Goal: Task Accomplishment & Management: Use online tool/utility

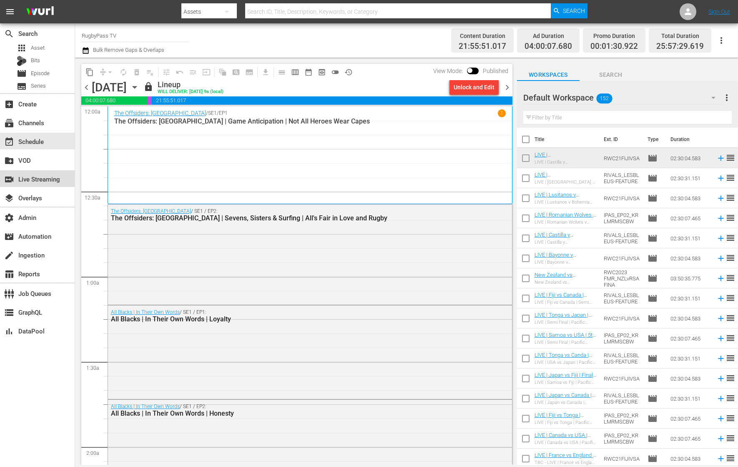
click at [47, 179] on div "switch_video Live Streaming" at bounding box center [23, 178] width 47 height 8
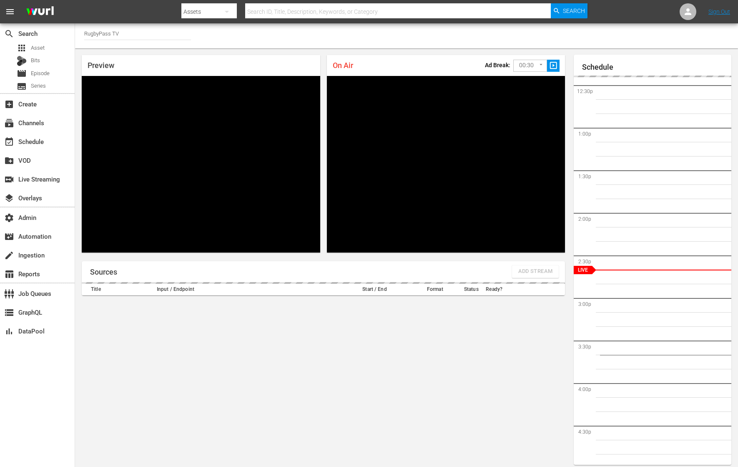
scroll to position [5, 0]
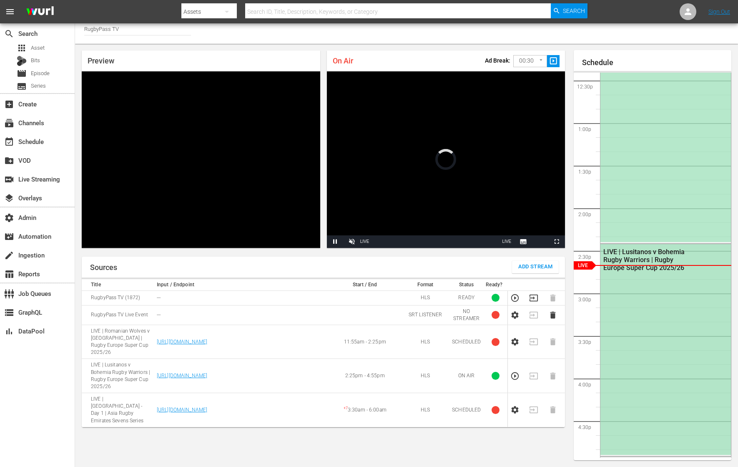
click at [590, 275] on div "LIVE | Lusitanos v Bohemia Rugby Warriors | Rugby Europe Super Cup 2025/26" at bounding box center [666, 349] width 131 height 210
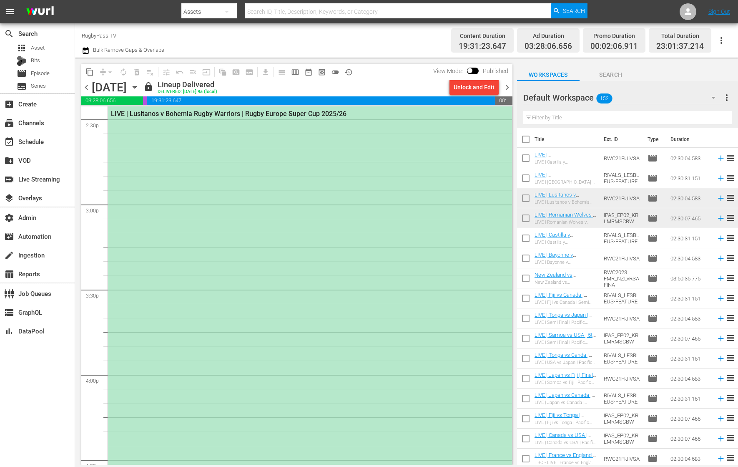
scroll to position [2454, 0]
click at [318, 196] on div "LIVE | Lusitanos v Bohemia Rugby Warriors | Rugby Europe Super Cup 2025/26" at bounding box center [310, 319] width 404 height 423
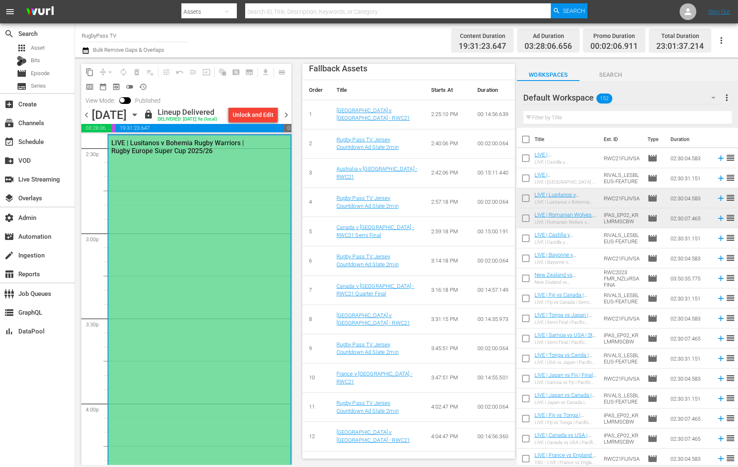
scroll to position [372, 0]
click at [41, 176] on div "switch_video Live Streaming" at bounding box center [23, 178] width 47 height 8
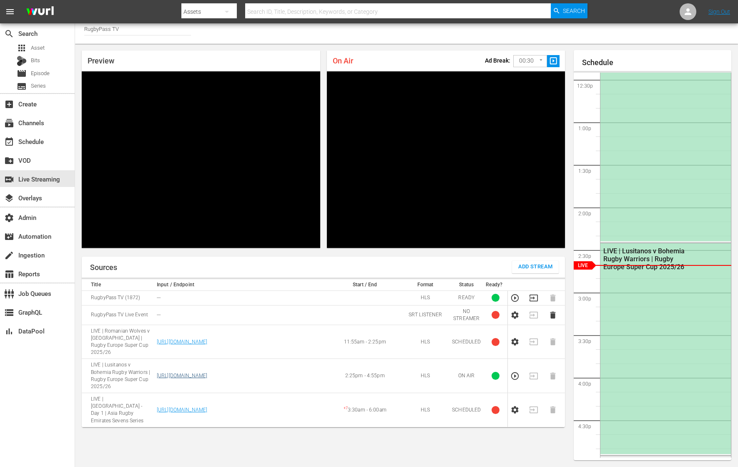
scroll to position [5, 0]
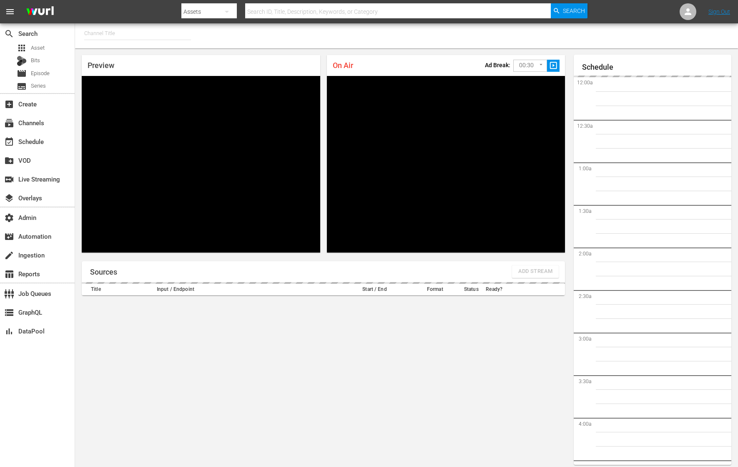
type input "RugbyPass TV (1872)"
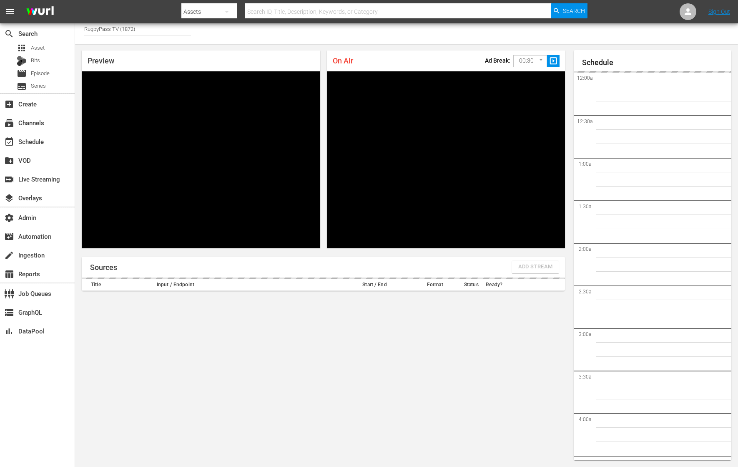
scroll to position [1062, 0]
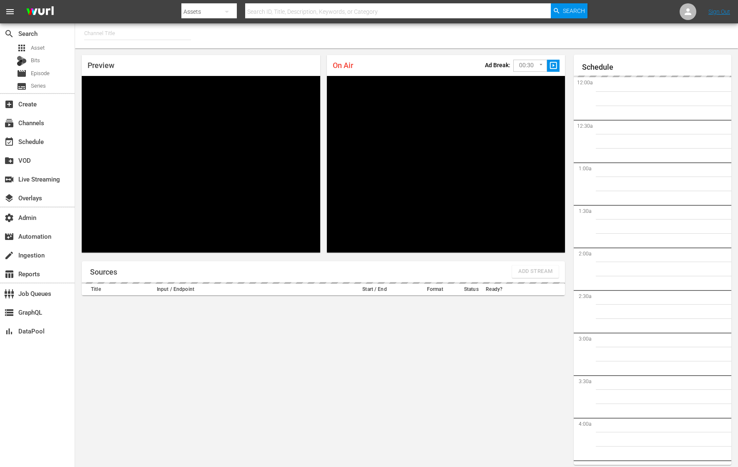
type input "RugbyPass TV (1872)"
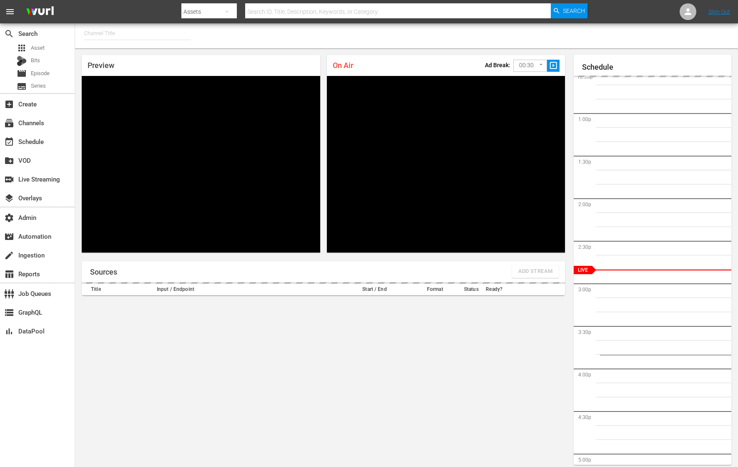
scroll to position [5, 0]
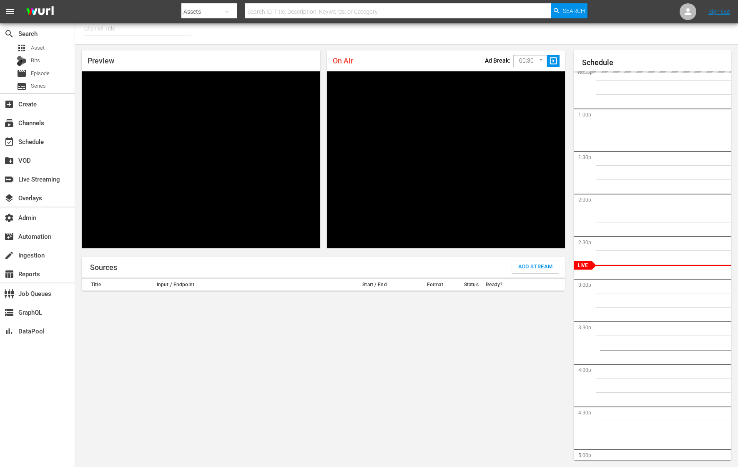
type input "RugbyPass TV (1872)"
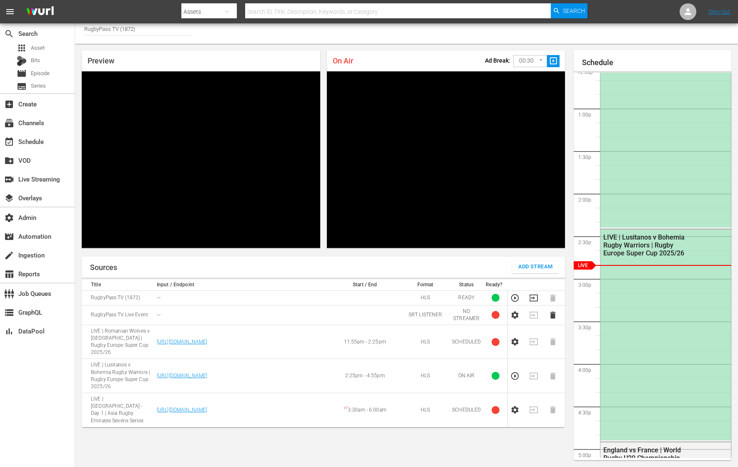
click at [387, 42] on div "Channel Title RugbyPass TV (1872)" at bounding box center [406, 31] width 663 height 25
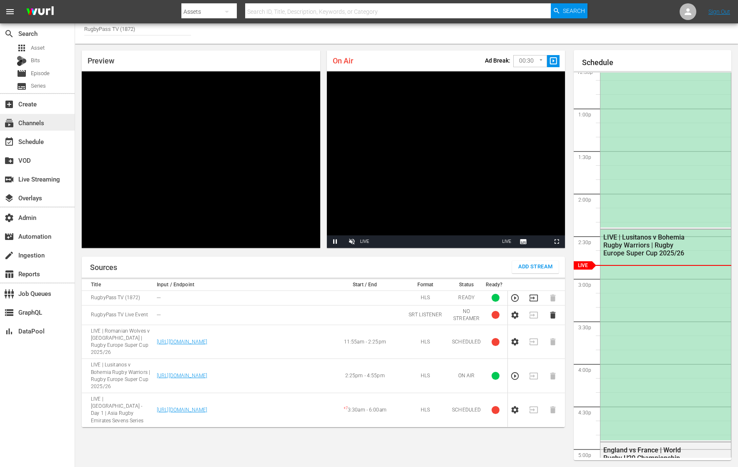
click at [49, 122] on div "subscriptions Channels" at bounding box center [37, 122] width 75 height 17
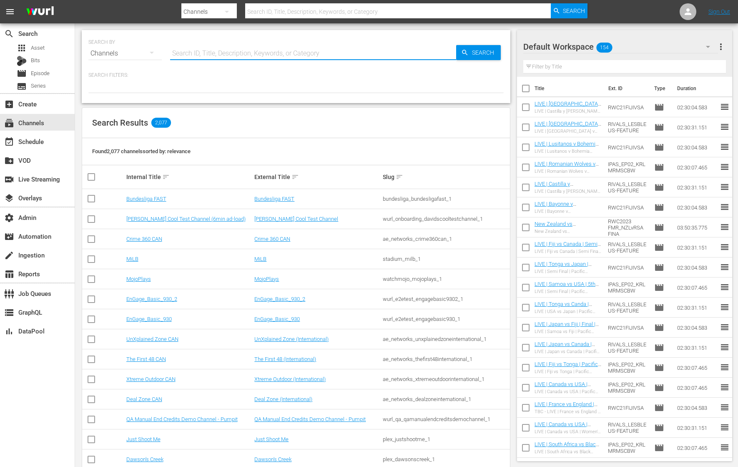
click at [238, 46] on input "text" at bounding box center [313, 53] width 286 height 20
type input "ruby"
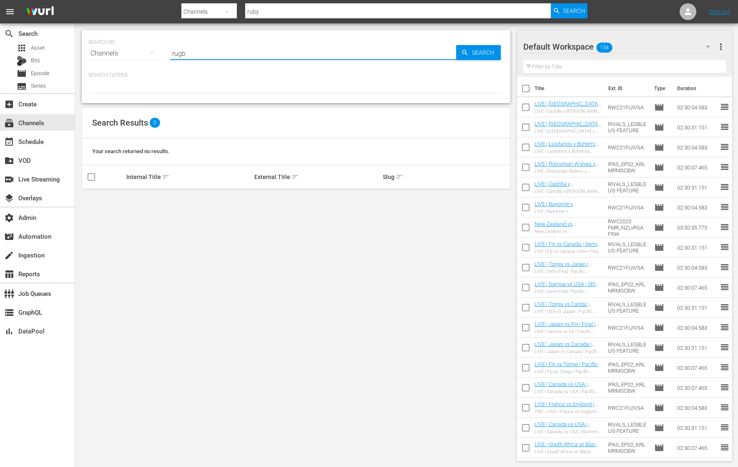
type input "rugby"
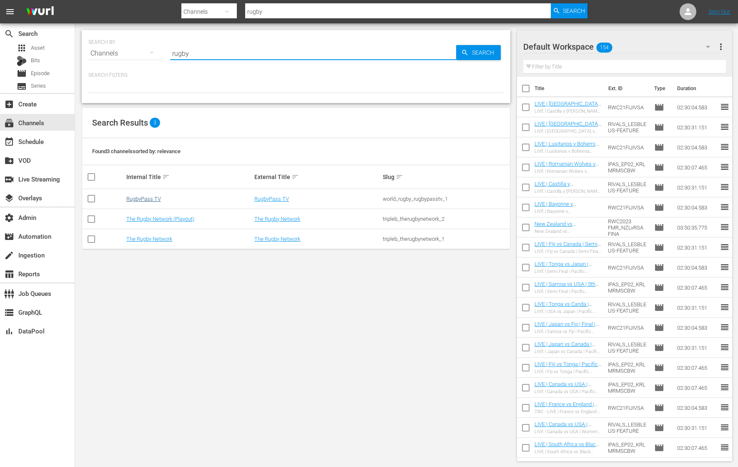
type input "rugby"
click at [157, 196] on link "RugbyPass TV" at bounding box center [143, 199] width 35 height 6
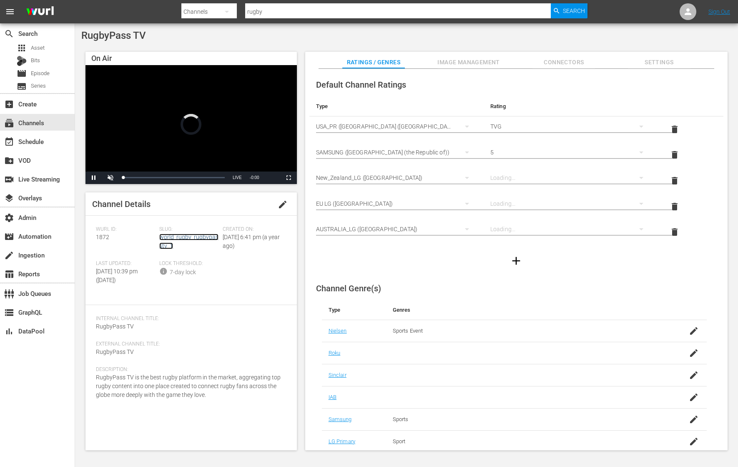
click at [184, 239] on link "world_rugby_rugbypasstv_1" at bounding box center [188, 241] width 59 height 15
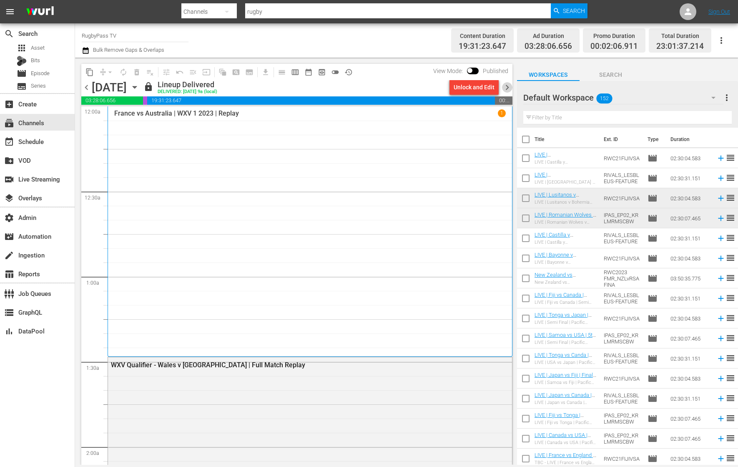
click at [509, 88] on span "chevron_right" at bounding box center [507, 87] width 10 height 10
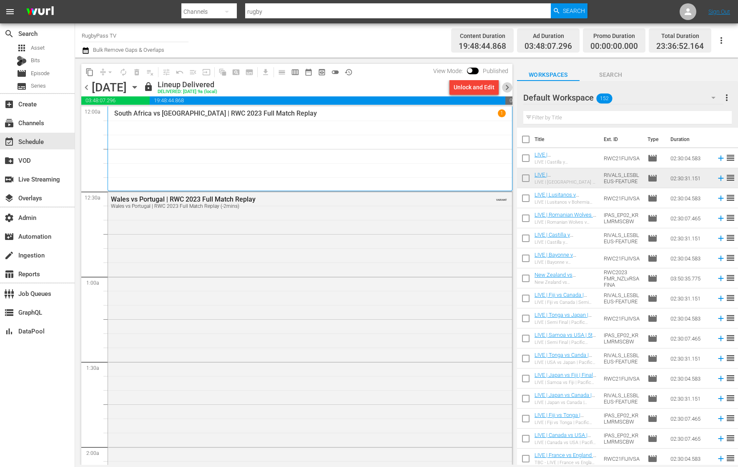
click at [509, 88] on span "chevron_right" at bounding box center [507, 87] width 10 height 10
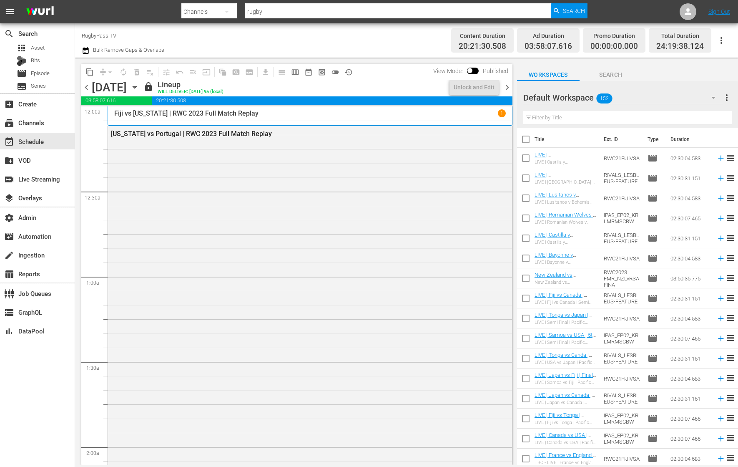
click at [509, 88] on span "chevron_right" at bounding box center [507, 87] width 10 height 10
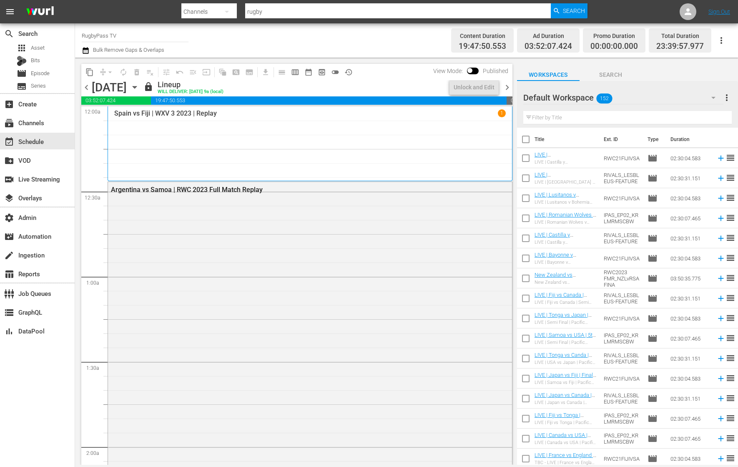
click at [509, 88] on span "chevron_right" at bounding box center [507, 87] width 10 height 10
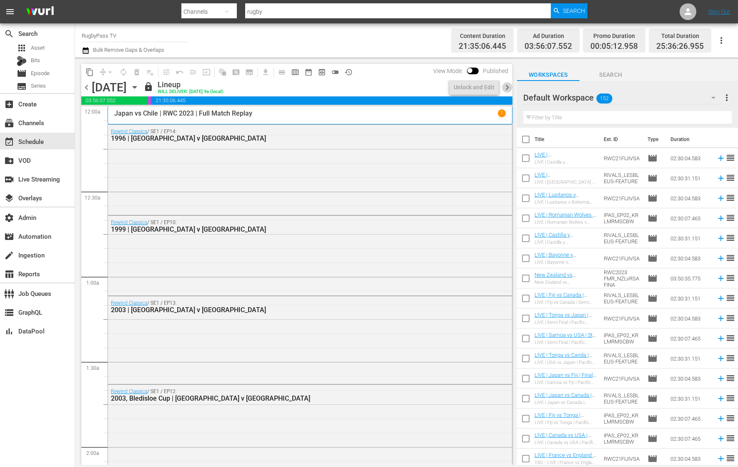
click at [509, 89] on span "chevron_right" at bounding box center [507, 87] width 10 height 10
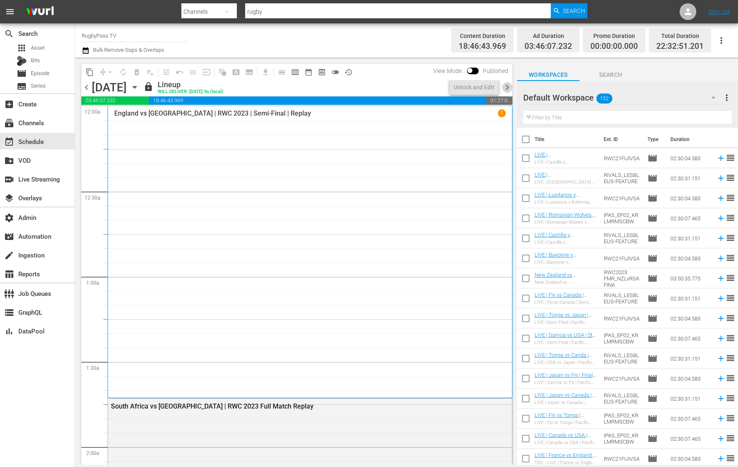
click at [509, 89] on span "chevron_right" at bounding box center [507, 87] width 10 height 10
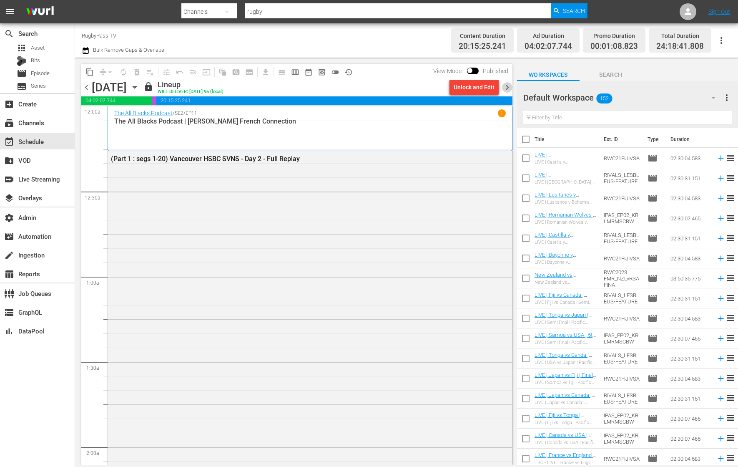
click at [509, 90] on span "chevron_right" at bounding box center [507, 87] width 10 height 10
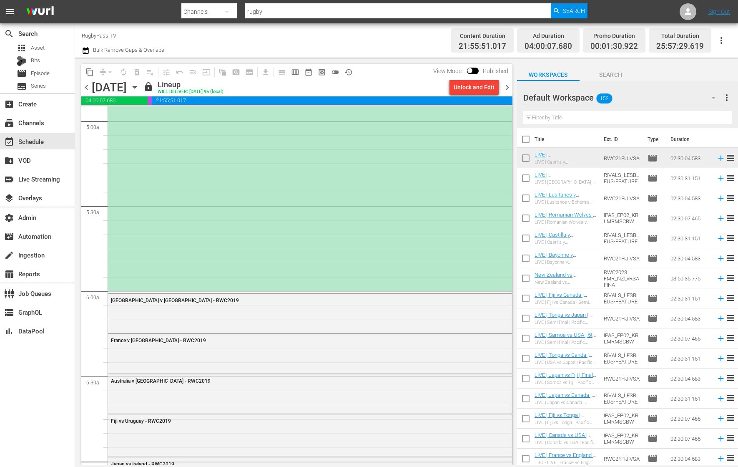
scroll to position [837, 0]
click at [336, 71] on span "toggle_off" at bounding box center [335, 72] width 8 height 8
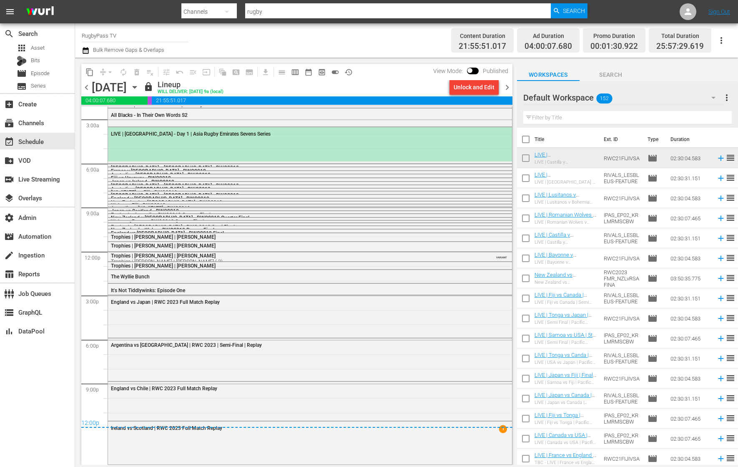
scroll to position [30, 0]
click at [480, 88] on div "Unlock and Edit" at bounding box center [474, 87] width 41 height 15
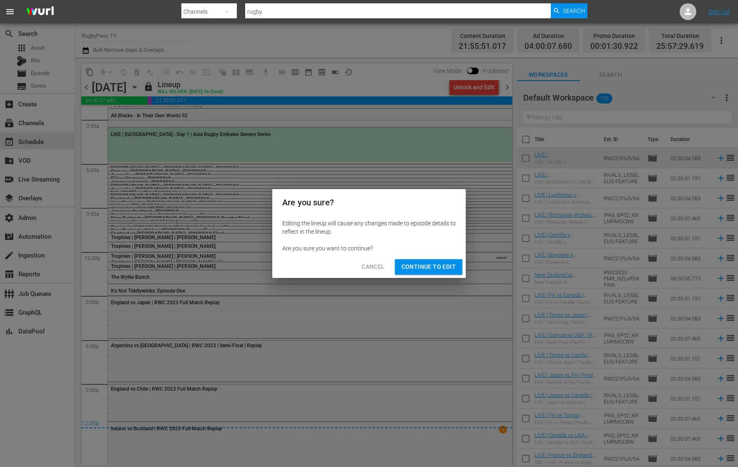
click at [447, 269] on span "Continue to Edit" at bounding box center [429, 267] width 54 height 10
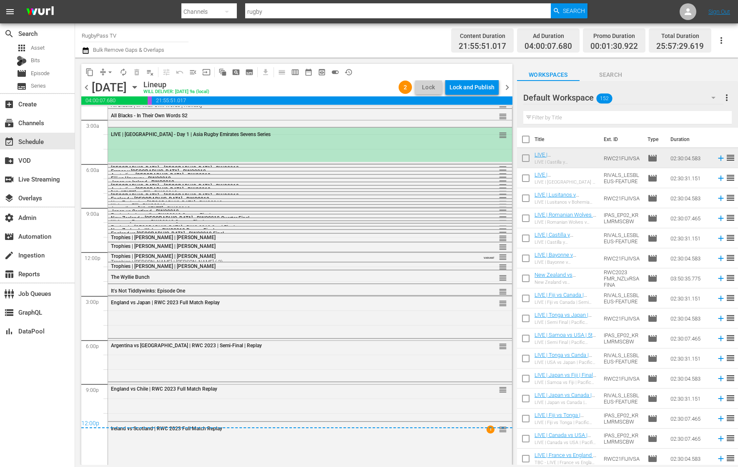
click at [217, 142] on div "LIVE | Sri Lanka - Day 1 | Asia Rugby Emirates Sevens Series reorder" at bounding box center [310, 145] width 404 height 34
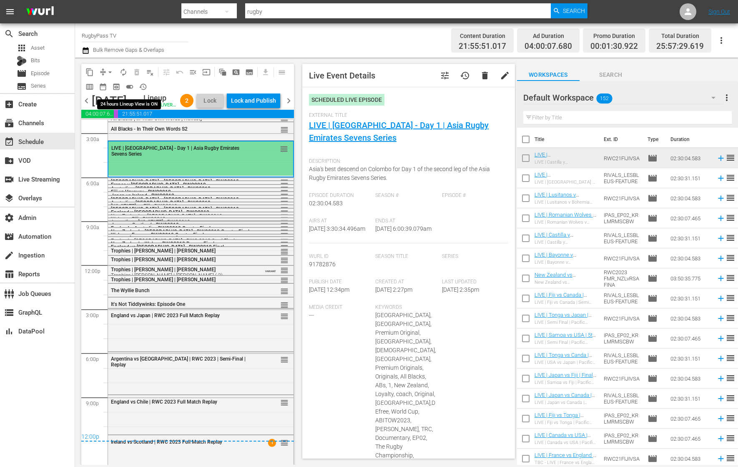
click at [131, 85] on span "toggle_on" at bounding box center [130, 87] width 8 height 8
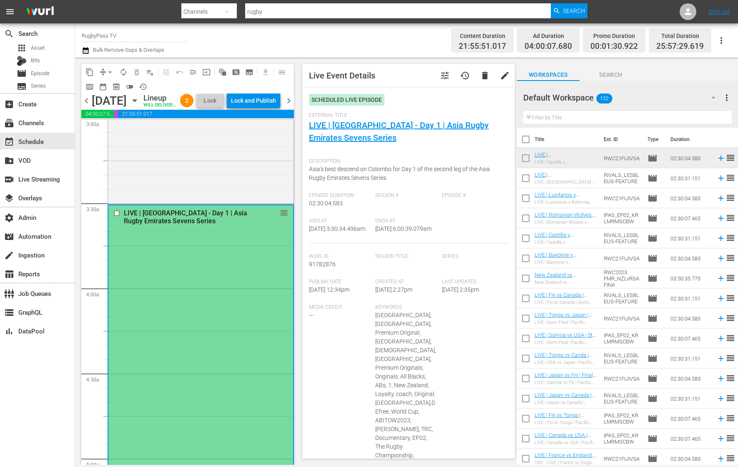
scroll to position [455, 0]
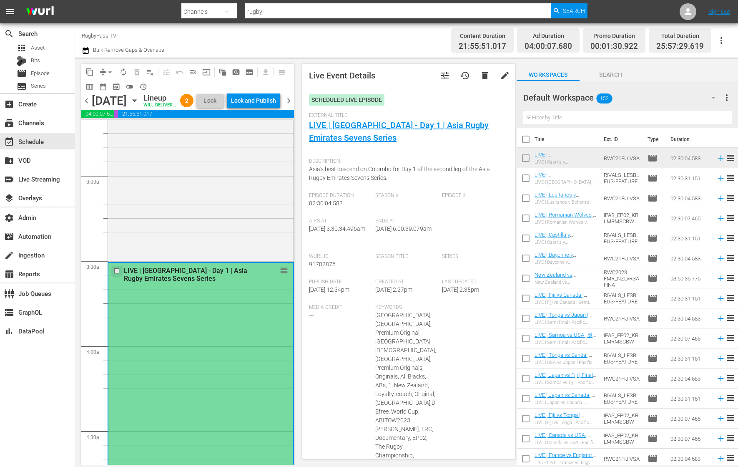
click at [116, 275] on input "checkbox" at bounding box center [117, 270] width 9 height 7
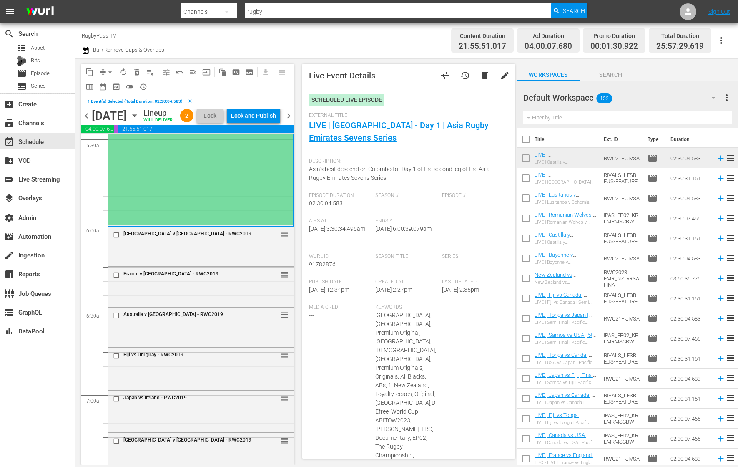
scroll to position [989, 0]
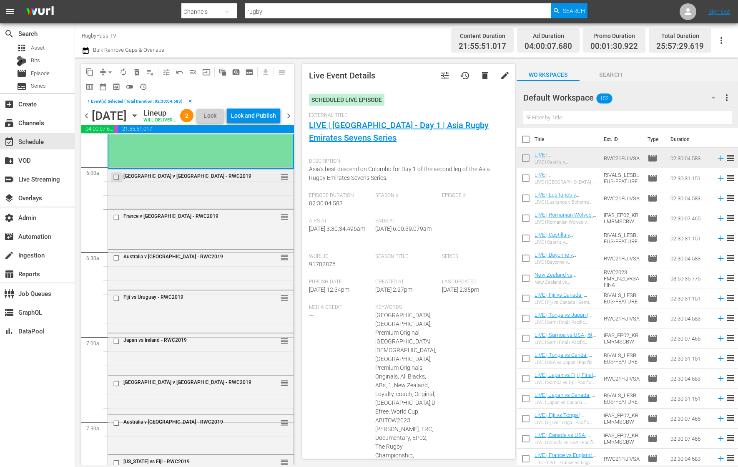
click at [116, 181] on input "checkbox" at bounding box center [117, 177] width 9 height 7
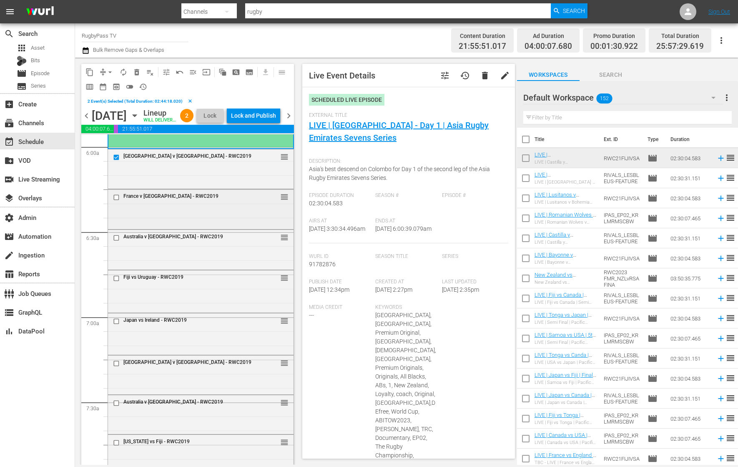
click at [118, 201] on input "checkbox" at bounding box center [117, 197] width 9 height 7
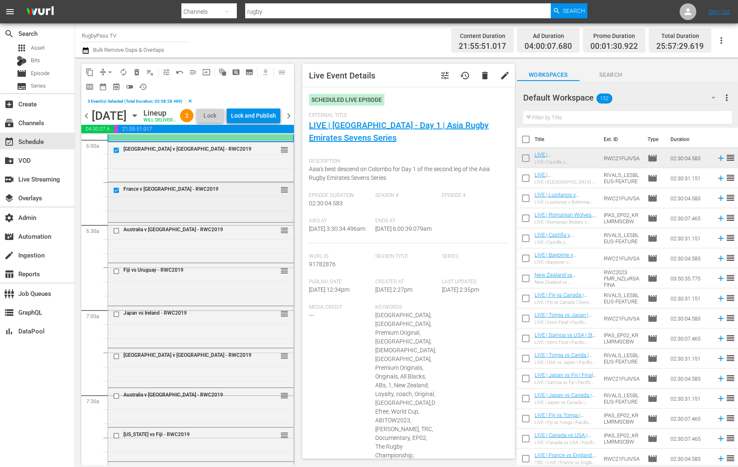
scroll to position [1029, 0]
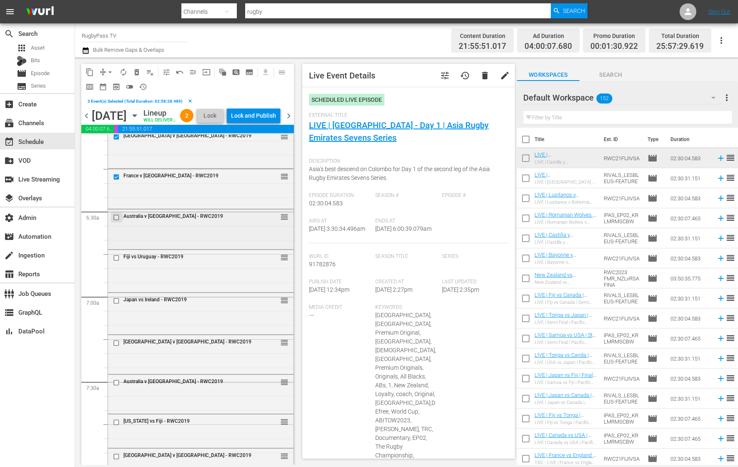
click at [117, 221] on input "checkbox" at bounding box center [117, 217] width 9 height 7
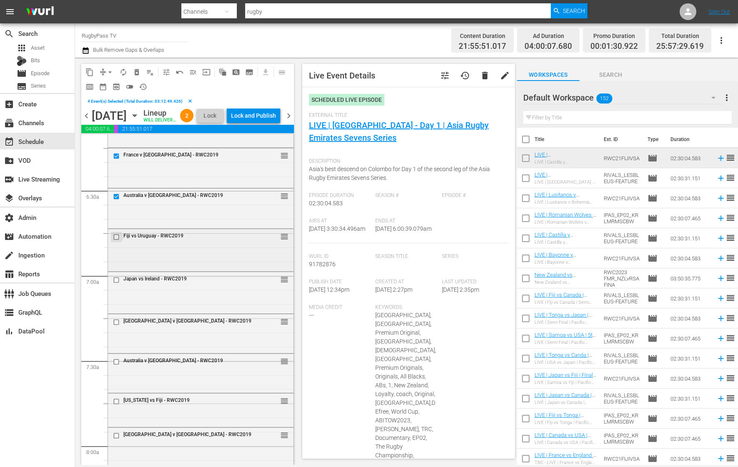
click at [114, 241] on input "checkbox" at bounding box center [117, 237] width 9 height 7
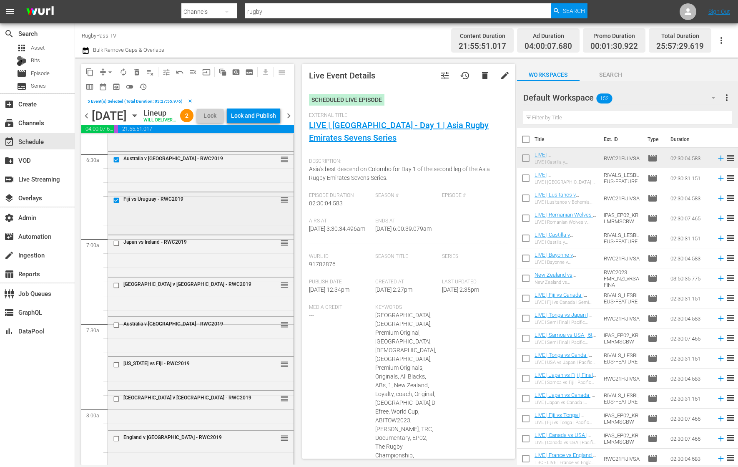
scroll to position [1128, 0]
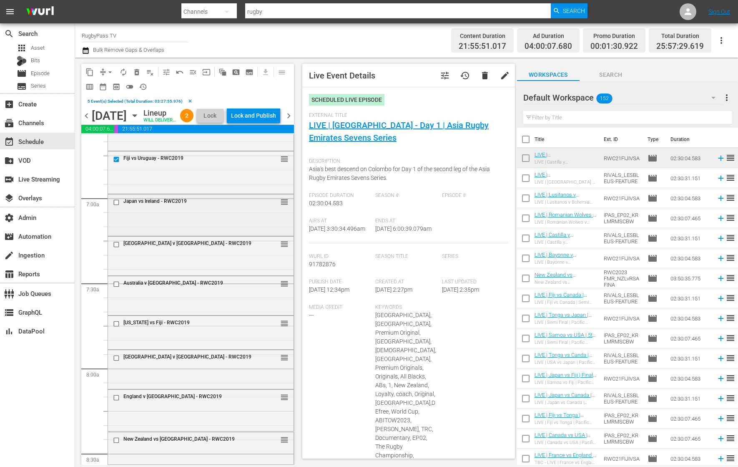
click at [117, 206] on input "checkbox" at bounding box center [117, 202] width 9 height 7
click at [118, 248] on input "checkbox" at bounding box center [117, 244] width 9 height 7
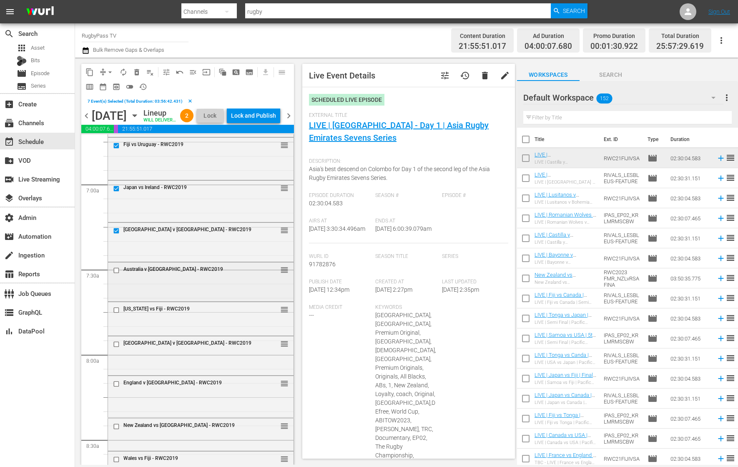
click at [117, 275] on div at bounding box center [117, 270] width 13 height 10
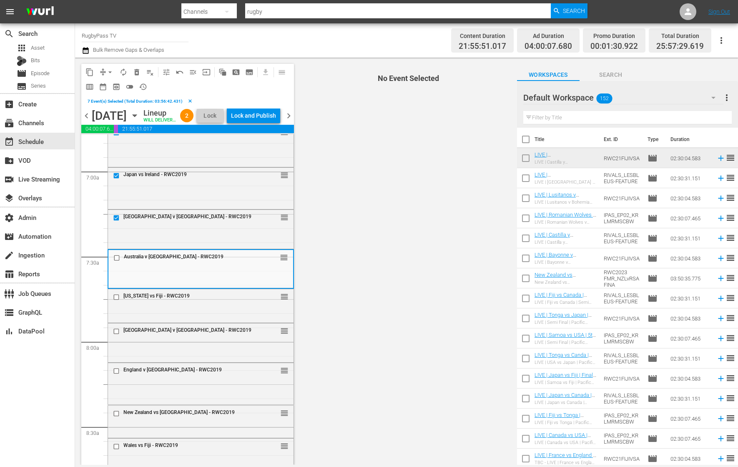
scroll to position [1183, 0]
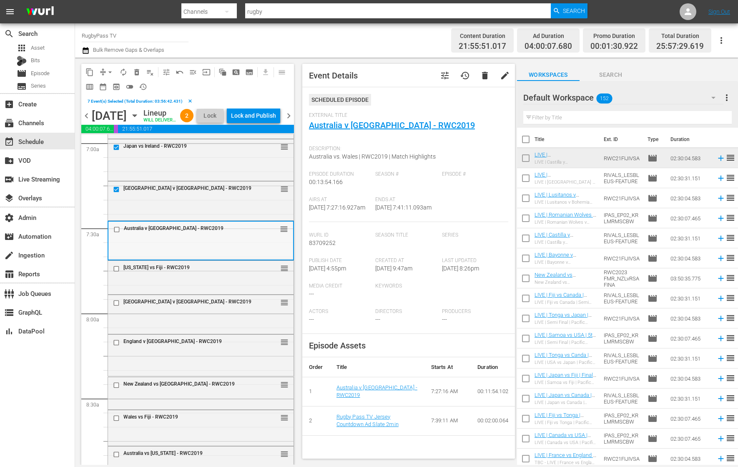
click at [117, 237] on div "Australia v Wales - RWC2019 reorder" at bounding box center [200, 230] width 185 height 16
click at [118, 233] on input "checkbox" at bounding box center [117, 229] width 9 height 7
click at [118, 272] on input "checkbox" at bounding box center [117, 268] width 9 height 7
click at [118, 307] on input "checkbox" at bounding box center [117, 303] width 9 height 7
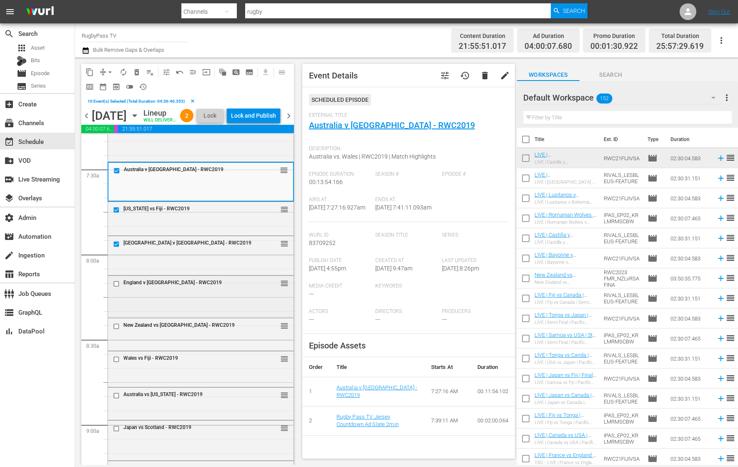
scroll to position [1248, 0]
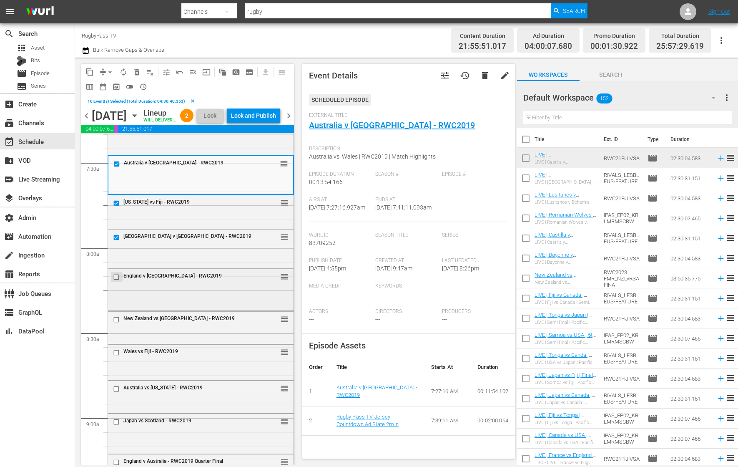
click at [116, 281] on input "checkbox" at bounding box center [117, 277] width 9 height 7
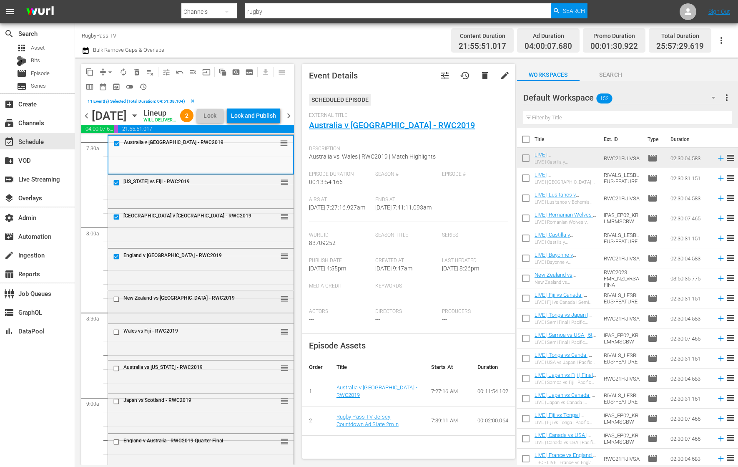
click at [117, 302] on input "checkbox" at bounding box center [117, 298] width 9 height 7
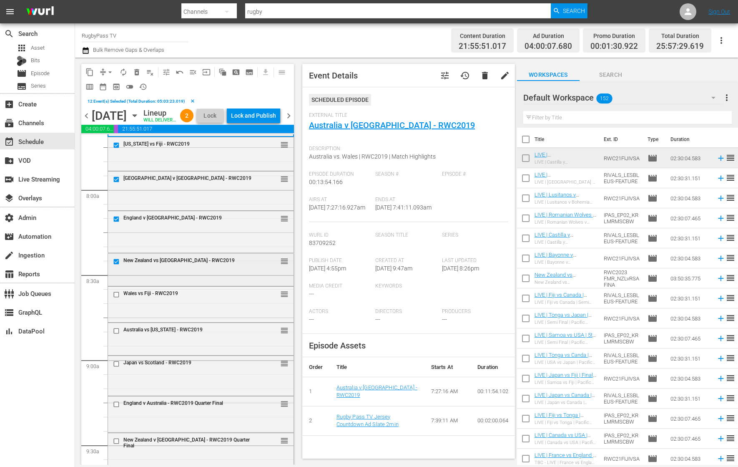
scroll to position [1340, 0]
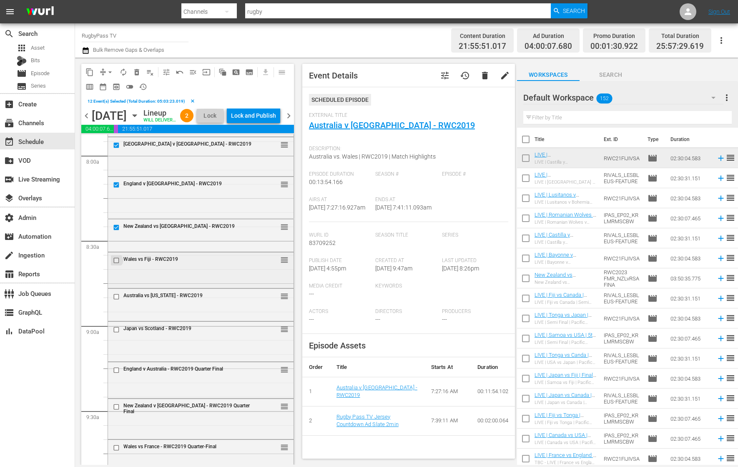
click at [117, 264] on input "checkbox" at bounding box center [117, 260] width 9 height 7
click at [117, 300] on input "checkbox" at bounding box center [117, 296] width 9 height 7
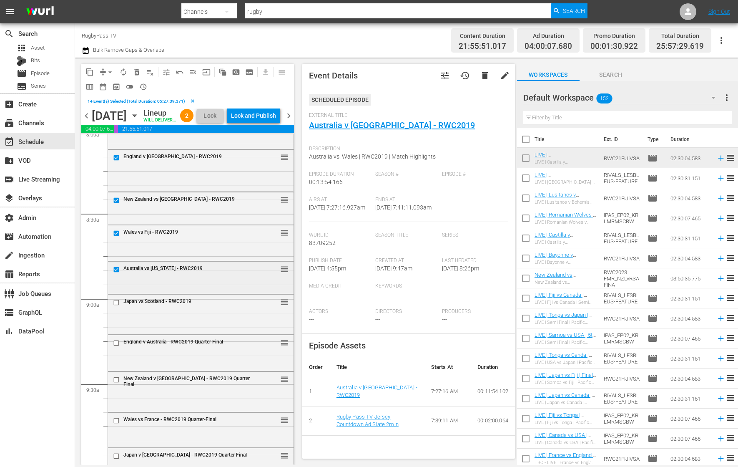
scroll to position [1376, 0]
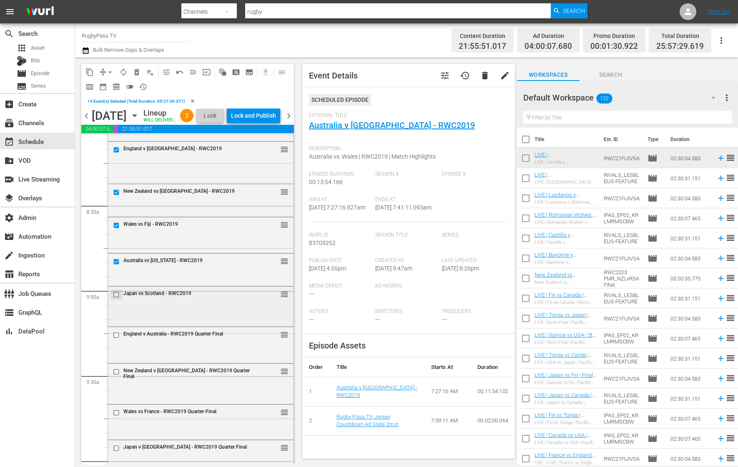
click at [117, 298] on input "checkbox" at bounding box center [117, 294] width 9 height 7
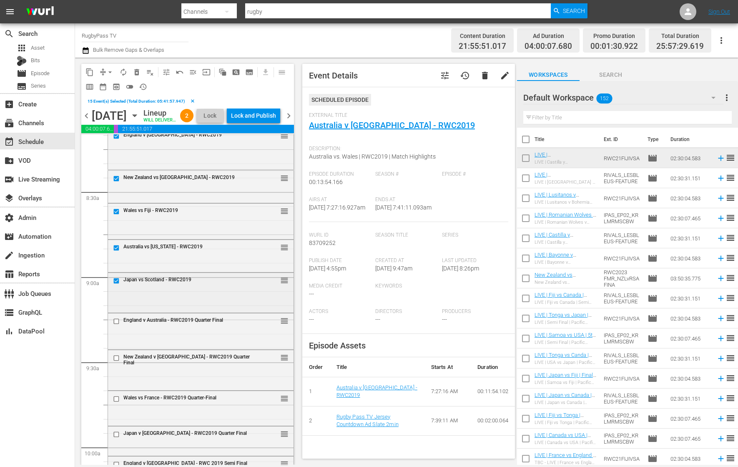
scroll to position [1402, 0]
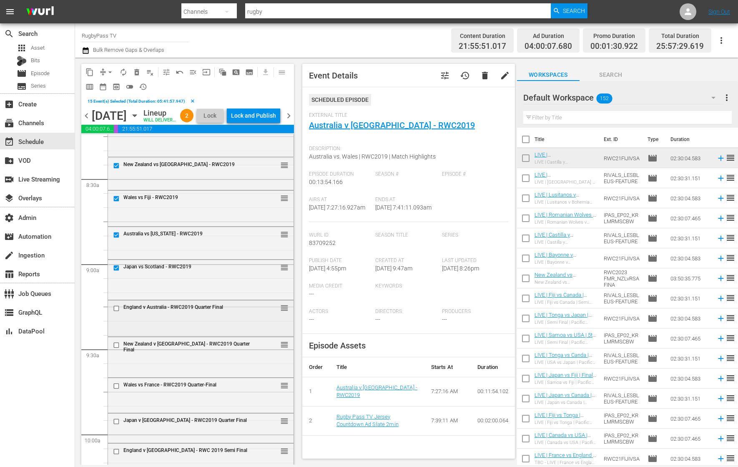
click at [116, 312] on input "checkbox" at bounding box center [117, 308] width 9 height 7
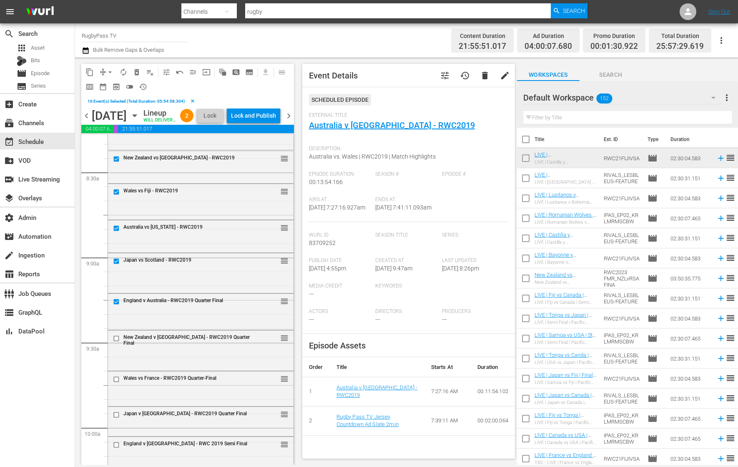
scroll to position [1504, 0]
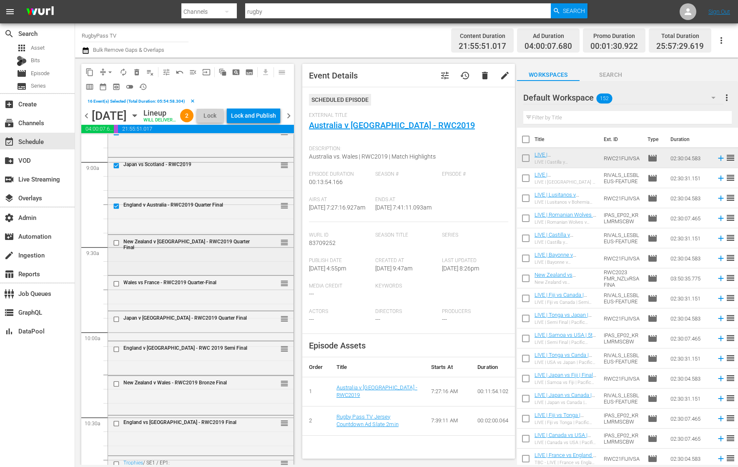
click at [117, 246] on input "checkbox" at bounding box center [117, 242] width 9 height 7
click at [118, 287] on input "checkbox" at bounding box center [117, 283] width 9 height 7
click at [119, 323] on input "checkbox" at bounding box center [117, 318] width 9 height 7
click at [119, 353] on input "checkbox" at bounding box center [117, 349] width 9 height 7
click at [117, 387] on input "checkbox" at bounding box center [117, 383] width 9 height 7
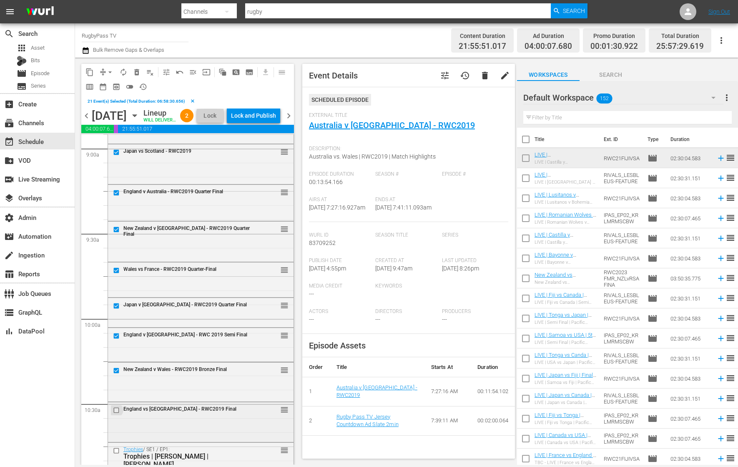
click at [116, 413] on input "checkbox" at bounding box center [117, 409] width 9 height 7
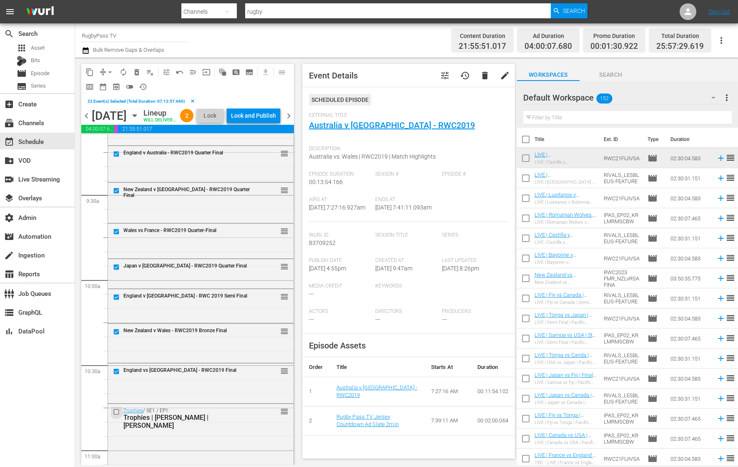
click at [116, 416] on input "checkbox" at bounding box center [117, 411] width 9 height 7
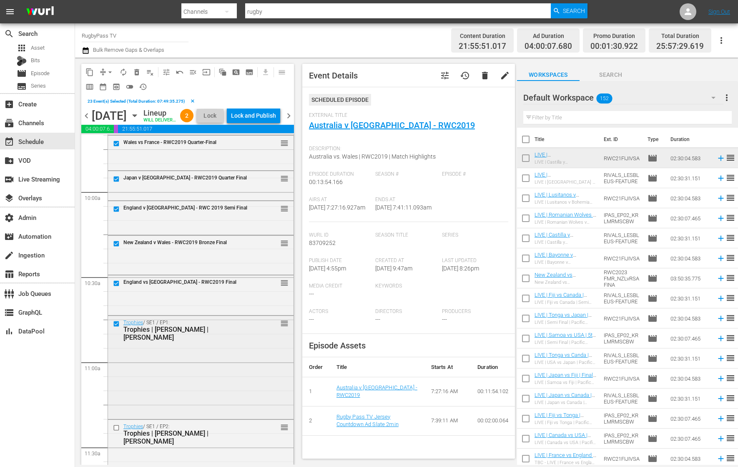
scroll to position [1658, 0]
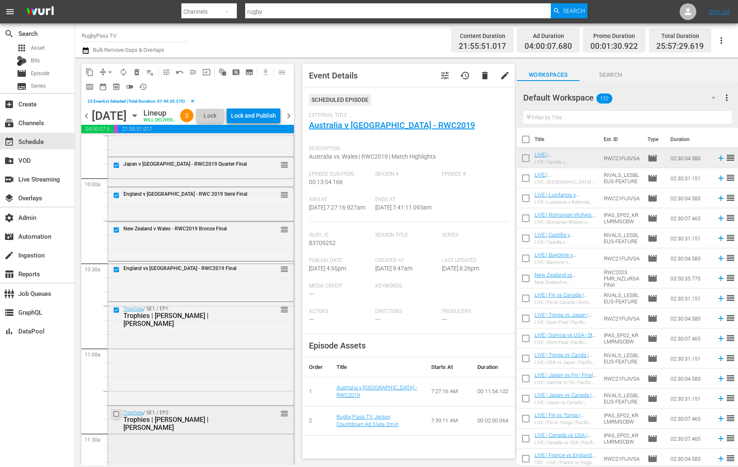
click at [117, 418] on input "checkbox" at bounding box center [117, 414] width 9 height 7
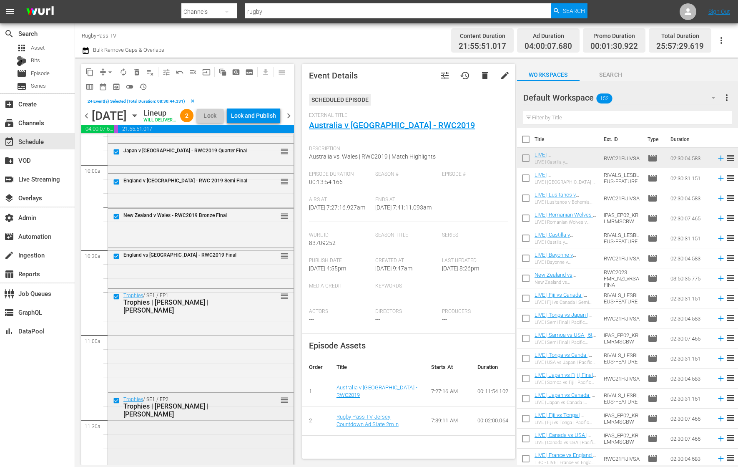
scroll to position [1829, 0]
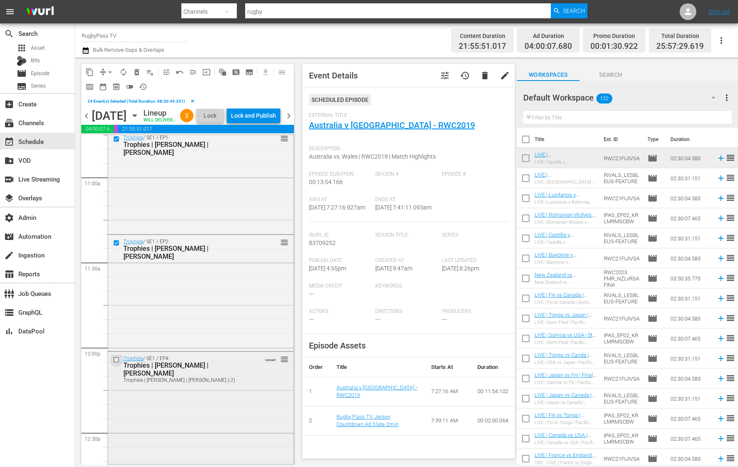
click at [116, 363] on input "checkbox" at bounding box center [117, 359] width 9 height 7
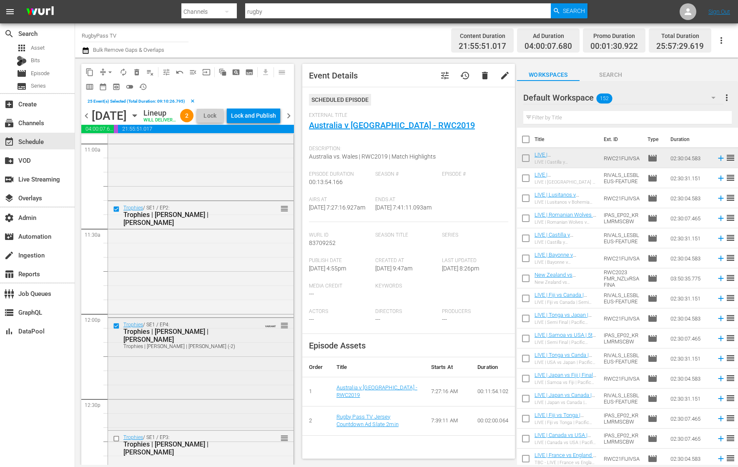
scroll to position [1976, 0]
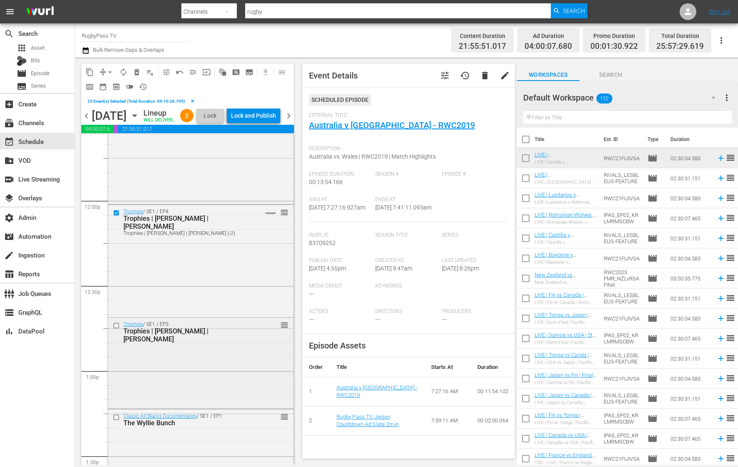
click at [116, 329] on input "checkbox" at bounding box center [117, 325] width 9 height 7
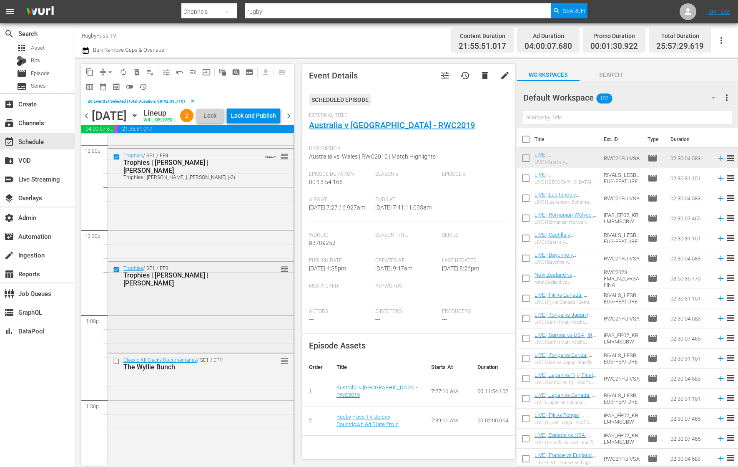
scroll to position [2148, 0]
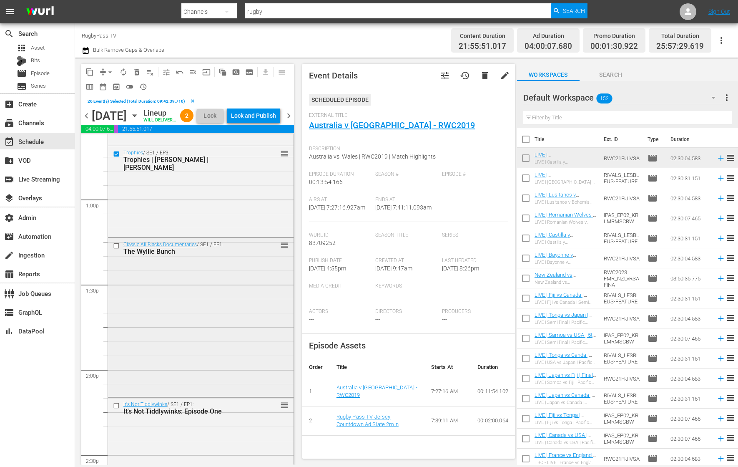
click at [116, 249] on input "checkbox" at bounding box center [117, 245] width 9 height 7
click at [116, 409] on input "checkbox" at bounding box center [117, 405] width 9 height 7
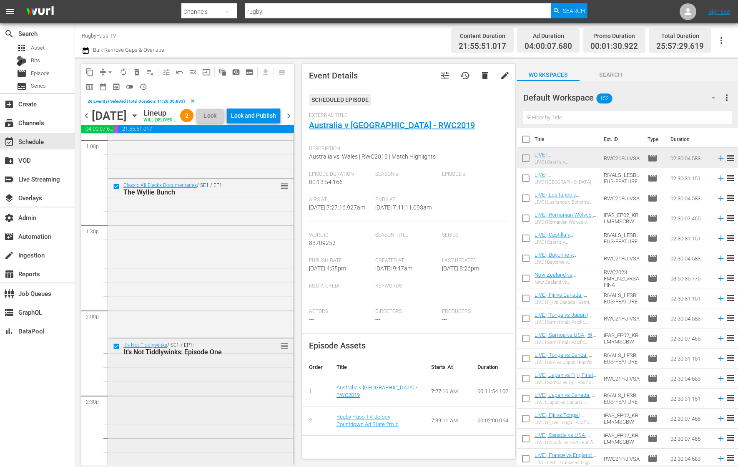
scroll to position [2319, 0]
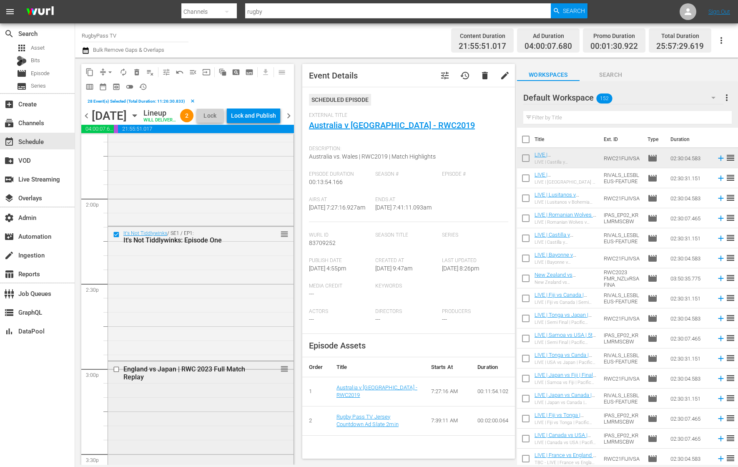
click at [118, 373] on input "checkbox" at bounding box center [117, 368] width 9 height 7
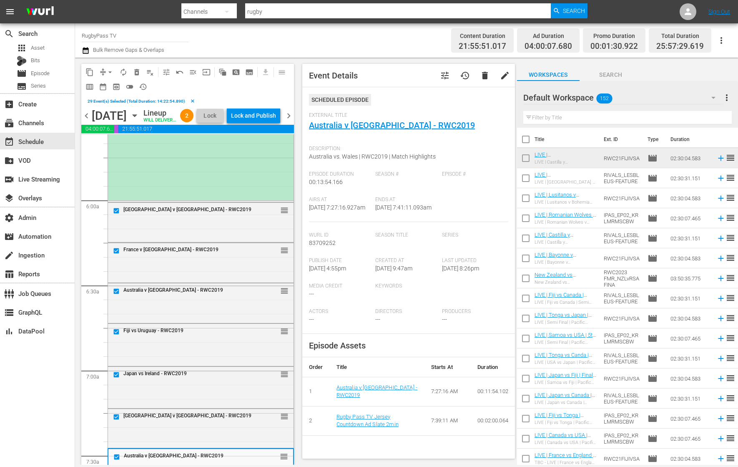
scroll to position [960, 0]
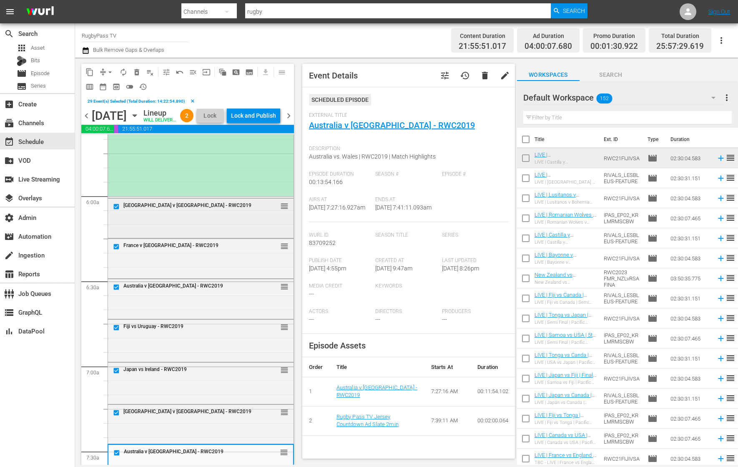
click at [179, 237] on div "New Zealand v South Africa - RWC2019 reorder" at bounding box center [201, 218] width 186 height 38
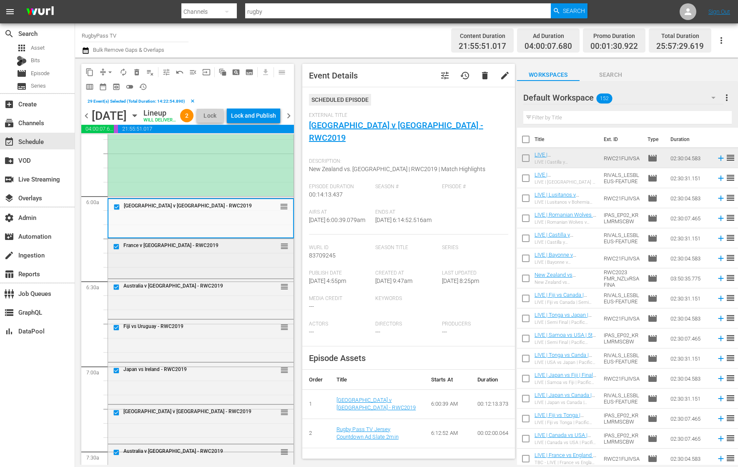
click at [198, 276] on div "France v Argentina - RWC2019 reorder" at bounding box center [201, 258] width 186 height 38
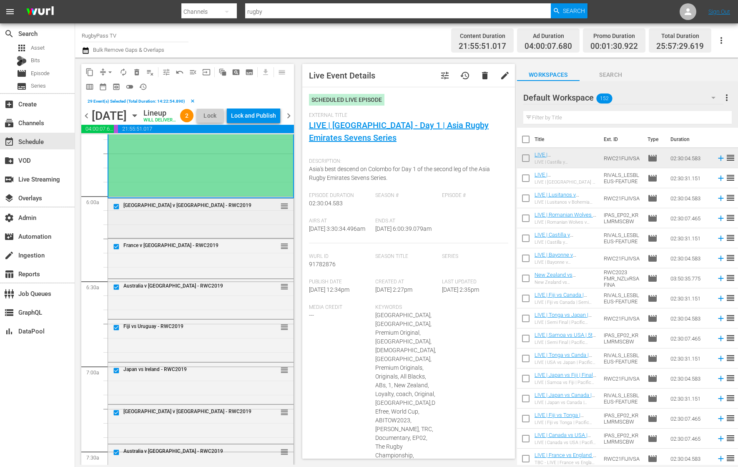
click at [215, 237] on div "New Zealand v South Africa - RWC2019 reorder" at bounding box center [201, 218] width 186 height 38
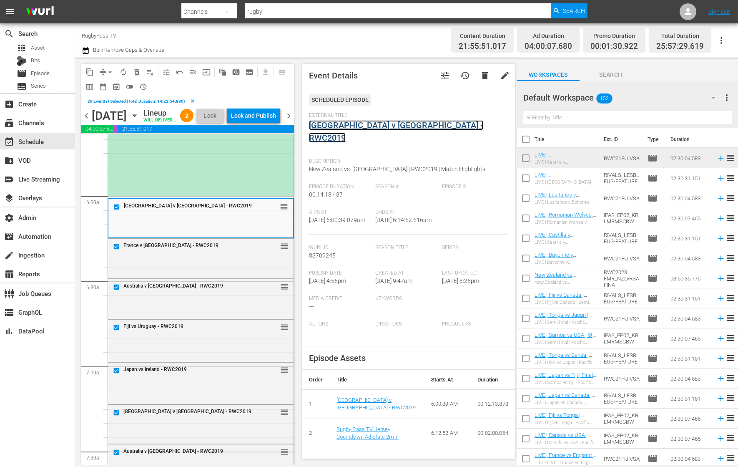
click at [385, 125] on link "New Zealand v South Africa - RWC2019" at bounding box center [396, 131] width 174 height 23
click at [233, 237] on div "New Zealand v South Africa - RWC2019 reorder" at bounding box center [200, 218] width 185 height 38
click at [227, 269] on div "France v Argentina - RWC2019 reorder" at bounding box center [201, 258] width 186 height 38
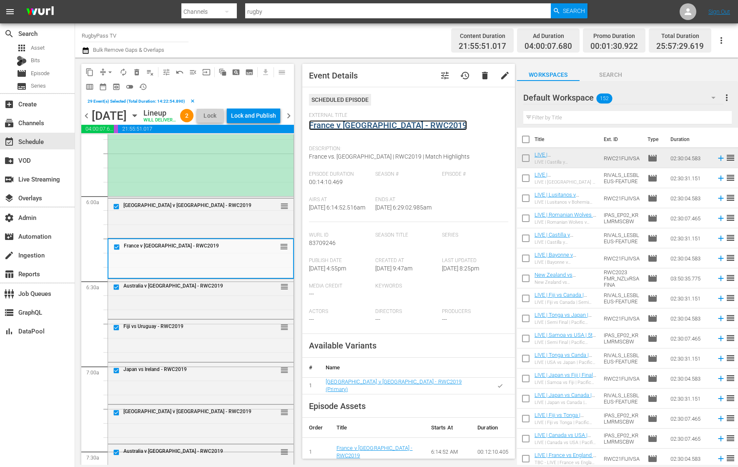
click at [378, 123] on link "France v Argentina - RWC2019" at bounding box center [388, 125] width 158 height 10
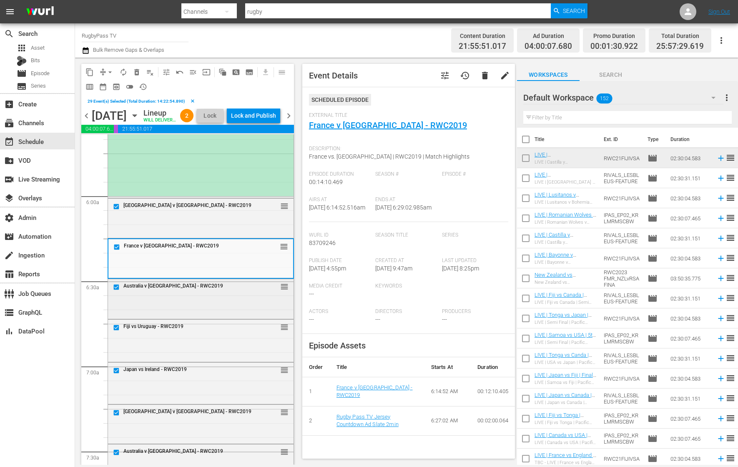
click at [222, 289] on div "Australia v Fiji - RWC2019" at bounding box center [187, 285] width 129 height 7
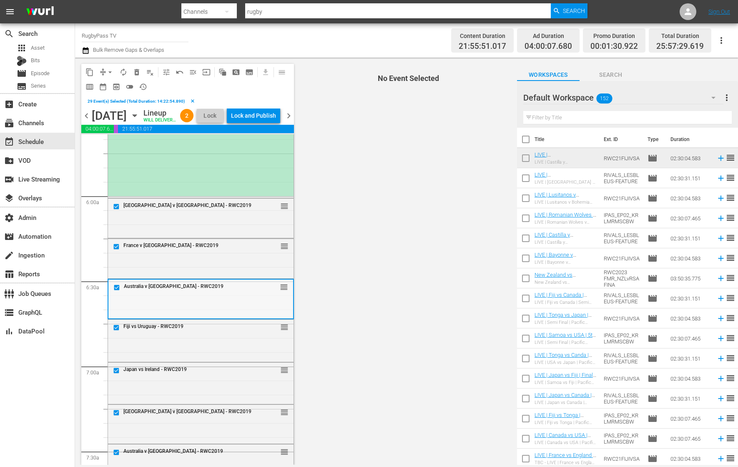
click at [224, 312] on div "Australia v Fiji - RWC2019 reorder" at bounding box center [200, 299] width 185 height 38
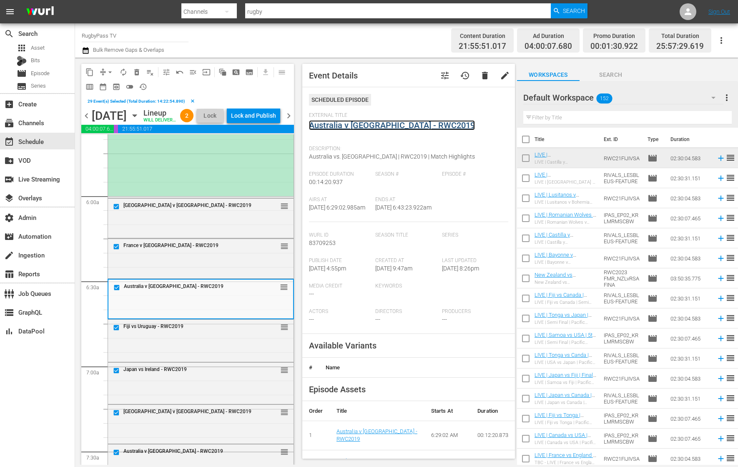
click at [373, 125] on link "Australia v Fiji - RWC2019" at bounding box center [392, 125] width 166 height 10
click at [188, 335] on div "Fiji vs Uruguay - RWC2019 reorder" at bounding box center [201, 328] width 186 height 16
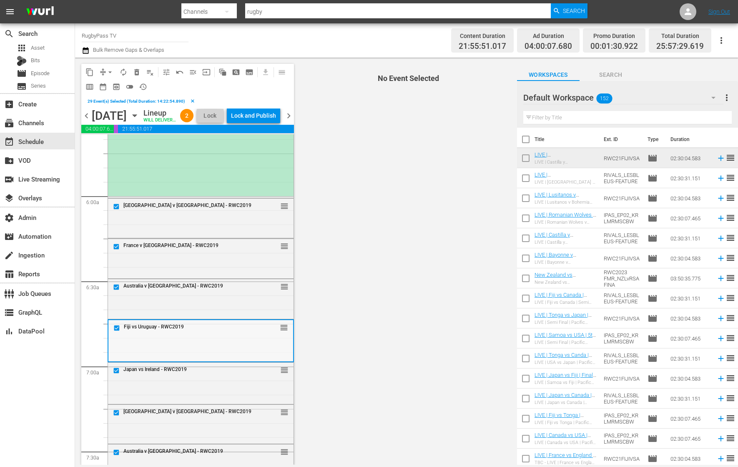
click at [200, 360] on div "Fiji vs Uruguay - RWC2019 reorder" at bounding box center [200, 340] width 185 height 40
click at [196, 360] on div "Fiji vs Uruguay - RWC2019 reorder" at bounding box center [200, 340] width 185 height 40
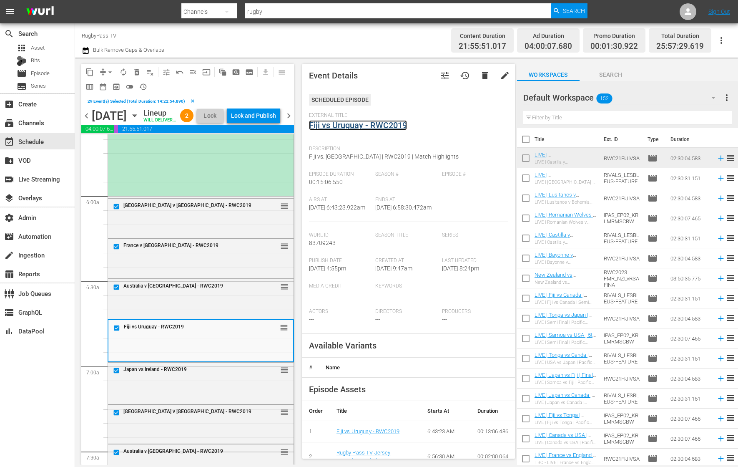
click at [398, 127] on link "Fiji vs Uruguay - RWC2019" at bounding box center [358, 125] width 98 height 10
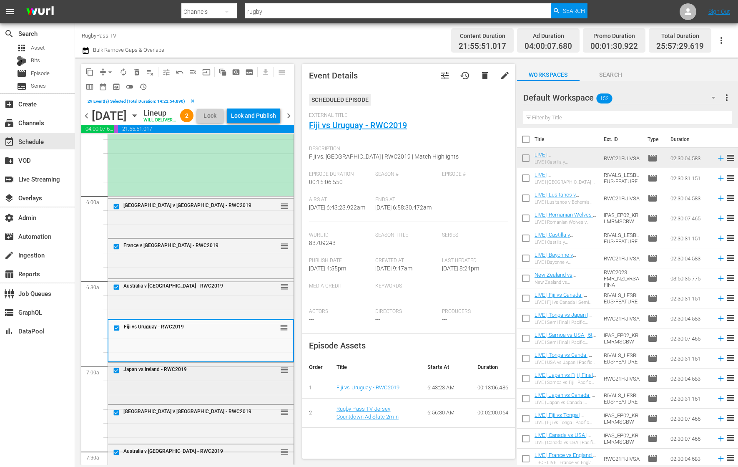
click at [167, 378] on div "Japan vs Ireland - RWC2019 reorder" at bounding box center [201, 371] width 186 height 16
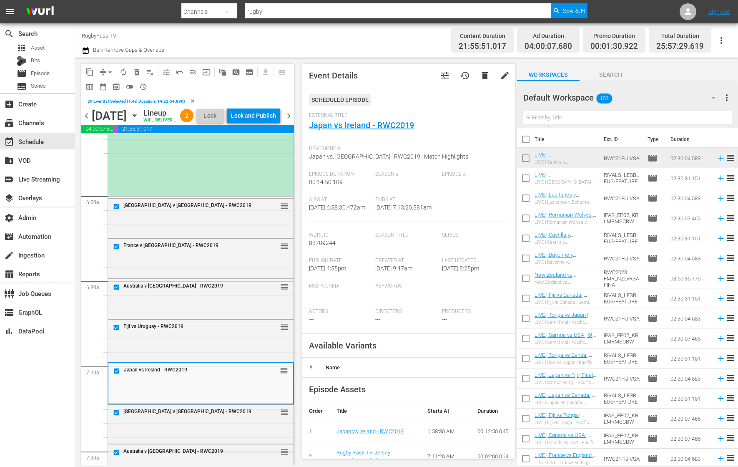
click at [212, 376] on div "Japan vs Ireland - RWC2019" at bounding box center [181, 371] width 141 height 10
click at [386, 123] on link "Japan vs Ireland - RWC2019" at bounding box center [361, 125] width 105 height 10
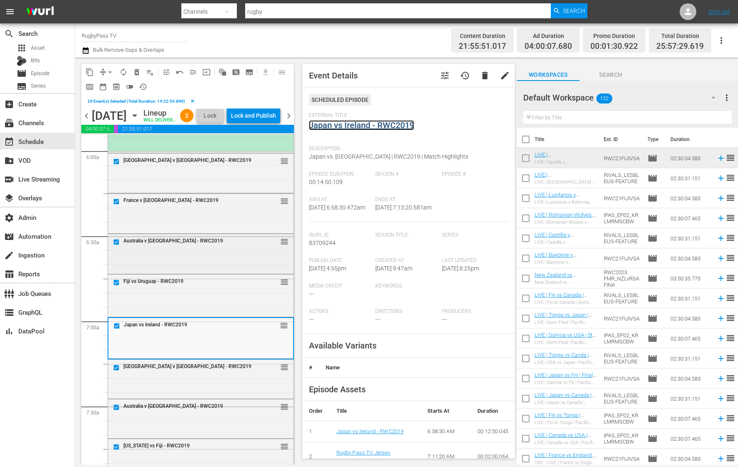
scroll to position [1032, 0]
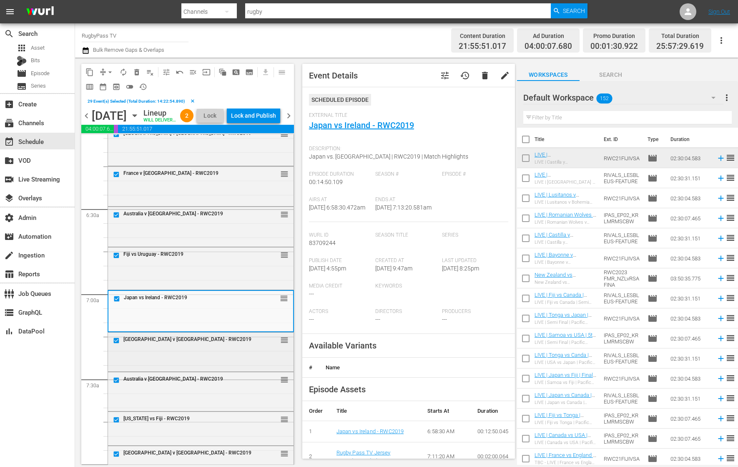
click at [197, 345] on div "South Africa v Namibia - RWC2019" at bounding box center [181, 340] width 141 height 10
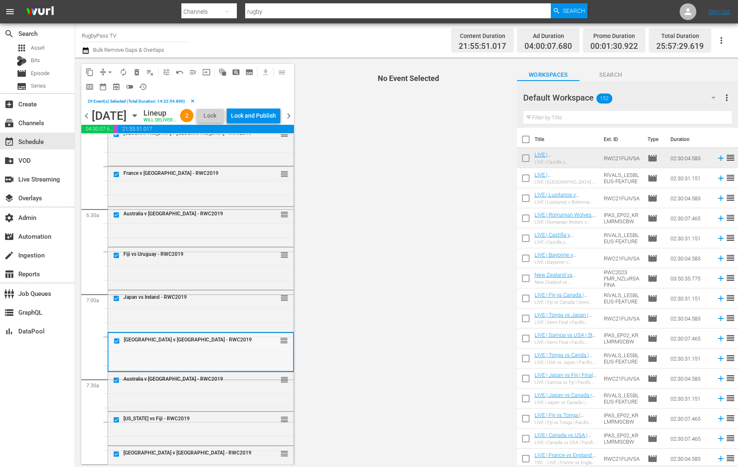
click at [221, 343] on div "South Africa v Namibia - RWC2019" at bounding box center [188, 340] width 128 height 6
click at [213, 364] on div "South Africa v Namibia - RWC2019 reorder" at bounding box center [200, 351] width 185 height 37
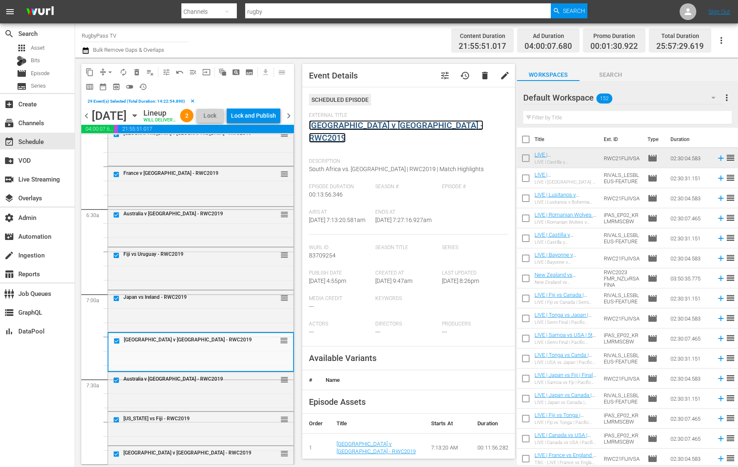
click at [408, 125] on link "South Africa v Namibia - RWC2019" at bounding box center [396, 131] width 174 height 23
click at [195, 388] on div "Australia v Wales - RWC2019 reorder" at bounding box center [201, 380] width 186 height 16
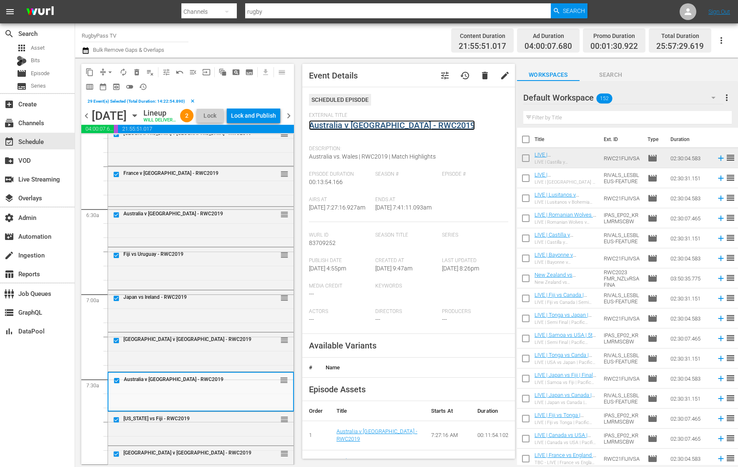
click at [383, 126] on link "Australia v Wales - RWC2019" at bounding box center [392, 125] width 166 height 10
click at [177, 444] on div "Georgia vs Fiji - RWC2019 reorder" at bounding box center [201, 428] width 186 height 32
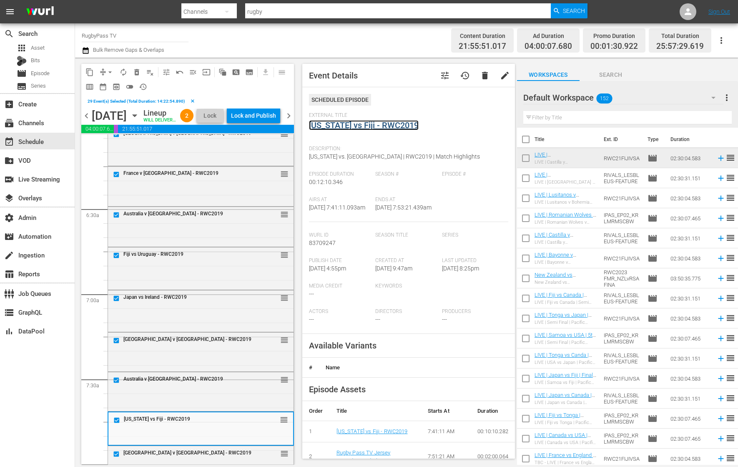
click at [375, 124] on link "[US_STATE] vs Fiji - RWC2019" at bounding box center [364, 125] width 110 height 10
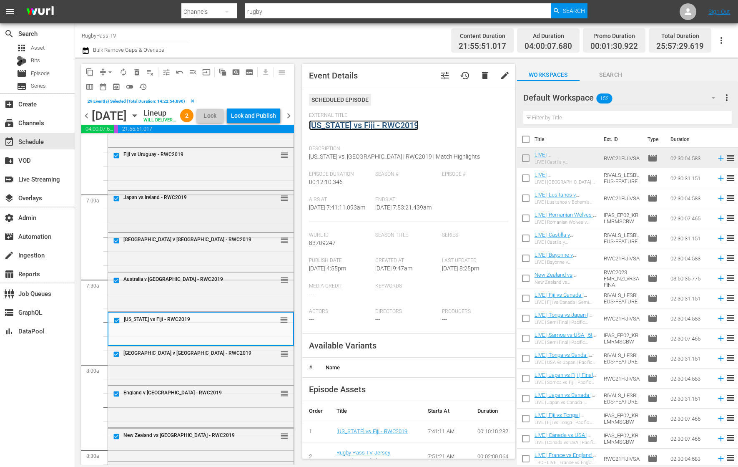
scroll to position [1136, 0]
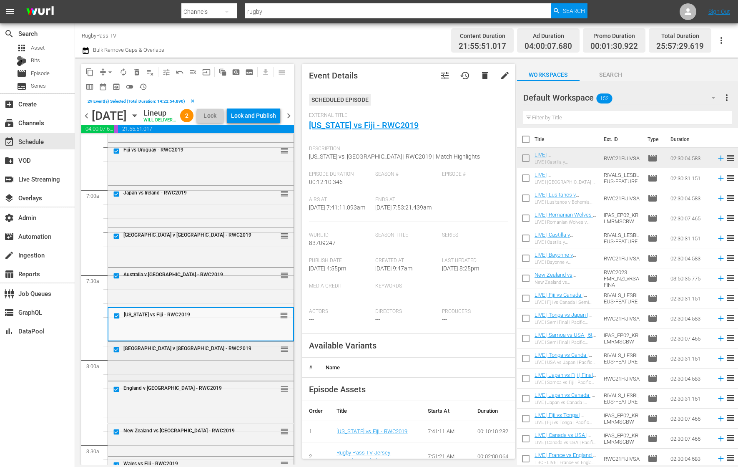
click at [199, 355] on div "[GEOGRAPHIC_DATA] v [GEOGRAPHIC_DATA] - RWC2019" at bounding box center [181, 350] width 141 height 10
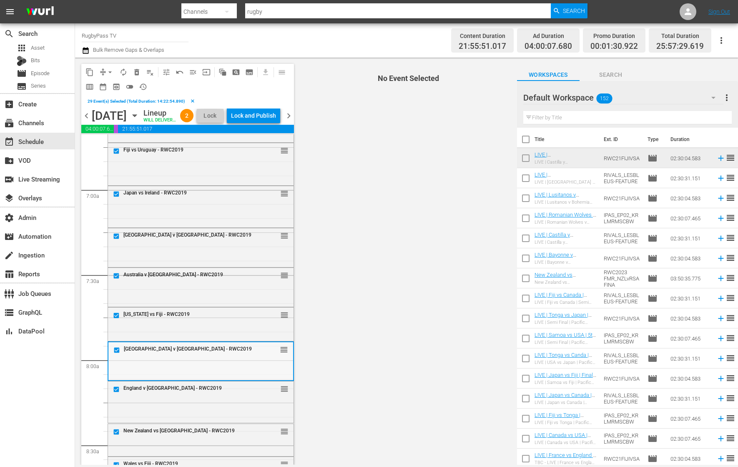
click at [217, 358] on div "South Africa v Italy - RWC2019 reorder" at bounding box center [200, 350] width 185 height 16
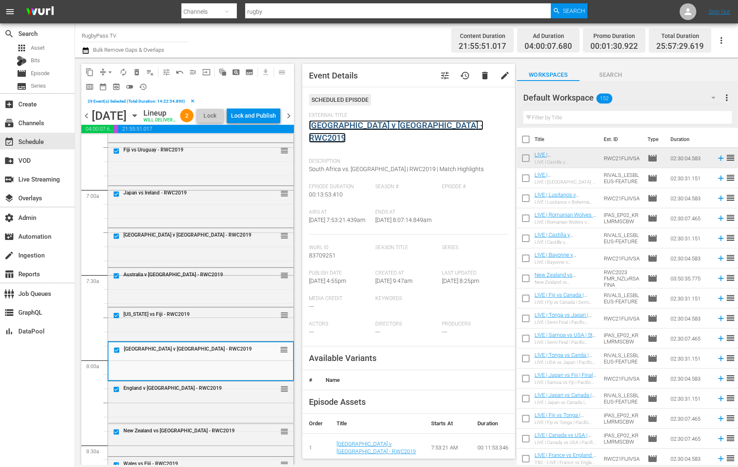
click at [392, 126] on link "[GEOGRAPHIC_DATA] v [GEOGRAPHIC_DATA] - RWC2019" at bounding box center [396, 131] width 174 height 23
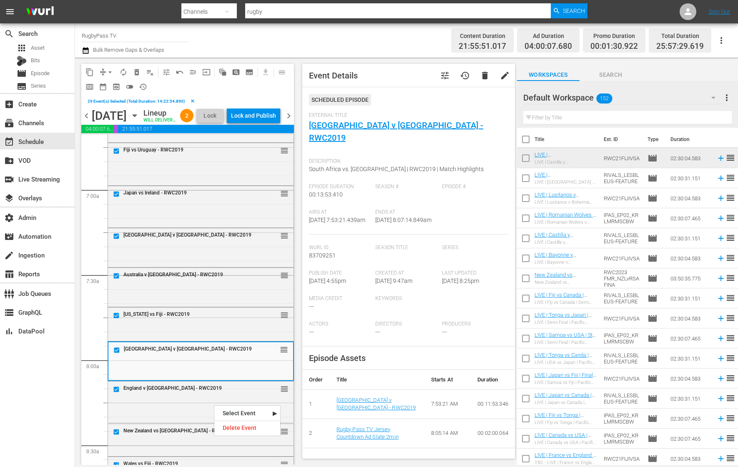
click at [214, 394] on div "England v [GEOGRAPHIC_DATA] - RWC2019" at bounding box center [181, 389] width 141 height 10
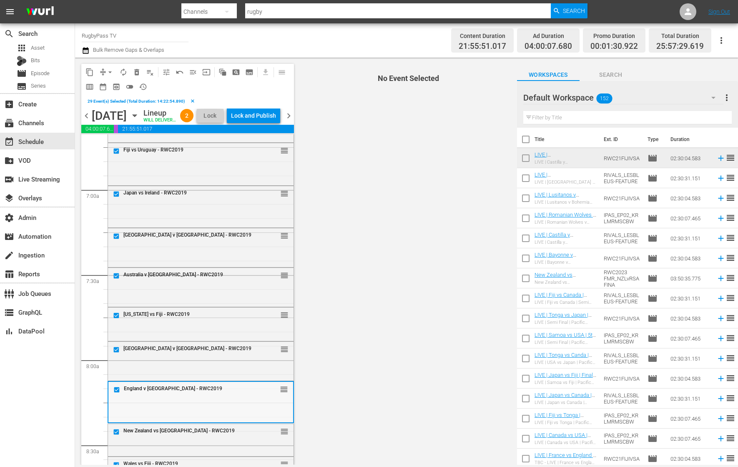
click at [186, 421] on div "England v Argentina - RWC2019 reorder" at bounding box center [200, 402] width 185 height 40
click at [223, 421] on div "England v Argentina - RWC2019 reorder" at bounding box center [200, 402] width 185 height 40
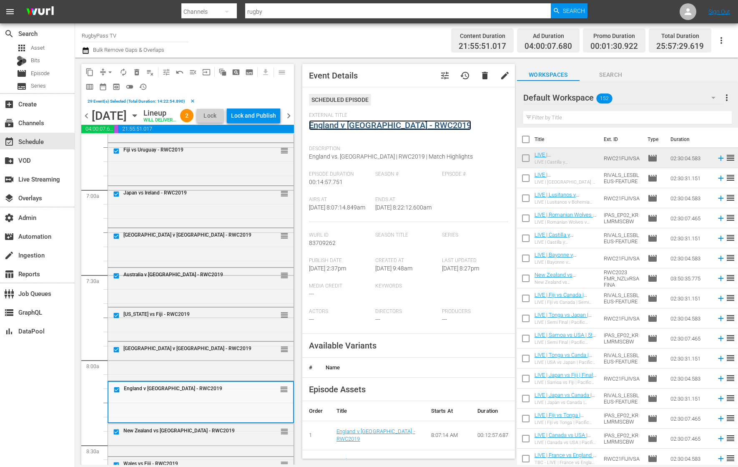
click at [409, 126] on link "England v [GEOGRAPHIC_DATA] - RWC2019" at bounding box center [390, 125] width 162 height 10
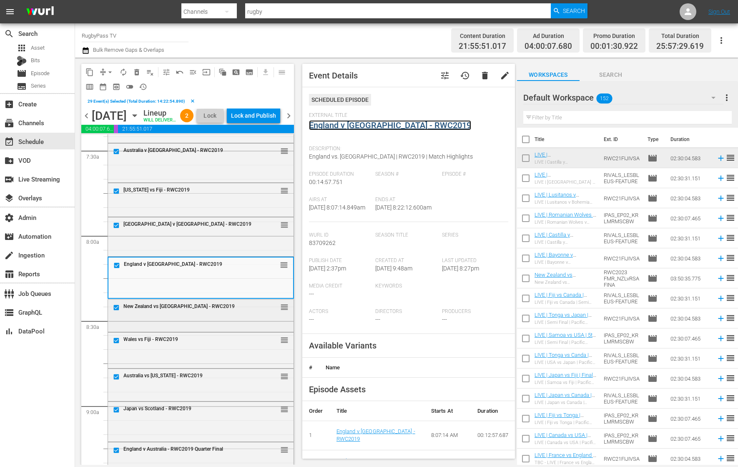
scroll to position [1261, 0]
click at [216, 312] on div "New Zealand vs [GEOGRAPHIC_DATA] - RWC2019" at bounding box center [181, 307] width 141 height 10
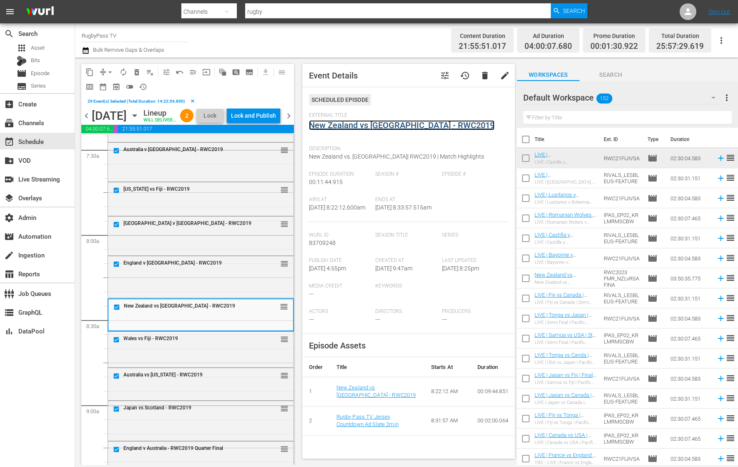
click at [378, 127] on link "New Zealand vs [GEOGRAPHIC_DATA] - RWC2019" at bounding box center [402, 125] width 186 height 10
click at [176, 341] on span "Wales vs Fiji - RWC2019" at bounding box center [150, 338] width 55 height 6
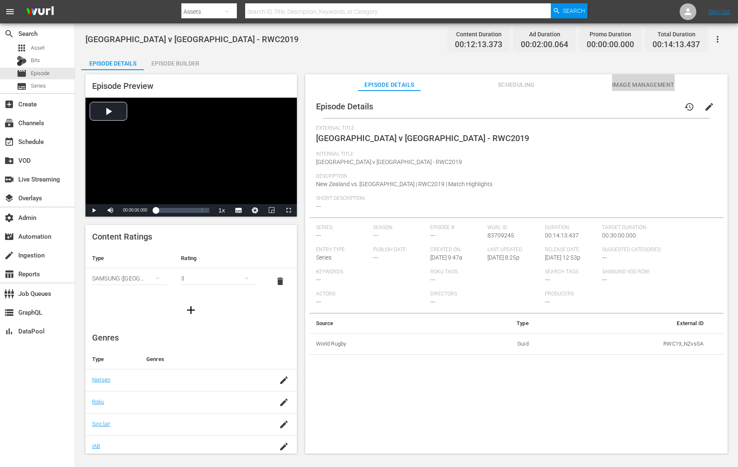
click at [590, 90] on button "Image Management" at bounding box center [643, 82] width 63 height 17
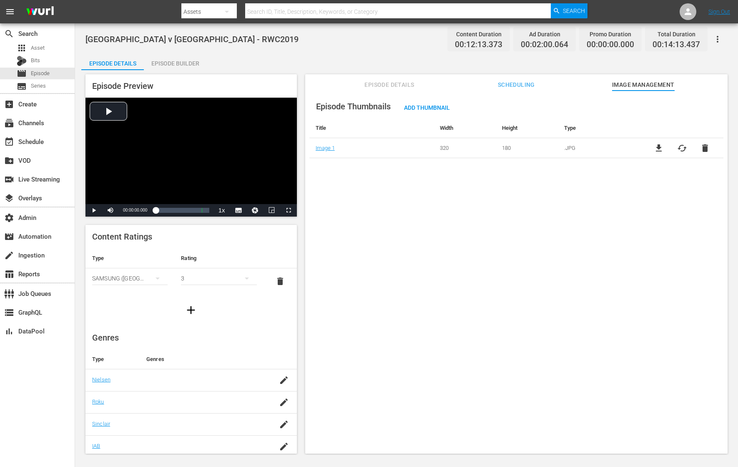
click at [402, 86] on span "Episode Details" at bounding box center [389, 85] width 63 height 10
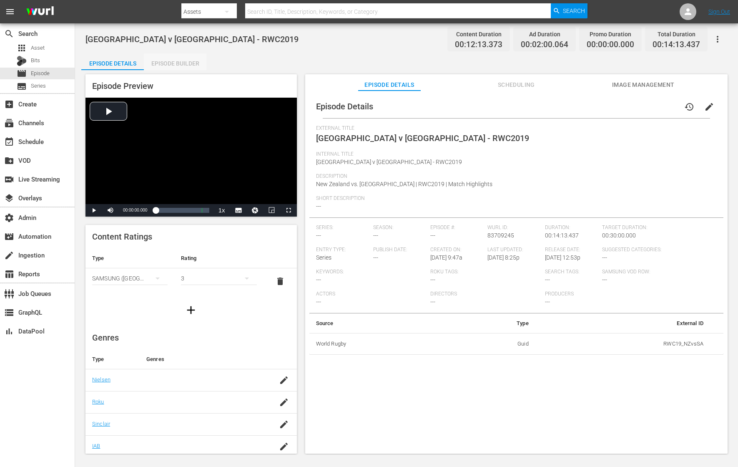
click at [182, 64] on div "Episode Builder" at bounding box center [175, 63] width 63 height 20
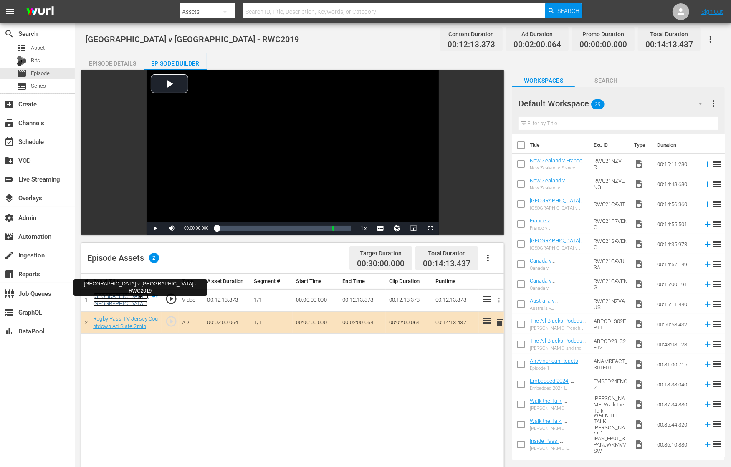
click at [124, 296] on link "New Zealand v South Africa - RWC2019" at bounding box center [120, 304] width 55 height 22
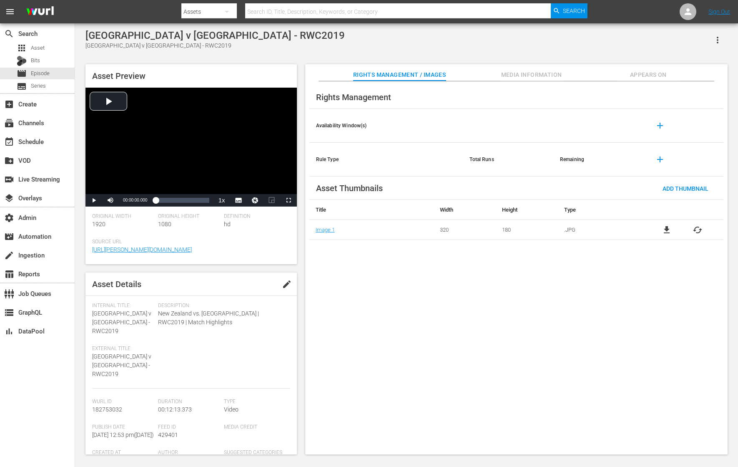
click at [590, 39] on icon "button" at bounding box center [718, 40] width 10 height 10
click at [590, 41] on div "Add To Workspace" at bounding box center [681, 43] width 80 height 20
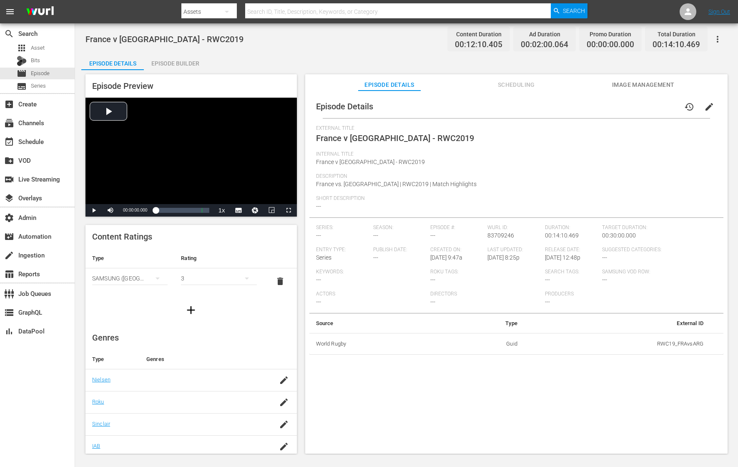
click at [171, 62] on div "Episode Builder" at bounding box center [175, 63] width 63 height 20
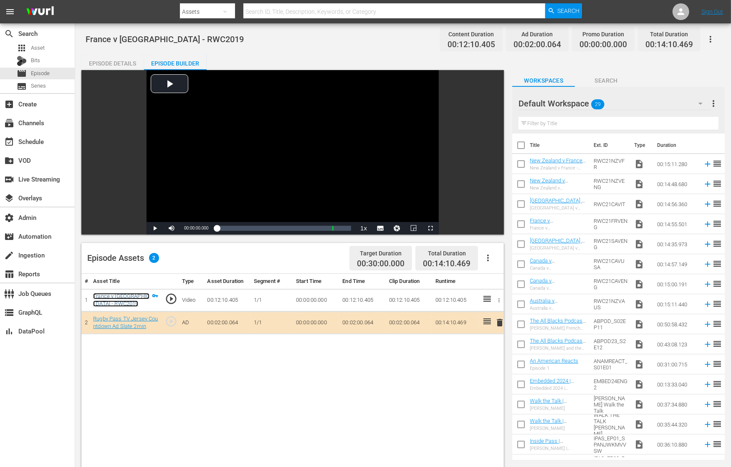
click at [110, 293] on link "France v Argentina - RWC2019" at bounding box center [121, 300] width 56 height 14
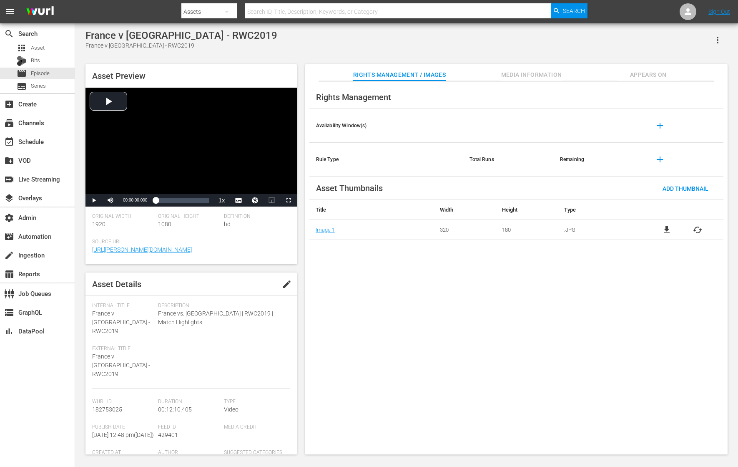
click at [590, 40] on icon "button" at bounding box center [718, 40] width 10 height 10
click at [590, 45] on div "Add To Workspace" at bounding box center [681, 43] width 80 height 20
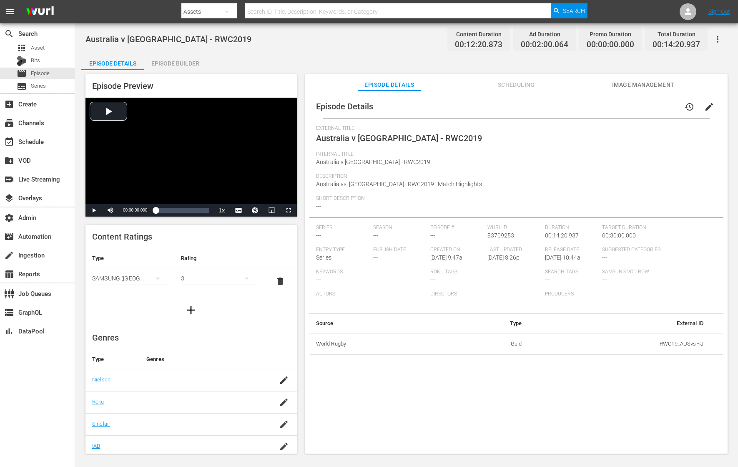
click at [157, 63] on div "Episode Builder" at bounding box center [175, 63] width 63 height 20
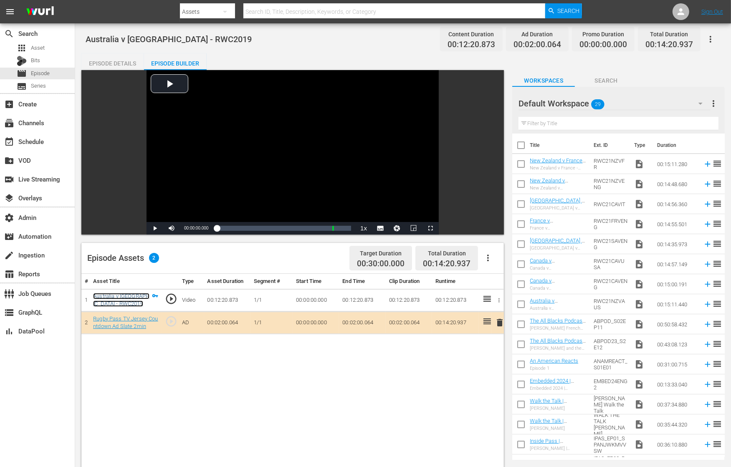
click at [134, 294] on link "Australia v [GEOGRAPHIC_DATA] - RWC2019" at bounding box center [121, 300] width 56 height 14
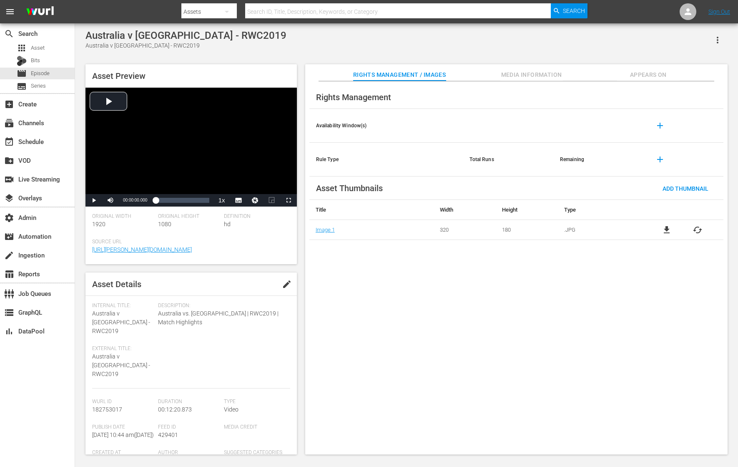
click at [590, 37] on icon "button" at bounding box center [718, 40] width 10 height 10
click at [590, 37] on div "Add To Workspace" at bounding box center [681, 43] width 80 height 20
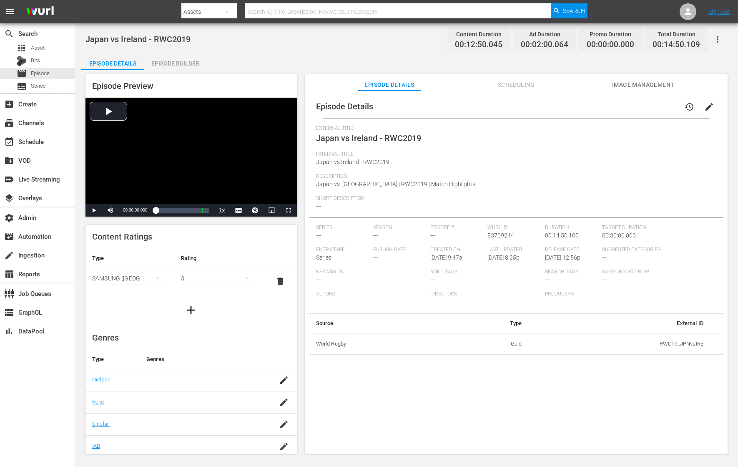
click at [176, 61] on div "Episode Builder" at bounding box center [175, 63] width 63 height 20
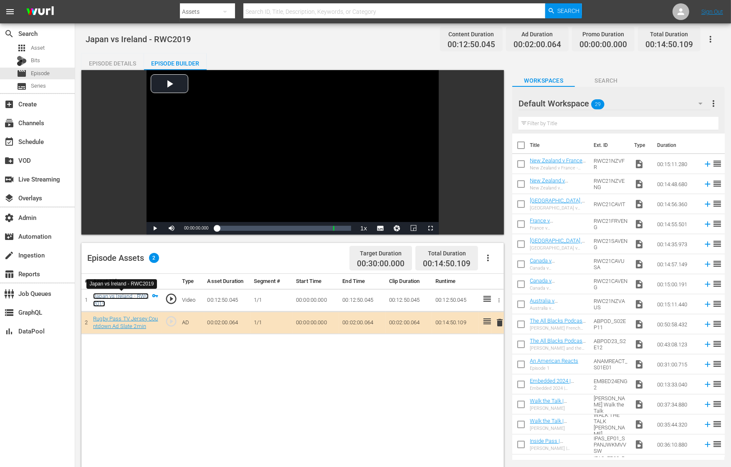
click at [122, 296] on link "Japan vs Ireland - RWC2019" at bounding box center [120, 300] width 55 height 14
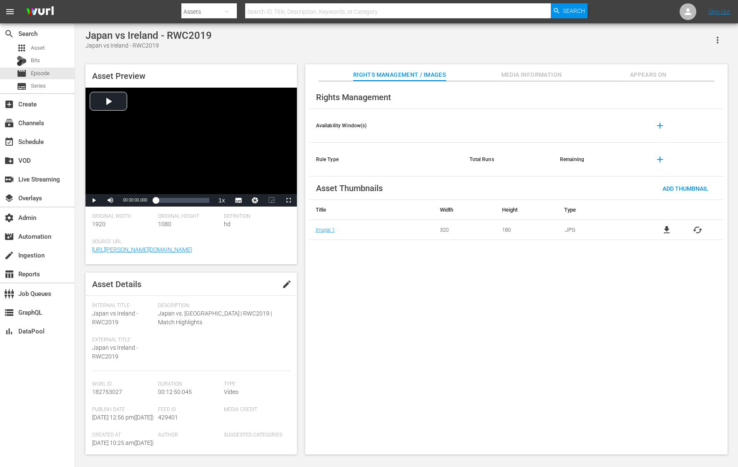
click at [590, 37] on icon "button" at bounding box center [718, 40] width 10 height 10
click at [590, 37] on div "Add To Workspace" at bounding box center [681, 43] width 80 height 20
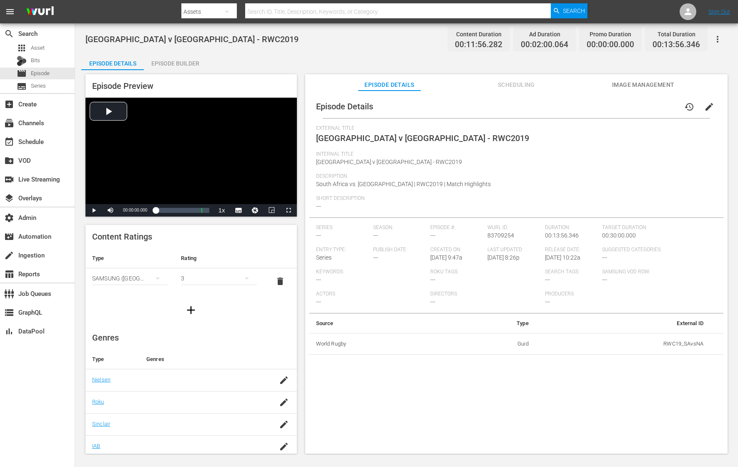
click at [174, 52] on div "[GEOGRAPHIC_DATA] v [GEOGRAPHIC_DATA] - RWC2019 Content Duration 00:11:56.282 A…" at bounding box center [406, 238] width 663 height 431
click at [175, 62] on div "Episode Builder" at bounding box center [175, 63] width 63 height 20
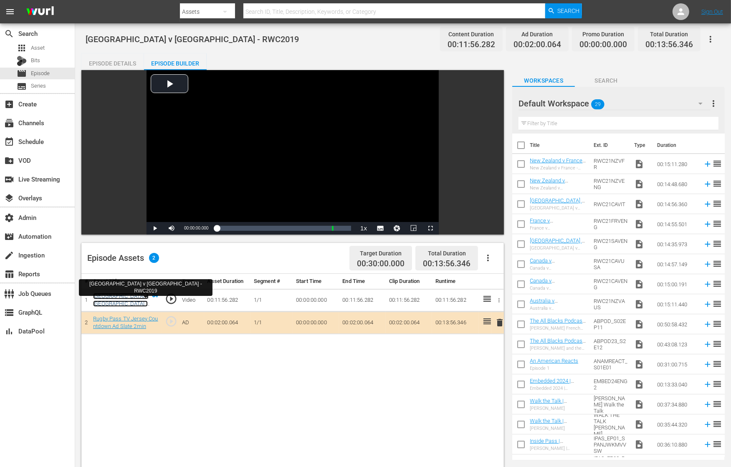
click at [126, 295] on link "South Africa v Namibia - RWC2019" at bounding box center [120, 304] width 55 height 22
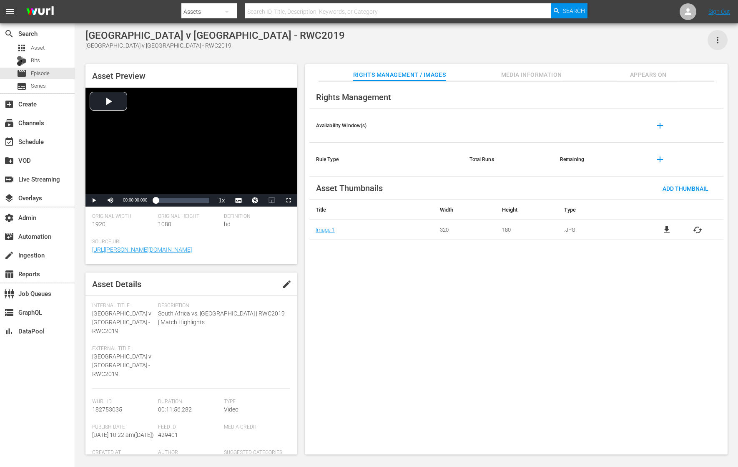
click at [590, 40] on icon "button" at bounding box center [718, 40] width 10 height 10
click at [590, 40] on div "Add To Workspace" at bounding box center [681, 43] width 80 height 20
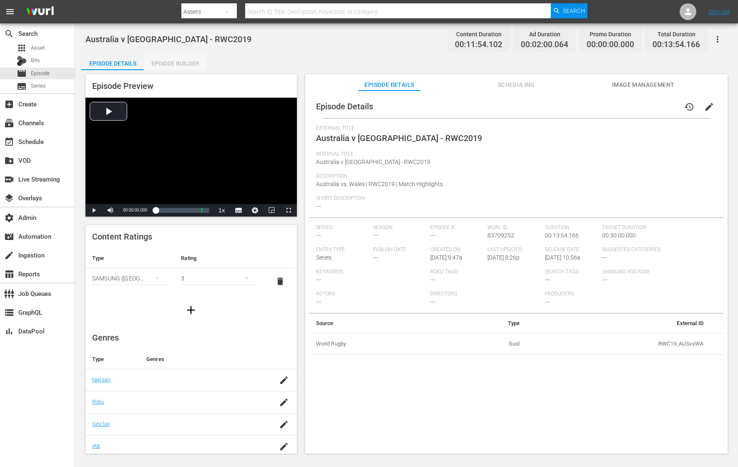
click at [174, 63] on div "Episode Builder" at bounding box center [175, 63] width 63 height 20
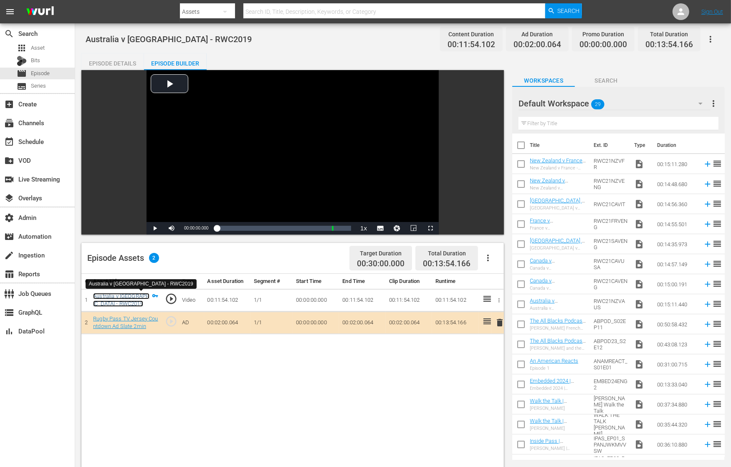
click at [128, 297] on link "Australia v Wales - RWC2019" at bounding box center [121, 300] width 56 height 14
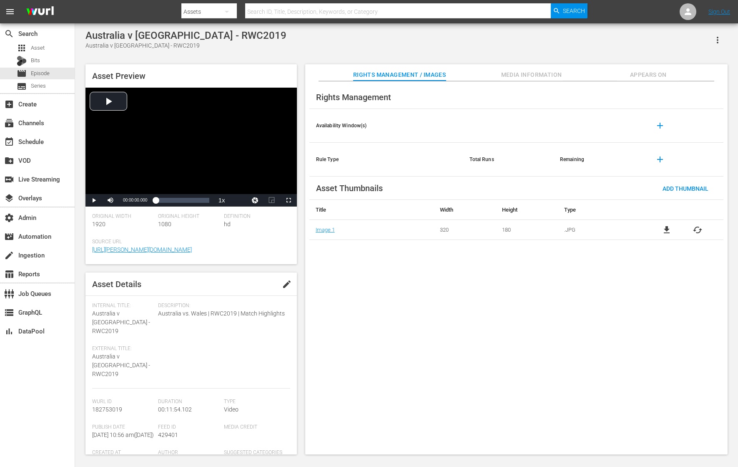
click at [590, 40] on icon "button" at bounding box center [718, 40] width 10 height 10
click at [590, 47] on div "Add To Workspace" at bounding box center [681, 43] width 80 height 20
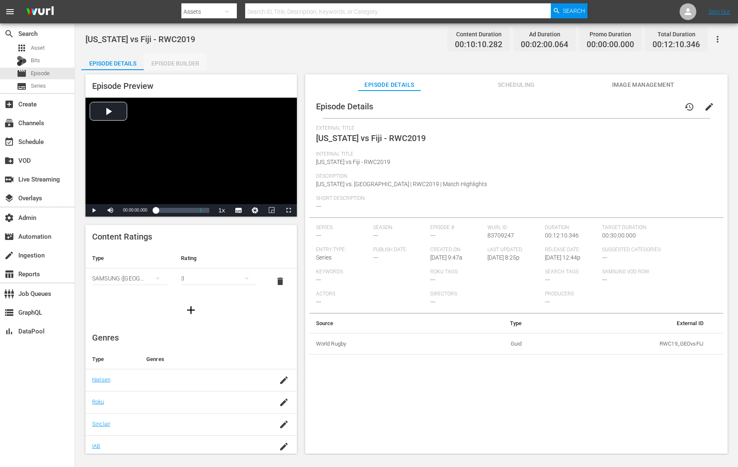
click at [185, 67] on div "Episode Builder" at bounding box center [175, 63] width 63 height 20
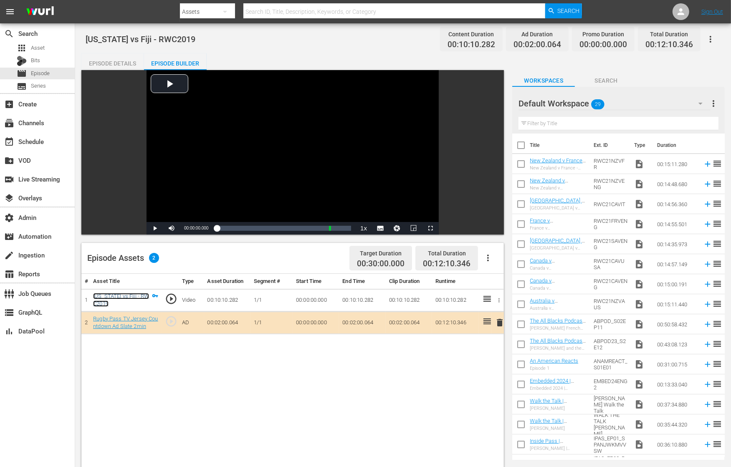
click at [139, 294] on link "[US_STATE] vs Fiji - RWC2019" at bounding box center [121, 300] width 56 height 14
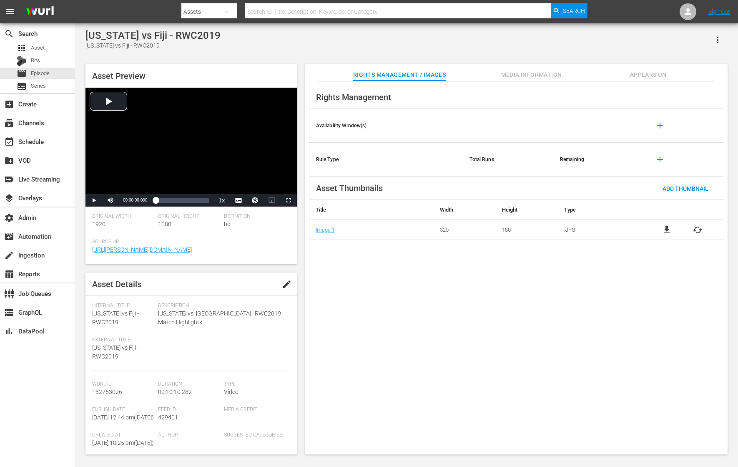
click at [590, 40] on icon "button" at bounding box center [718, 40] width 10 height 10
click at [590, 39] on div "Add To Workspace" at bounding box center [681, 43] width 80 height 20
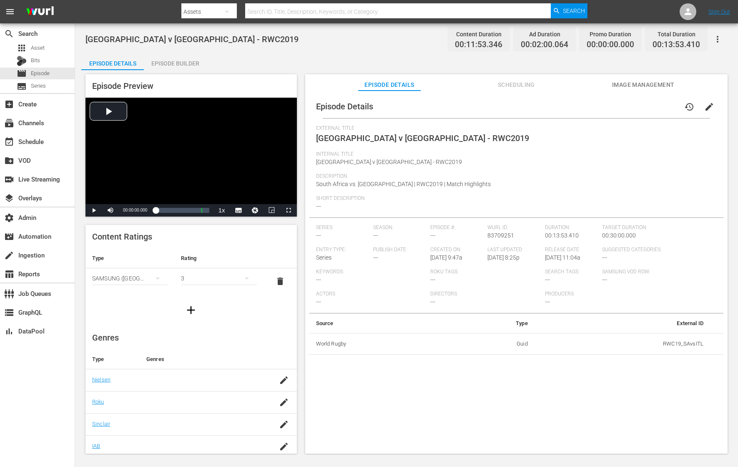
click at [172, 66] on div "Episode Builder" at bounding box center [175, 63] width 63 height 20
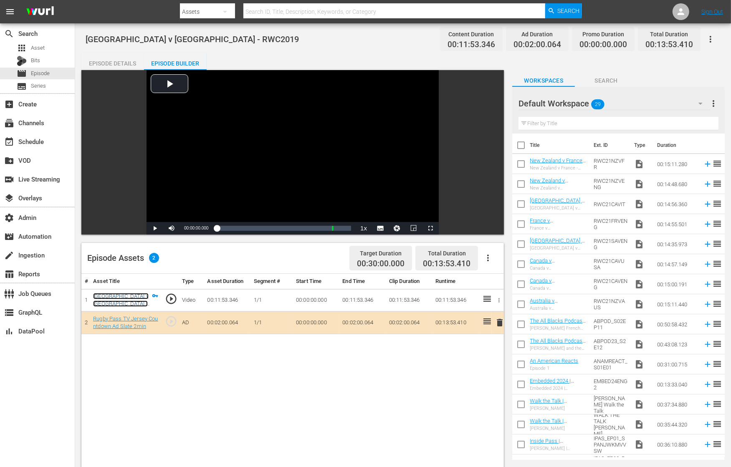
click at [108, 297] on link "[GEOGRAPHIC_DATA] v [GEOGRAPHIC_DATA] - RWC2019" at bounding box center [120, 304] width 55 height 22
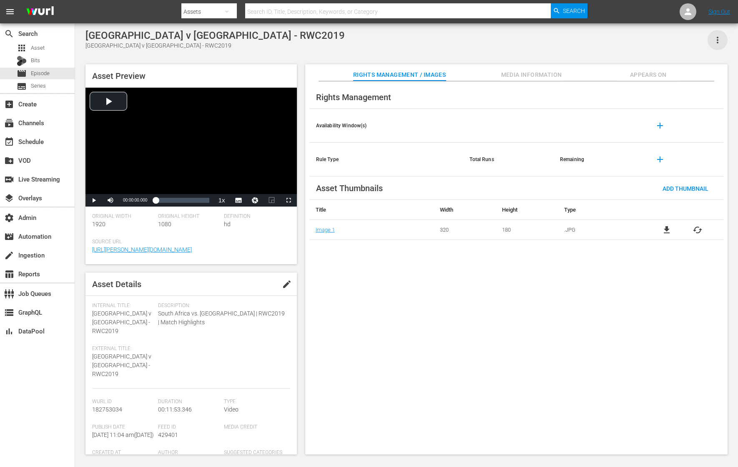
click at [590, 40] on icon "button" at bounding box center [718, 40] width 2 height 7
click at [590, 40] on div "Add To Workspace" at bounding box center [681, 43] width 80 height 20
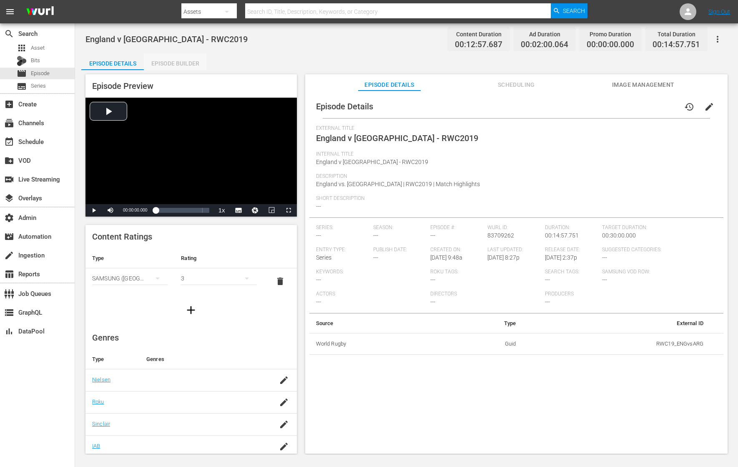
click at [187, 62] on div "Episode Builder" at bounding box center [175, 63] width 63 height 20
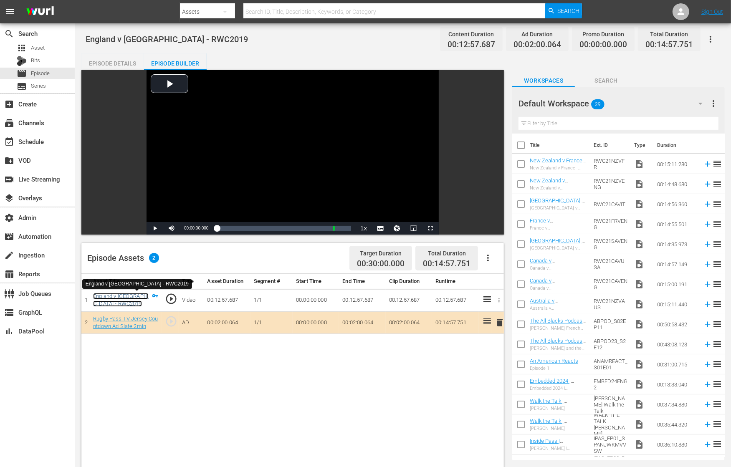
click at [115, 295] on link "England v Argentina - RWC2019" at bounding box center [120, 300] width 55 height 14
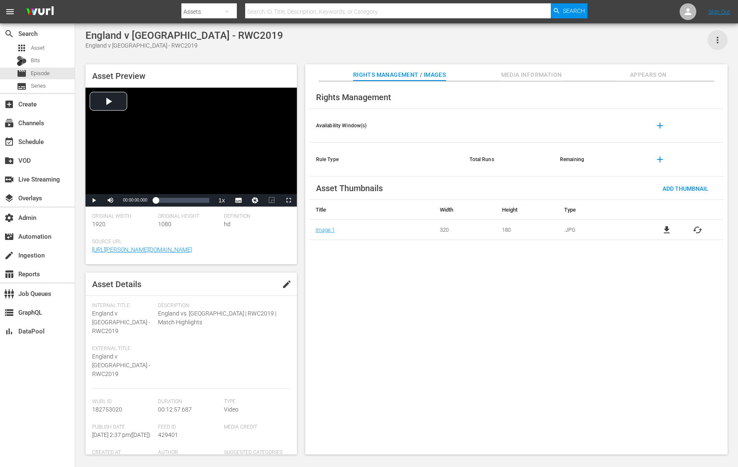
click at [590, 40] on icon "button" at bounding box center [718, 40] width 10 height 10
click at [590, 43] on div "Add To Workspace" at bounding box center [681, 43] width 80 height 20
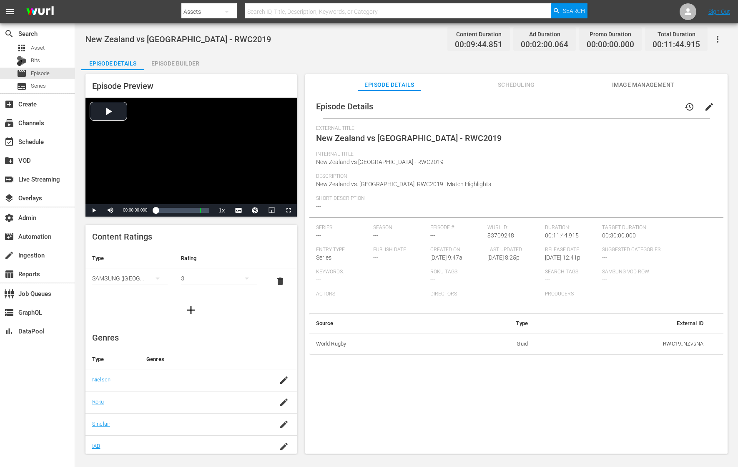
click at [188, 63] on div "Episode Builder" at bounding box center [175, 63] width 63 height 20
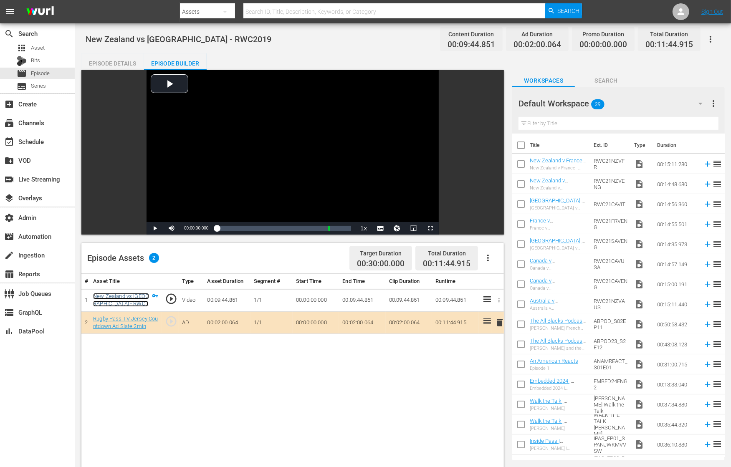
click at [109, 293] on link "New Zealand vs [GEOGRAPHIC_DATA] - RWC2019" at bounding box center [121, 304] width 56 height 22
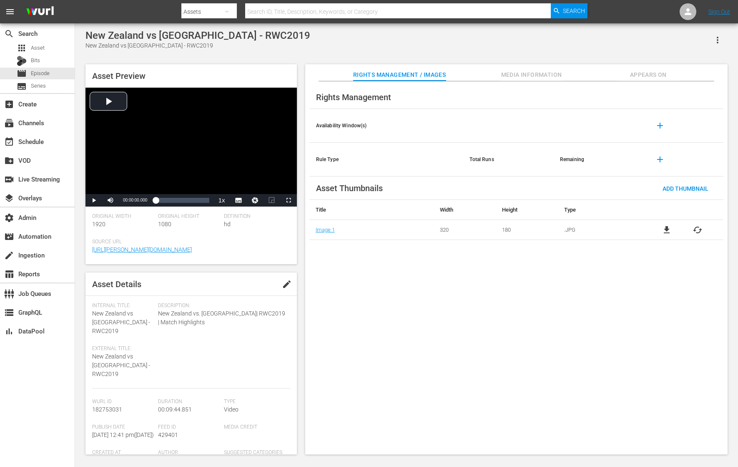
click at [590, 39] on icon "button" at bounding box center [718, 40] width 10 height 10
click at [590, 39] on div "Add To Workspace" at bounding box center [681, 43] width 80 height 20
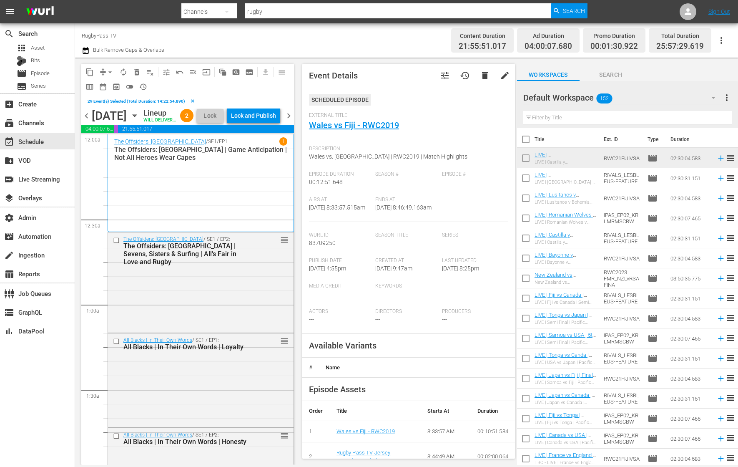
scroll to position [1261, 0]
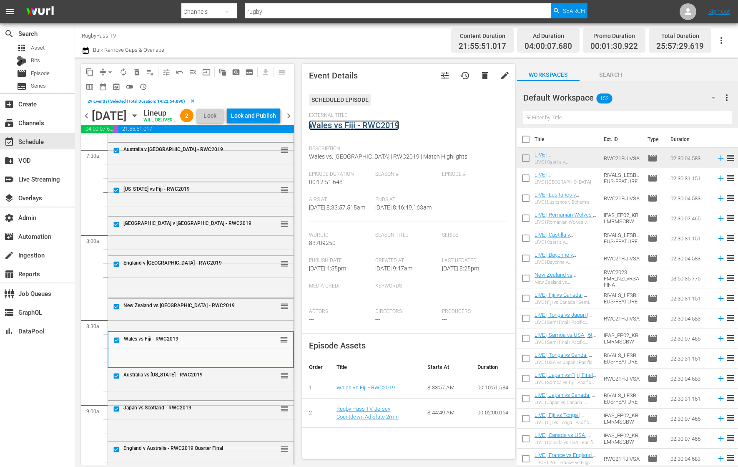
click at [382, 127] on link "Wales vs Fiji - RWC2019" at bounding box center [354, 125] width 90 height 10
click at [186, 384] on div "Australia vs Georgia - RWC2019 reorder" at bounding box center [201, 376] width 186 height 16
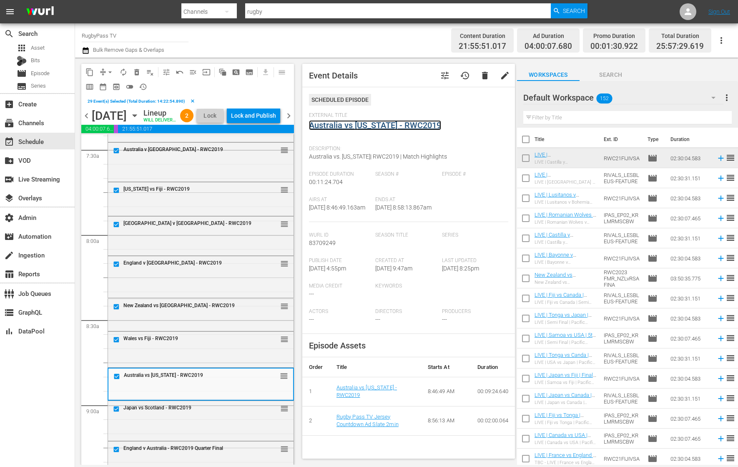
click at [408, 125] on link "Australia vs [US_STATE] - RWC2019" at bounding box center [375, 125] width 132 height 10
click at [160, 433] on div "Japan vs Scotland - RWC2019 reorder" at bounding box center [201, 420] width 186 height 38
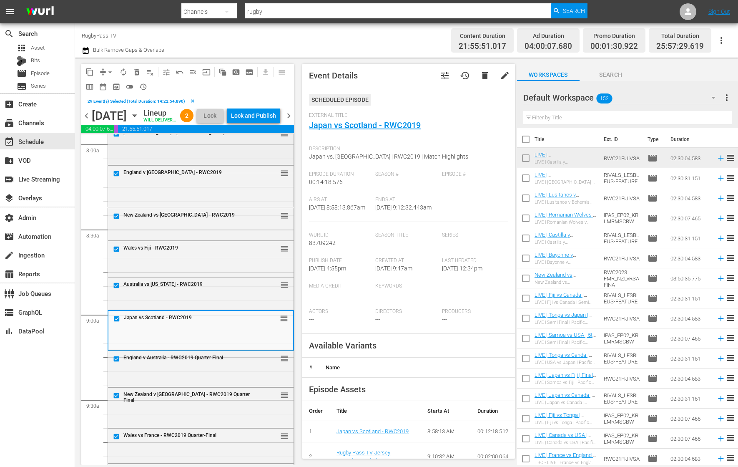
scroll to position [1357, 0]
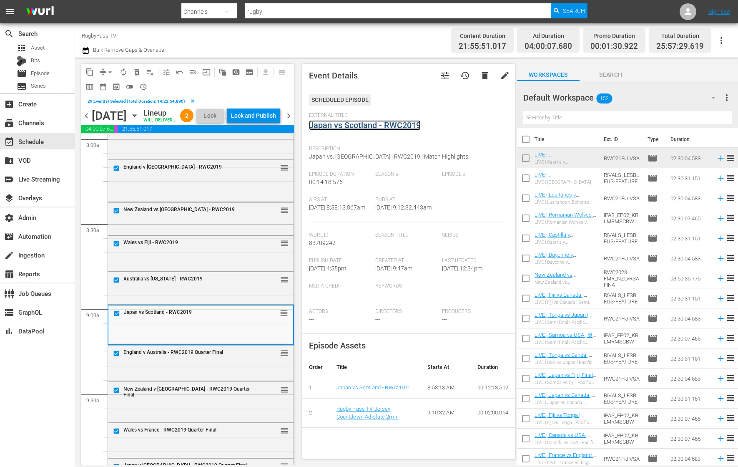
click at [366, 124] on link "Japan vs Scotland - RWC2019" at bounding box center [365, 125] width 112 height 10
click at [166, 377] on div "England v Australia - RWC2019 Quarter Final reorder" at bounding box center [201, 362] width 186 height 34
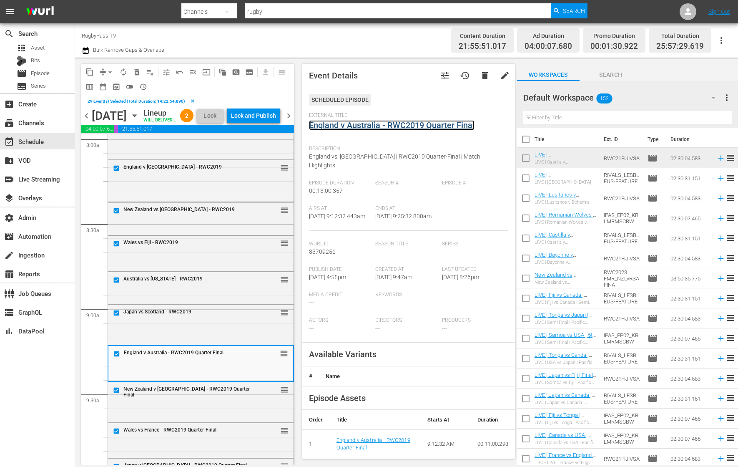
click at [353, 124] on link "England v Australia - RWC2019 Quarter Final" at bounding box center [392, 125] width 166 height 10
click at [160, 420] on div "New Zealand v Ireland - RWC2019 Quarter Final reorder" at bounding box center [201, 401] width 186 height 38
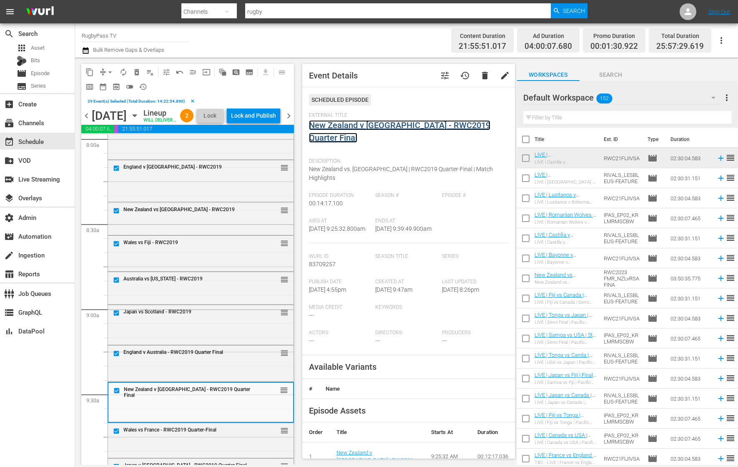
click at [382, 128] on link "New Zealand v [GEOGRAPHIC_DATA] - RWC2019 Quarter Final" at bounding box center [399, 131] width 181 height 23
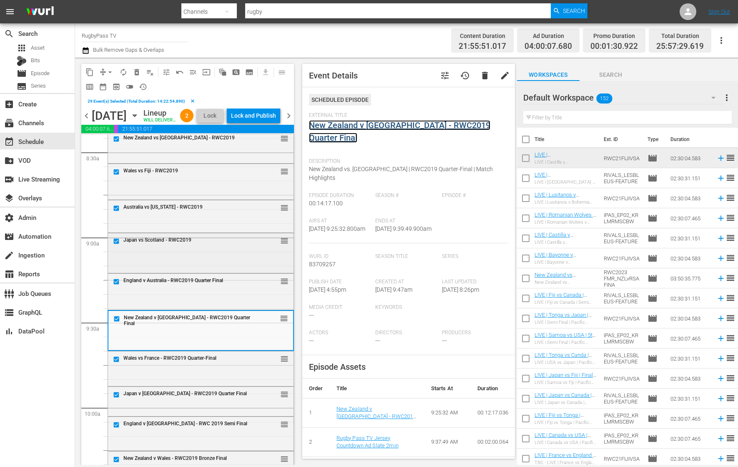
scroll to position [1464, 0]
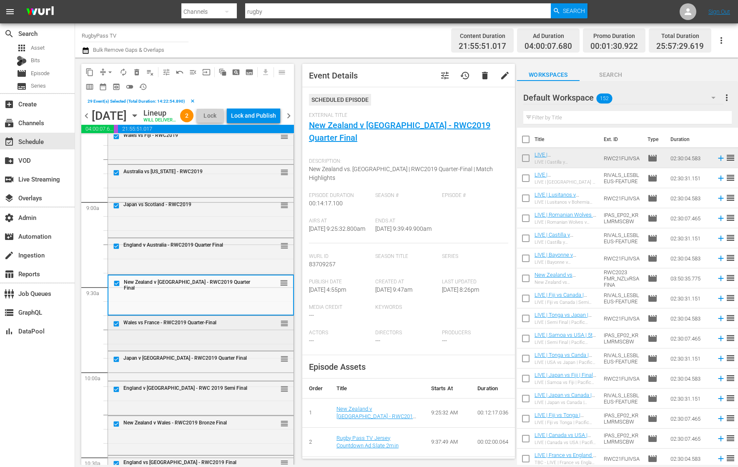
click at [159, 349] on div "Wales vs France - RWC2019 Quarter-Final reorder" at bounding box center [201, 332] width 186 height 33
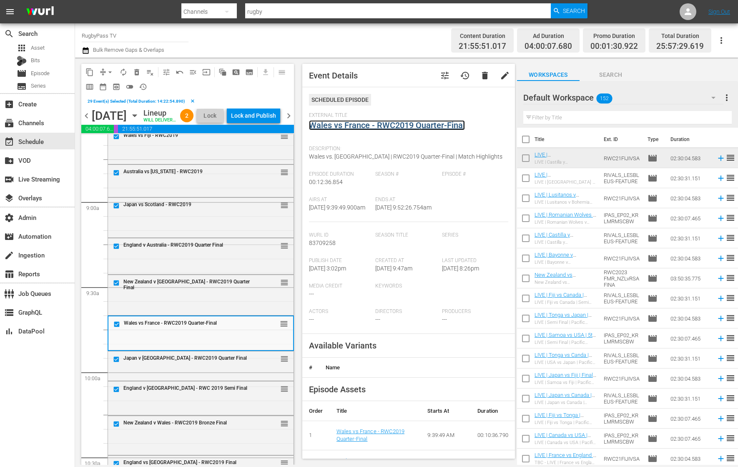
click at [379, 126] on link "Wales vs France - RWC2019 Quarter-Final" at bounding box center [387, 125] width 156 height 10
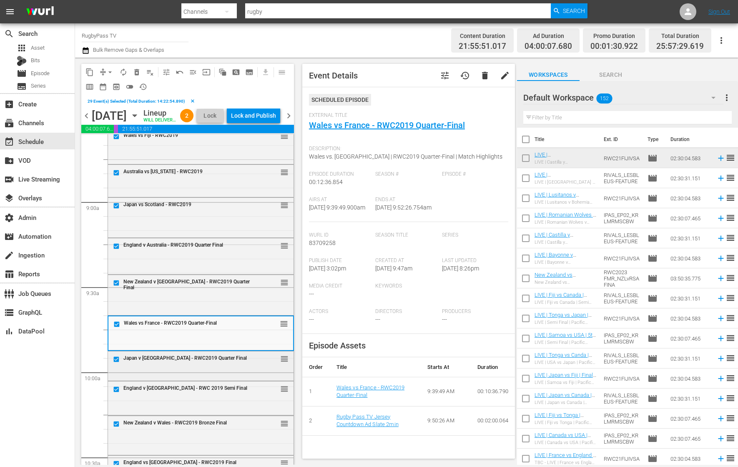
click at [174, 379] on div "Japan v South Africa - RWC2019 Quarter Final reorder" at bounding box center [201, 365] width 186 height 28
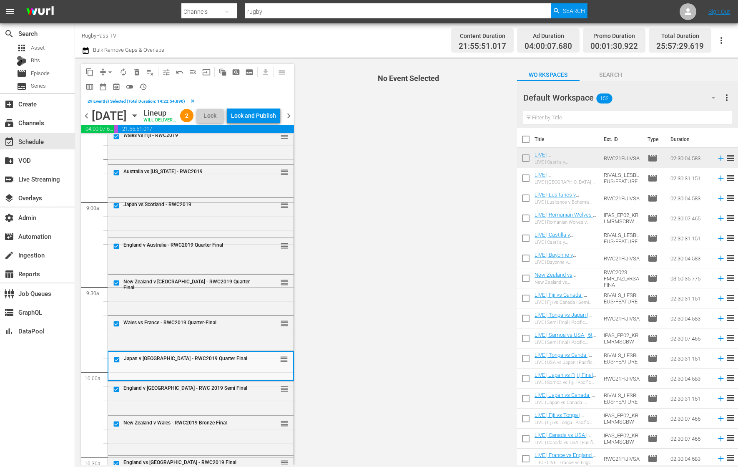
click at [174, 368] on div "Japan v South Africa - RWC2019 Quarter Final reorder" at bounding box center [200, 360] width 185 height 16
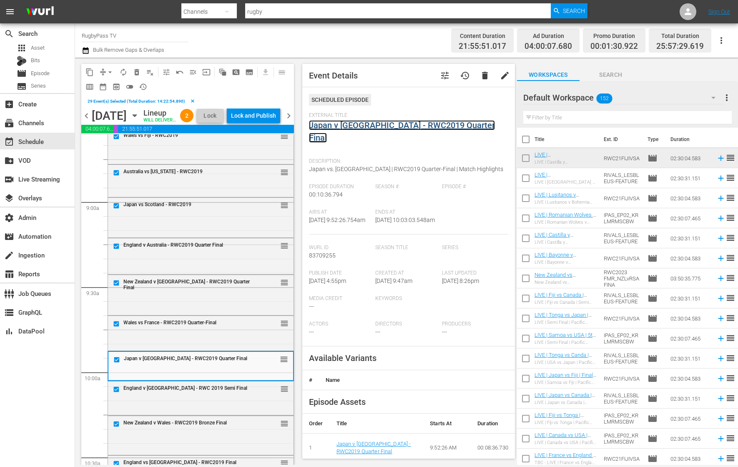
click at [362, 126] on link "Japan v South Africa - RWC2019 Quarter Final" at bounding box center [402, 131] width 186 height 23
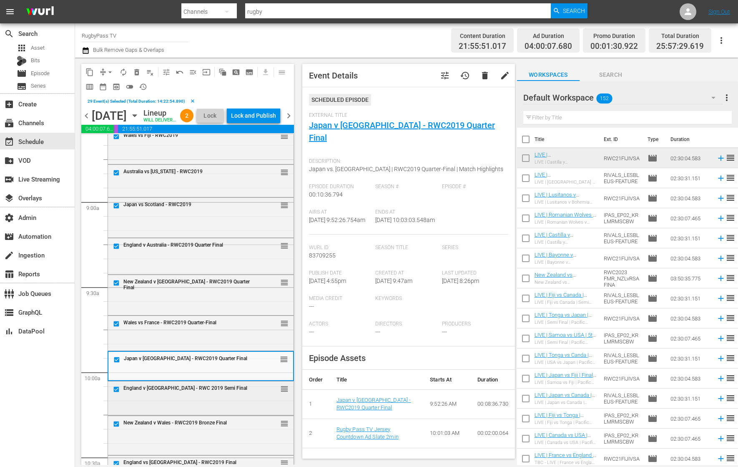
click at [159, 413] on div "England v New Zealand - RWC 2019 Semi Final reorder" at bounding box center [201, 397] width 186 height 32
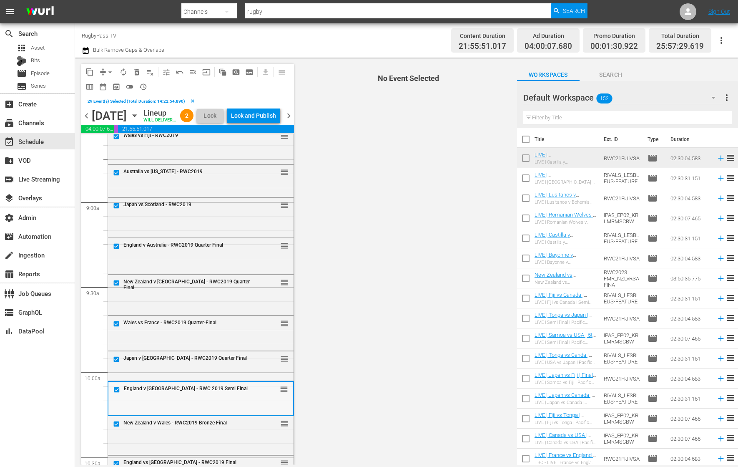
click at [199, 398] on div "England v New Zealand - RWC 2019 Semi Final reorder" at bounding box center [200, 390] width 185 height 16
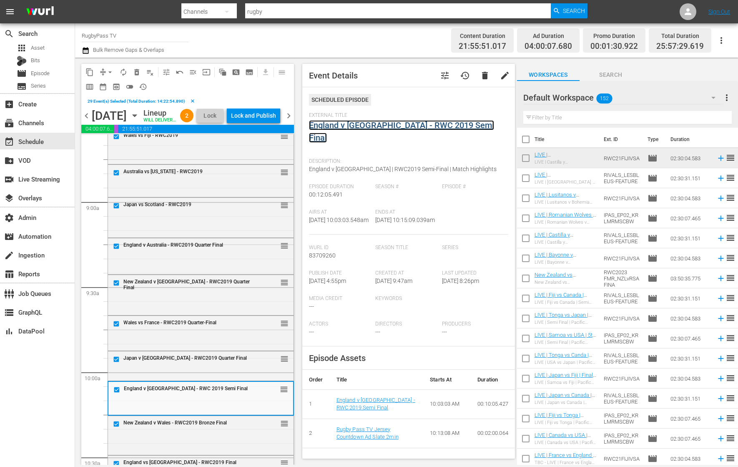
click at [395, 121] on link "England v New Zealand - RWC 2019 Semi Final" at bounding box center [401, 131] width 185 height 23
click at [204, 426] on span "New Zealand v Wales - RWC2019 Bronze Final" at bounding box center [174, 423] width 103 height 6
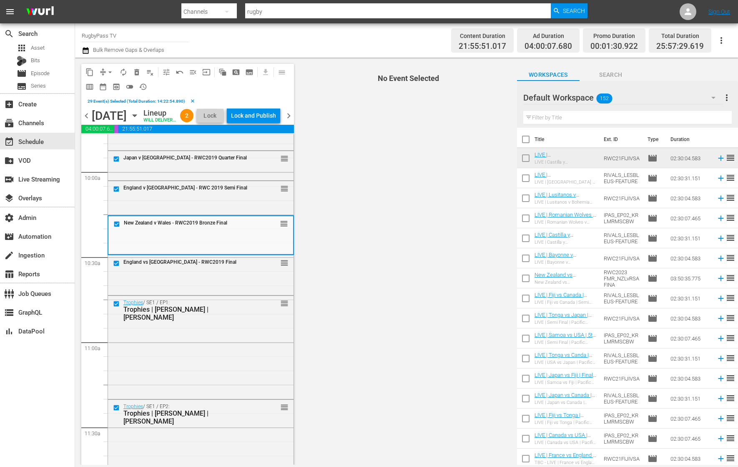
scroll to position [1665, 0]
click at [244, 229] on div "New Zealand v Wales - RWC2019 Bronze Final" at bounding box center [181, 224] width 141 height 10
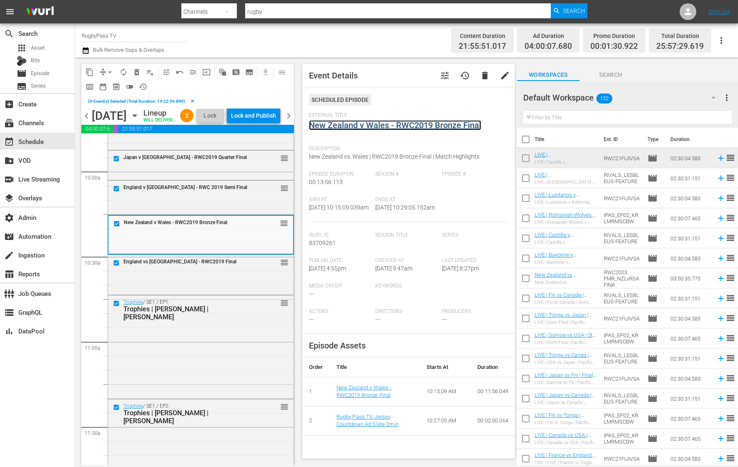
click at [400, 123] on link "New Zealand v Wales - RWC2019 Bronze Final" at bounding box center [395, 125] width 172 height 10
click at [190, 290] on div "England vs South Africa - RWC2019 Final reorder" at bounding box center [201, 274] width 186 height 38
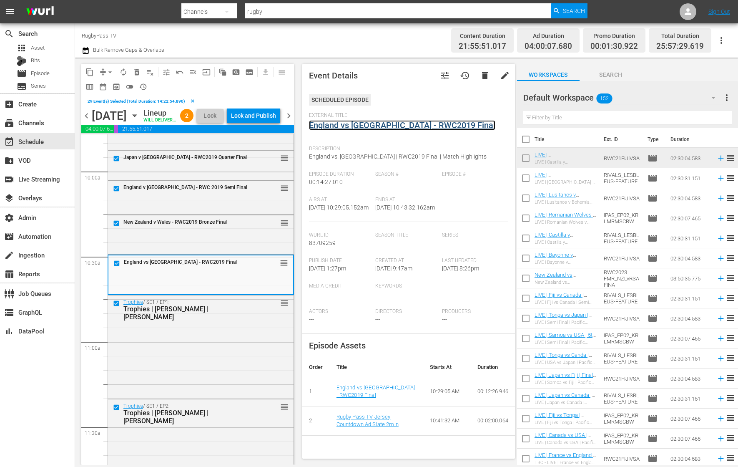
click at [370, 123] on link "England vs South Africa - RWC2019 Final" at bounding box center [402, 125] width 186 height 10
click at [173, 355] on div "Trophies / SE1 / EP1: Trophies | Luke McAlister | Keven Mealamu reorder" at bounding box center [201, 345] width 186 height 101
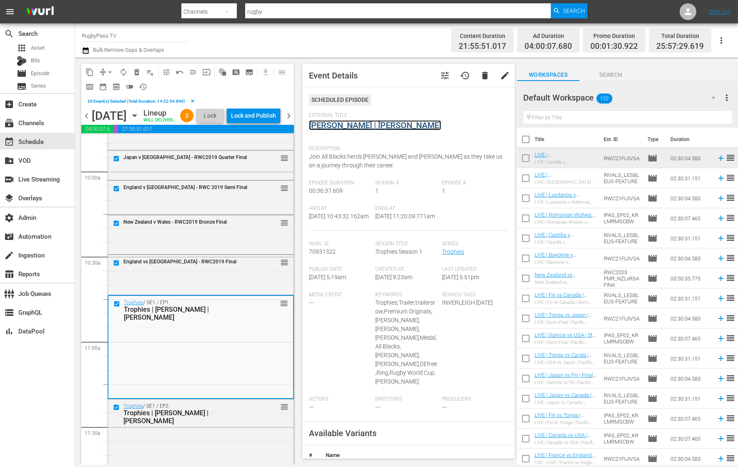
click at [361, 125] on link "Luke McAlister | Keven Mealamu" at bounding box center [375, 125] width 132 height 10
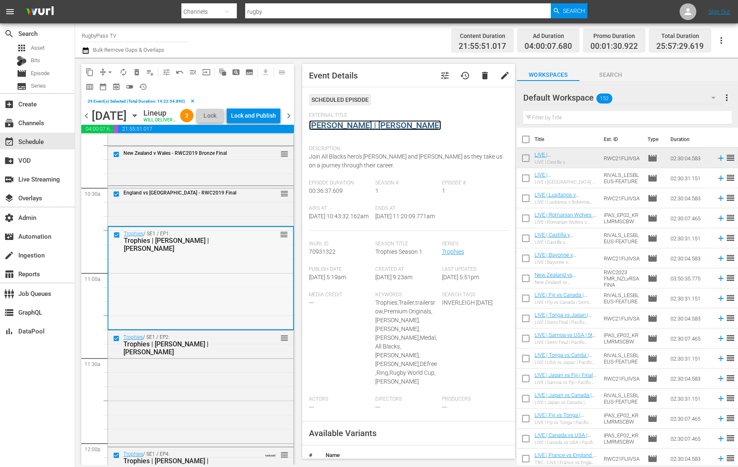
scroll to position [1758, 0]
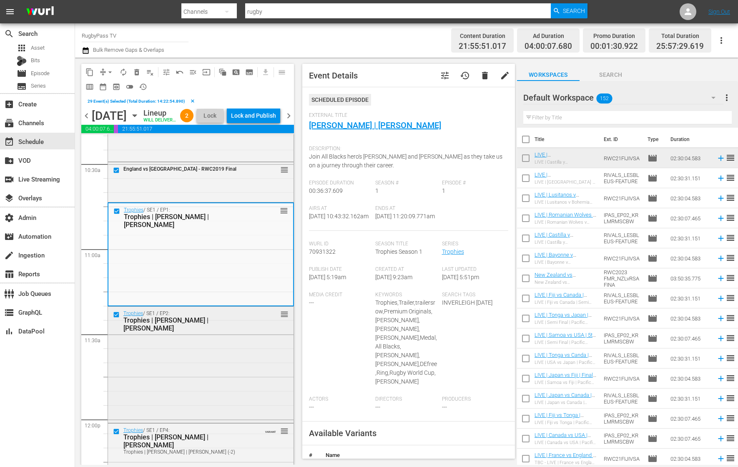
click at [189, 356] on div "Trophies / SE1 / EP2: Trophies | Ian Jones | Victor Vito reorder" at bounding box center [201, 364] width 186 height 114
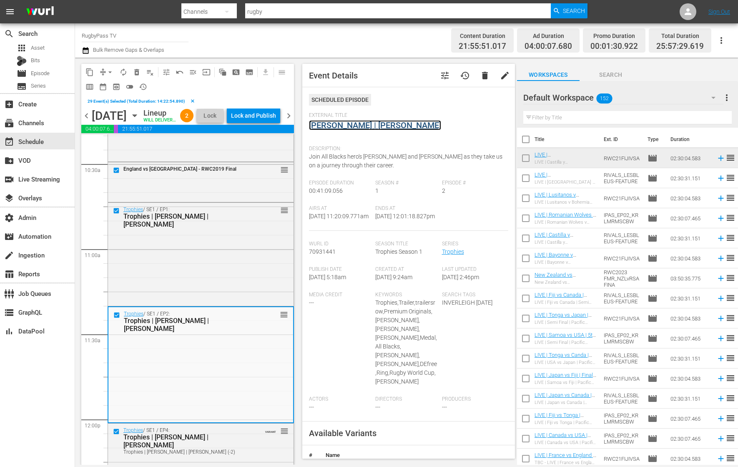
click at [373, 124] on link "Ian Jones | Victor Vito" at bounding box center [375, 125] width 132 height 10
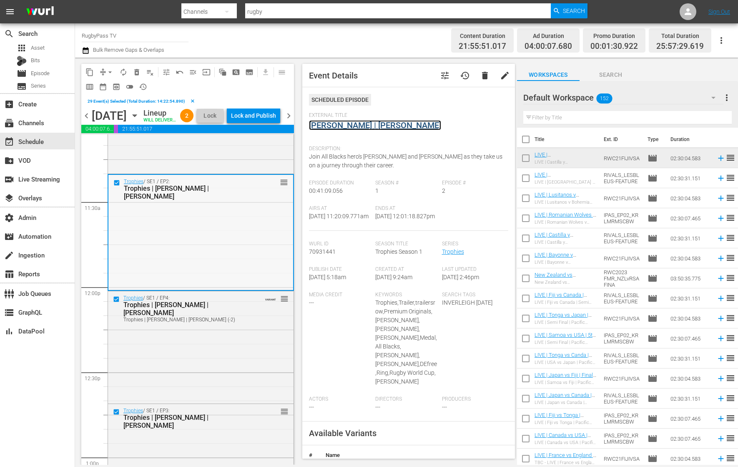
scroll to position [1900, 0]
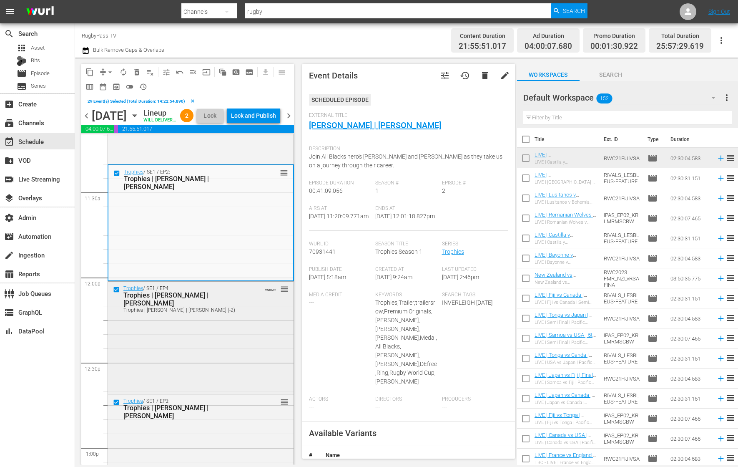
click at [204, 316] on div "Trophies / SE1 / EP4: Trophies | Jeff Wilson | Kieran Read Trophies | Jeff Wils…" at bounding box center [201, 299] width 186 height 34
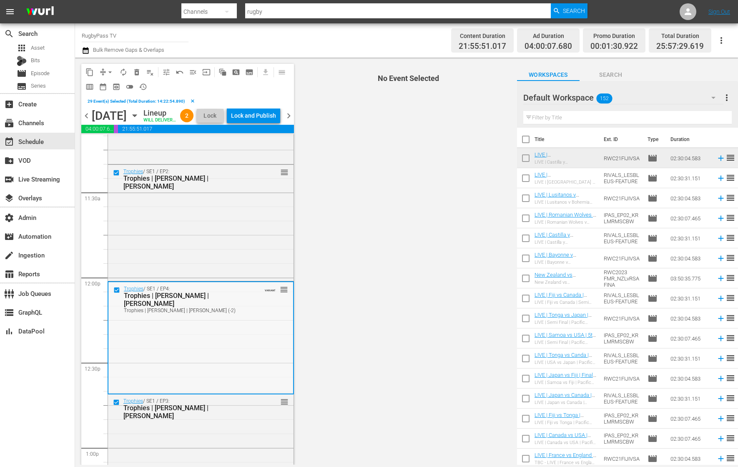
click at [208, 313] on div "Trophies | Jeff Wilson | Kieran Read (-2)" at bounding box center [188, 310] width 128 height 6
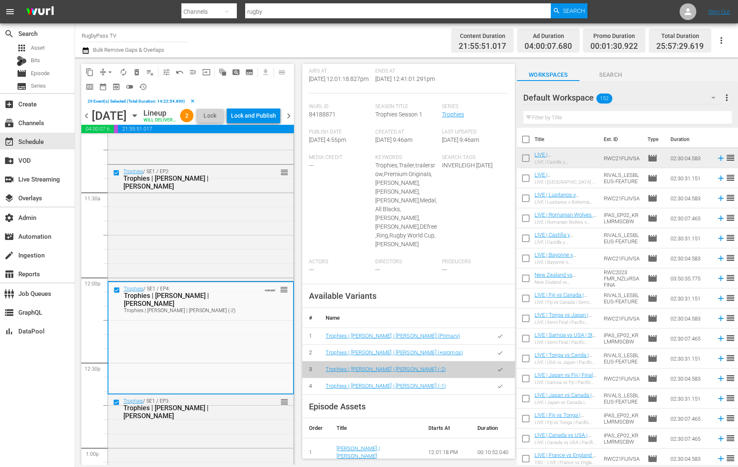
scroll to position [0, 0]
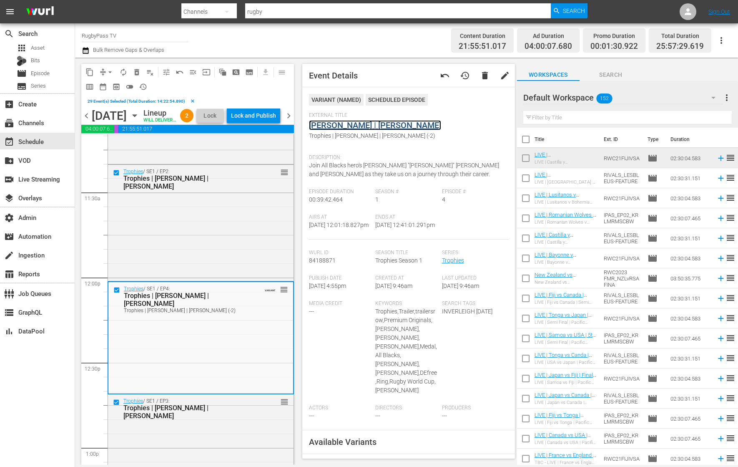
click at [379, 127] on link "Jeff Wilson | Kieran Read" at bounding box center [375, 125] width 132 height 10
click at [174, 423] on div "Trophies / SE1 / EP3: Trophies | Stephen Donald | Anna Richards reorder" at bounding box center [201, 408] width 186 height 28
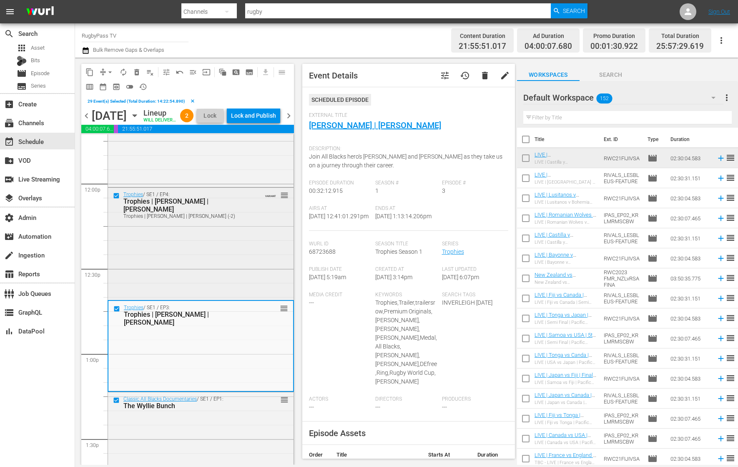
scroll to position [2001, 0]
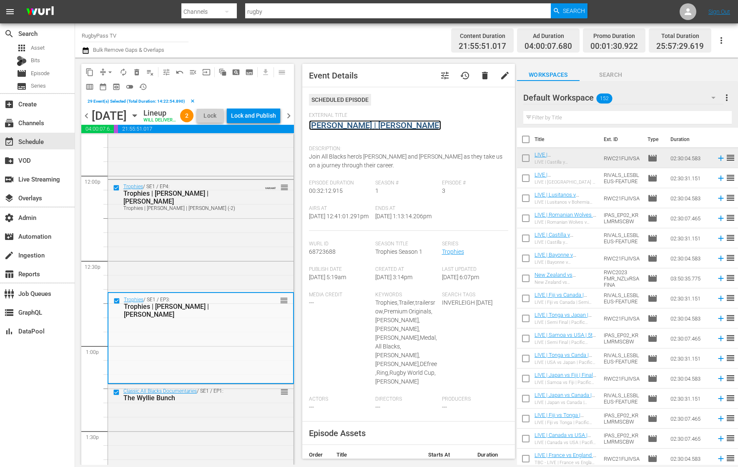
click at [407, 125] on link "Stephen Donald | Anna Richards" at bounding box center [375, 125] width 132 height 10
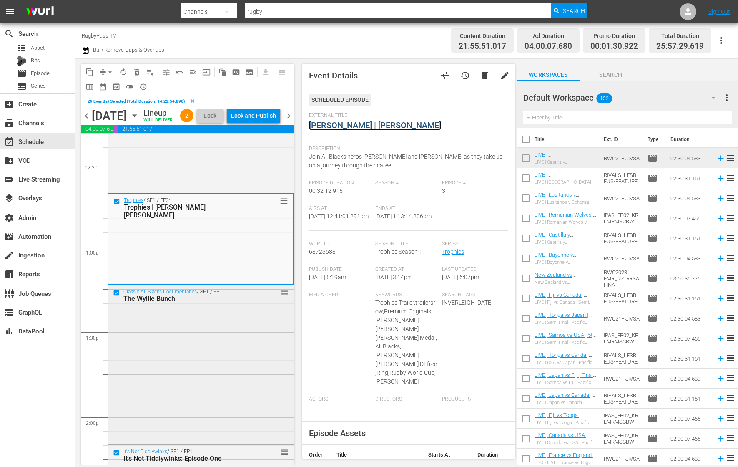
scroll to position [2102, 0]
click at [208, 332] on div "Classic All Blacks Documentaries / SE1 / EP1: The Wyllie Bunch reorder" at bounding box center [201, 362] width 186 height 157
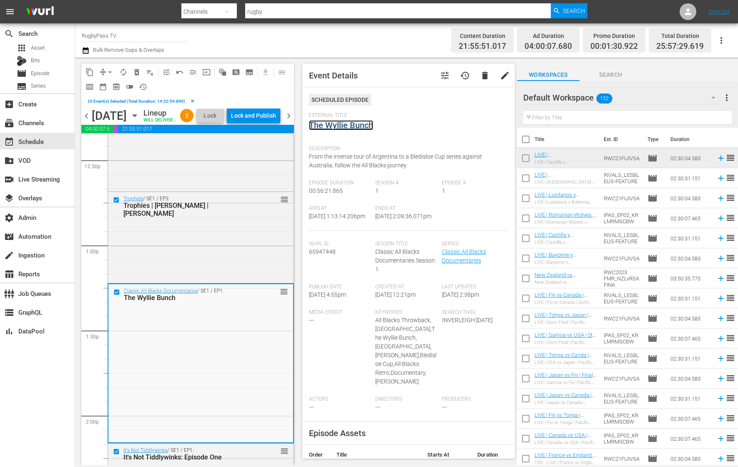
click at [361, 127] on link "The Wyllie Bunch" at bounding box center [341, 125] width 64 height 10
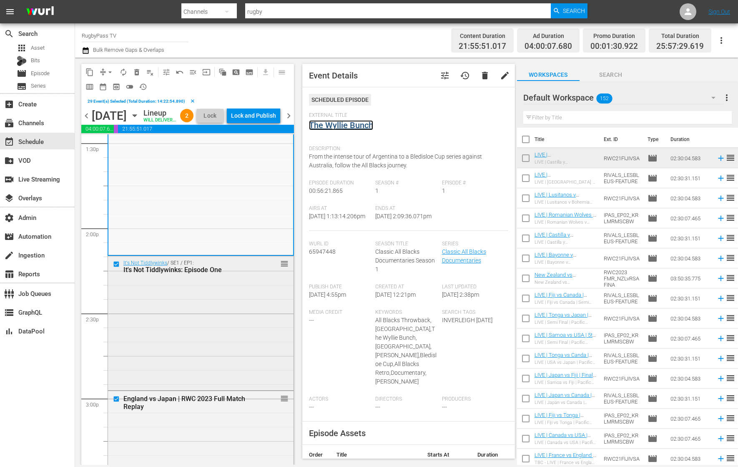
scroll to position [2292, 0]
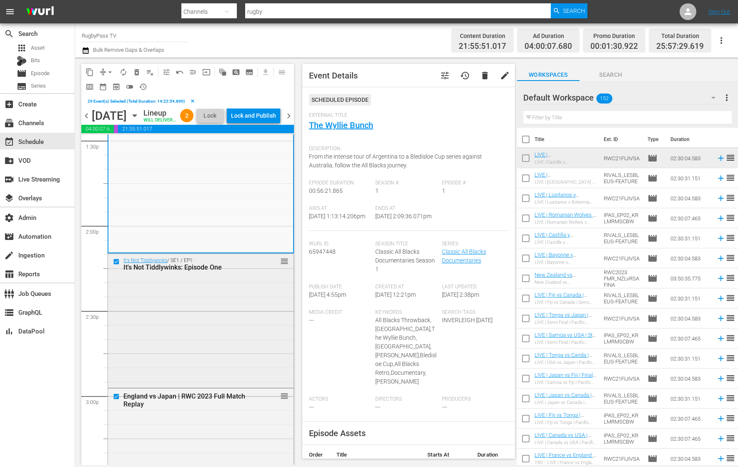
click at [191, 310] on div "It's Not Tiddlywinks / SE1 / EP1: It's Not Tiddlywinks: Episode One reorder" at bounding box center [201, 320] width 186 height 132
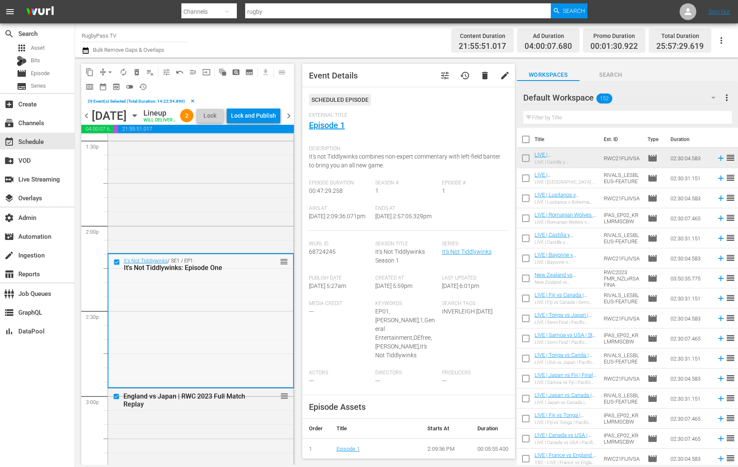
click at [235, 307] on div "It's Not Tiddlywinks / SE1 / EP1: It's Not Tiddlywinks: Episode One reorder" at bounding box center [200, 320] width 185 height 132
click at [339, 126] on link "Episode 1" at bounding box center [327, 125] width 36 height 10
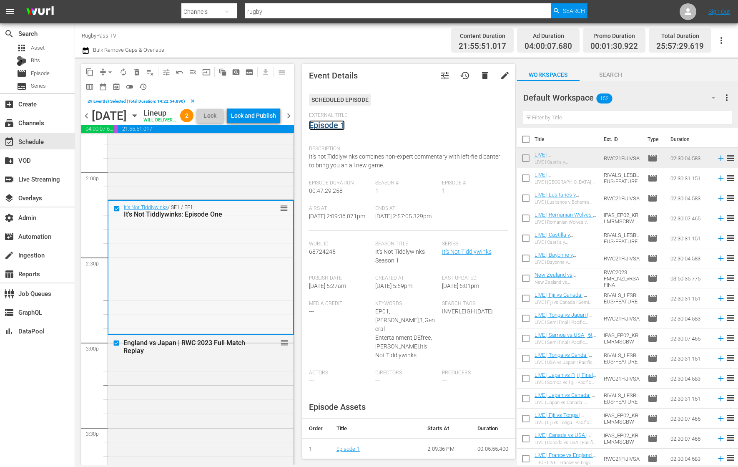
scroll to position [2358, 0]
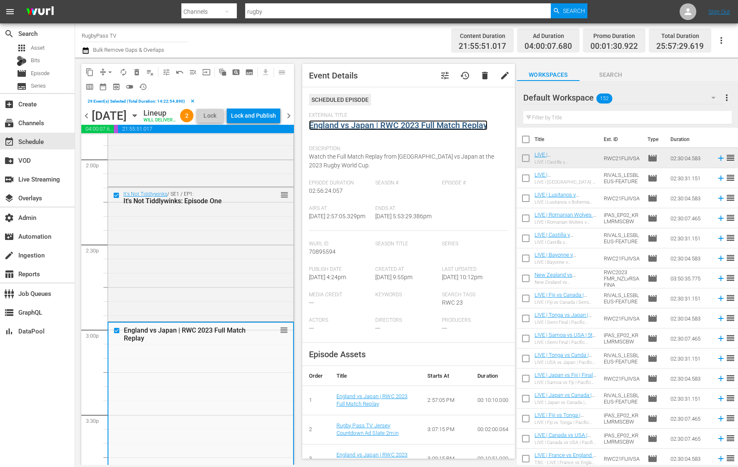
click at [355, 124] on link "England vs Japan | RWC 2023 Full Match Replay" at bounding box center [398, 125] width 179 height 10
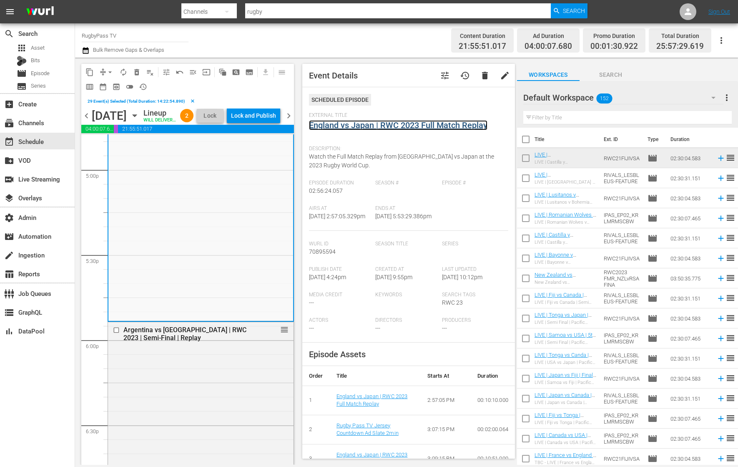
scroll to position [2840, 0]
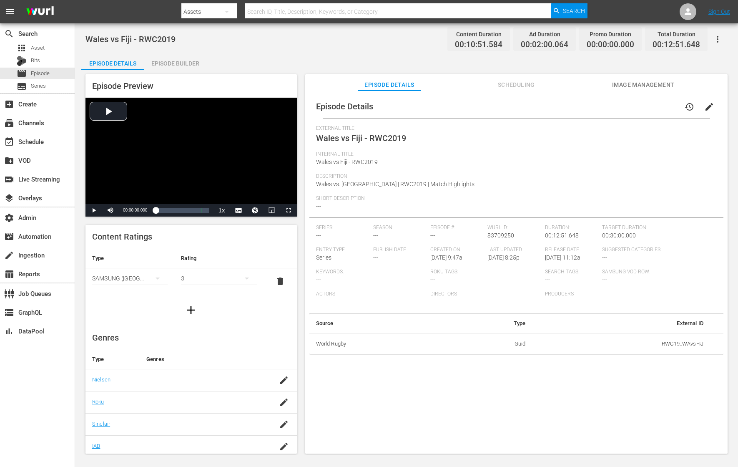
click at [174, 60] on div "Episode Builder" at bounding box center [175, 63] width 63 height 20
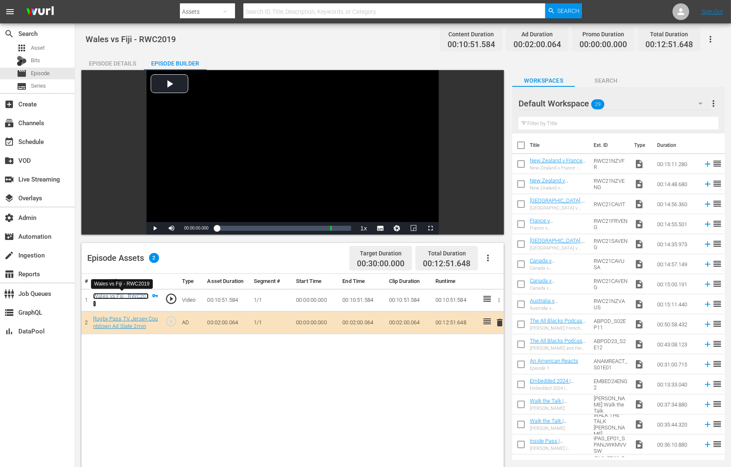
click at [105, 295] on link "Wales vs Fiji - RWC2019" at bounding box center [120, 300] width 55 height 14
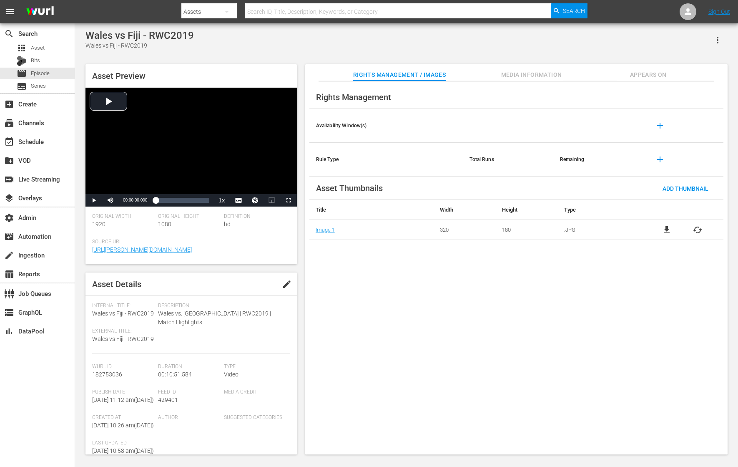
click at [590, 39] on icon "button" at bounding box center [718, 40] width 2 height 7
click at [590, 39] on div "Add To Workspace" at bounding box center [681, 43] width 80 height 20
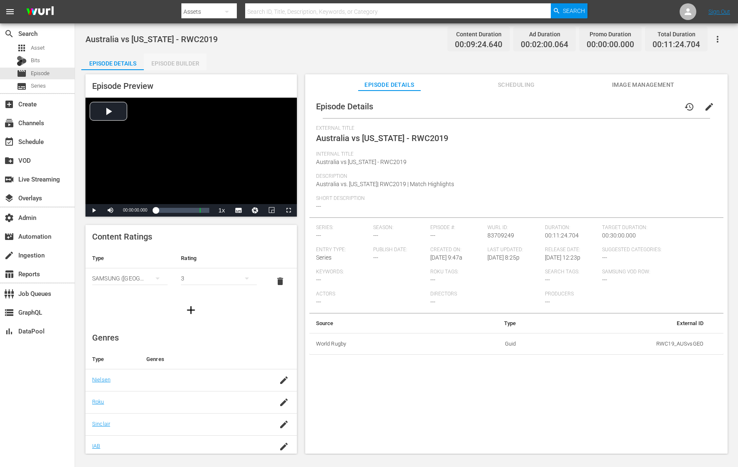
click at [161, 63] on div "Episode Builder" at bounding box center [175, 63] width 63 height 20
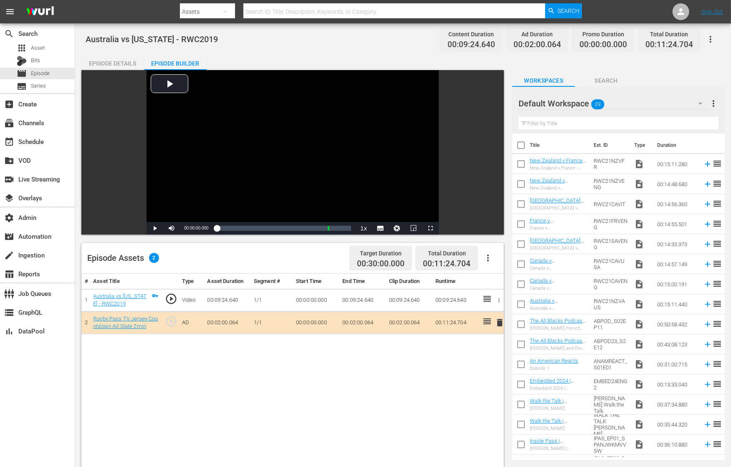
click at [101, 300] on div "Australia vs [US_STATE] - RWC2019" at bounding box center [121, 299] width 57 height 15
click at [102, 304] on link "Australia vs [US_STATE] - RWC2019" at bounding box center [119, 300] width 53 height 14
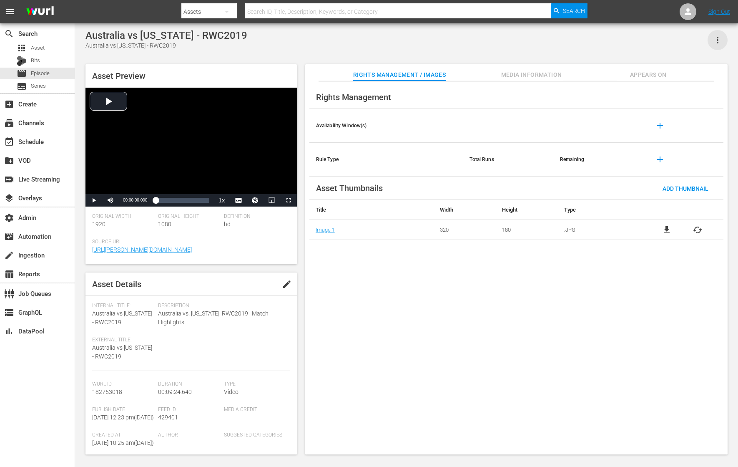
click at [590, 35] on icon "button" at bounding box center [718, 40] width 10 height 10
click at [590, 35] on div "Add To Workspace" at bounding box center [681, 43] width 80 height 20
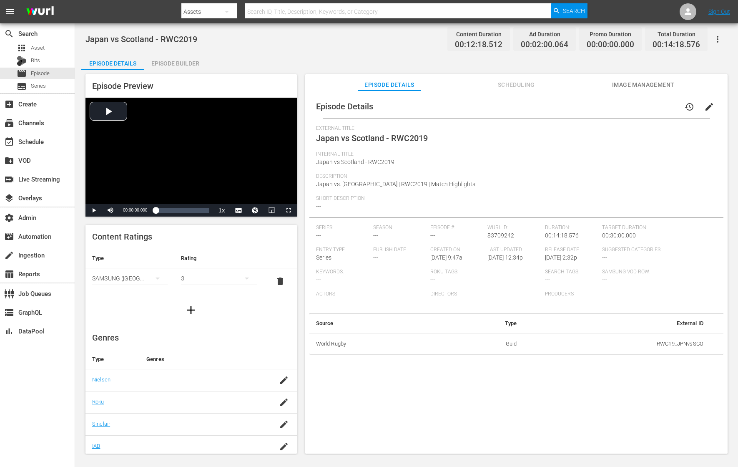
click at [179, 65] on div "Episode Builder" at bounding box center [175, 63] width 63 height 20
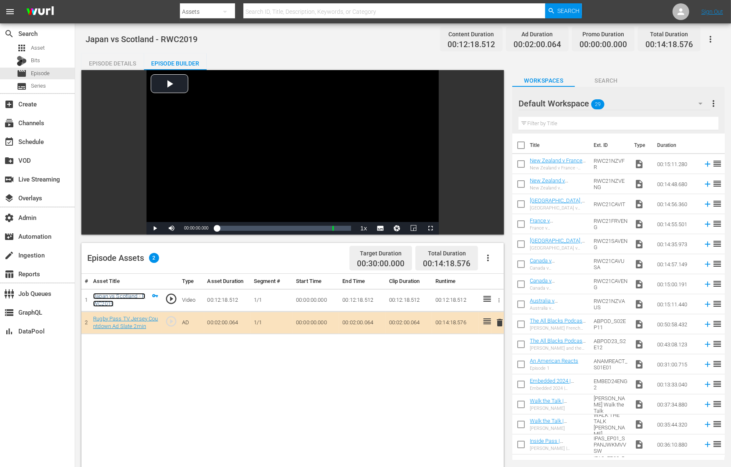
click at [104, 298] on link "Japan vs Scotland - RWC2019" at bounding box center [119, 300] width 52 height 14
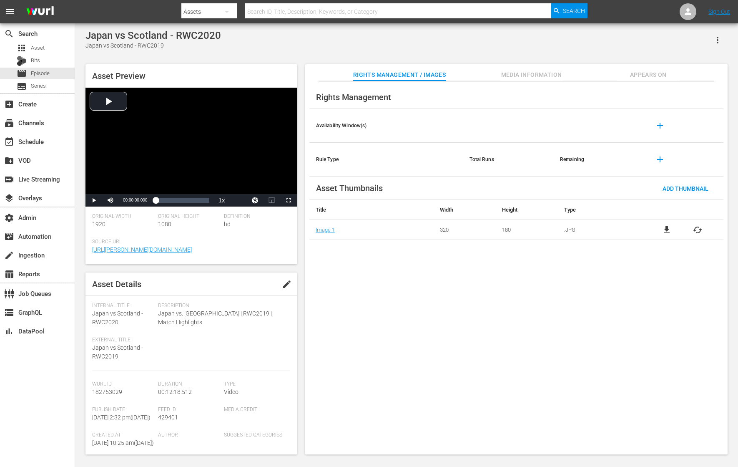
click at [590, 41] on icon "button" at bounding box center [718, 40] width 10 height 10
click at [590, 41] on div "Add To Workspace" at bounding box center [681, 43] width 80 height 20
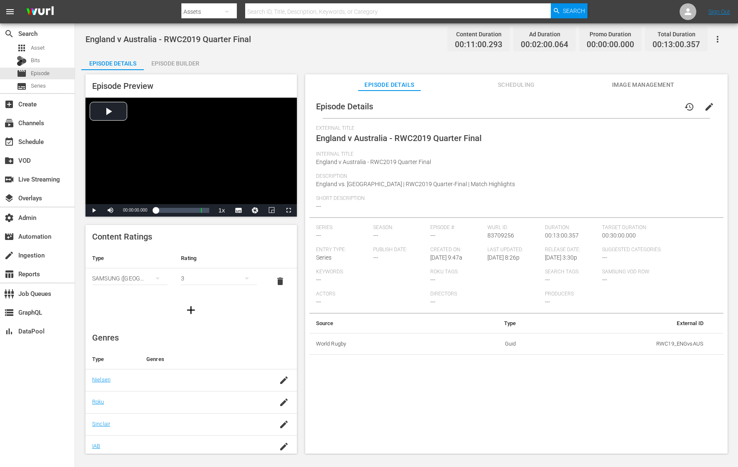
click at [170, 45] on div "England v [GEOGRAPHIC_DATA] - RWC2019 Quarter Final Content Duration 00:11:00.2…" at bounding box center [407, 39] width 642 height 19
click at [172, 61] on div "Episode Builder" at bounding box center [175, 63] width 63 height 20
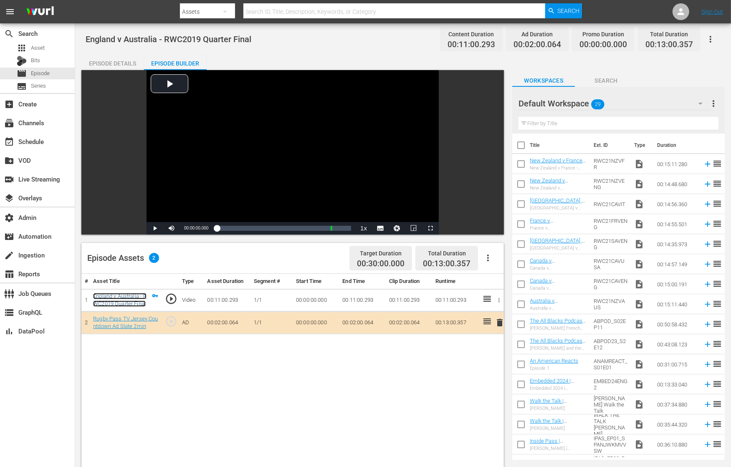
click at [125, 294] on link "England v Australia - RWC2019 Quarter Final" at bounding box center [119, 300] width 53 height 14
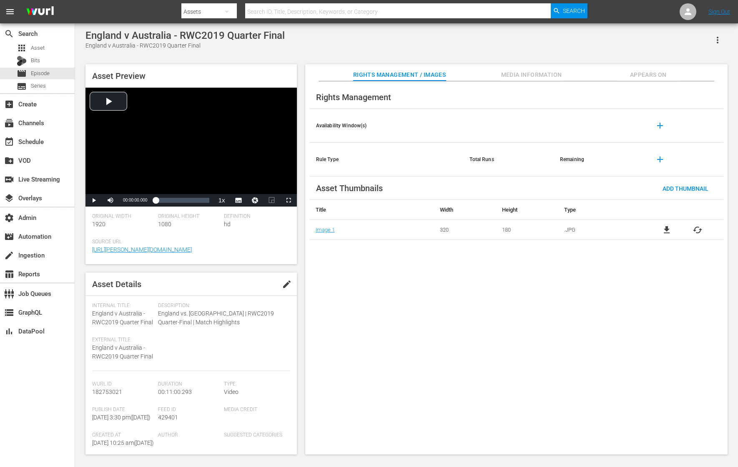
click at [590, 38] on icon "button" at bounding box center [718, 40] width 10 height 10
click at [590, 38] on div "Add To Workspace" at bounding box center [681, 43] width 80 height 20
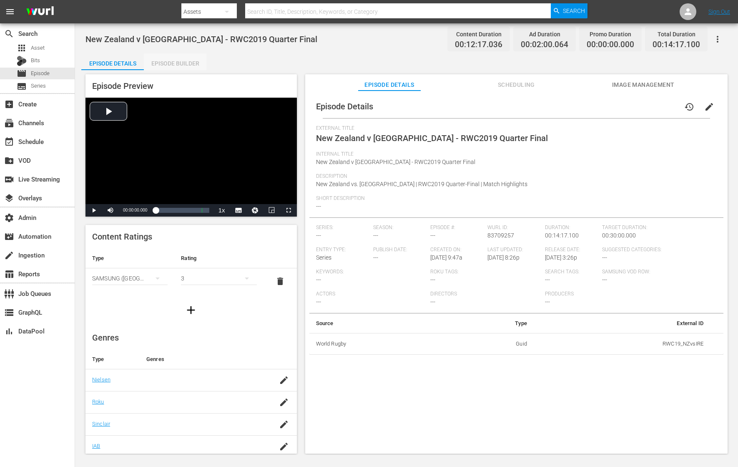
click at [175, 63] on div "Episode Builder" at bounding box center [175, 63] width 63 height 20
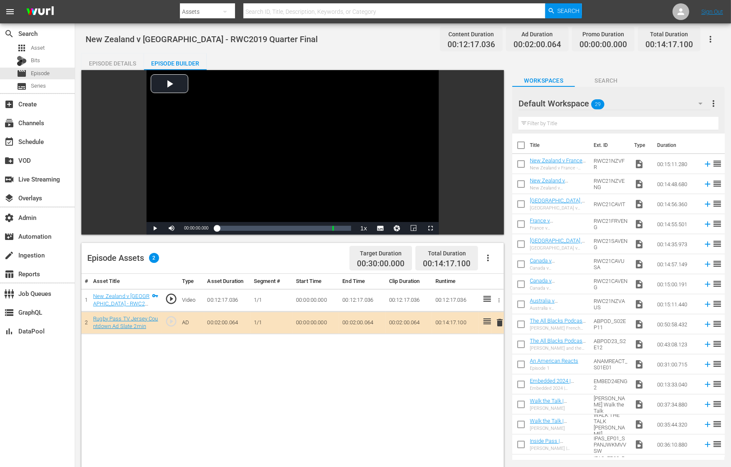
click at [129, 299] on div "New Zealand v [GEOGRAPHIC_DATA] - RWC2019 Quarter Final" at bounding box center [121, 299] width 57 height 15
click at [131, 296] on link "New Zealand v [GEOGRAPHIC_DATA] - RWC2019 Quarter Final" at bounding box center [121, 304] width 56 height 22
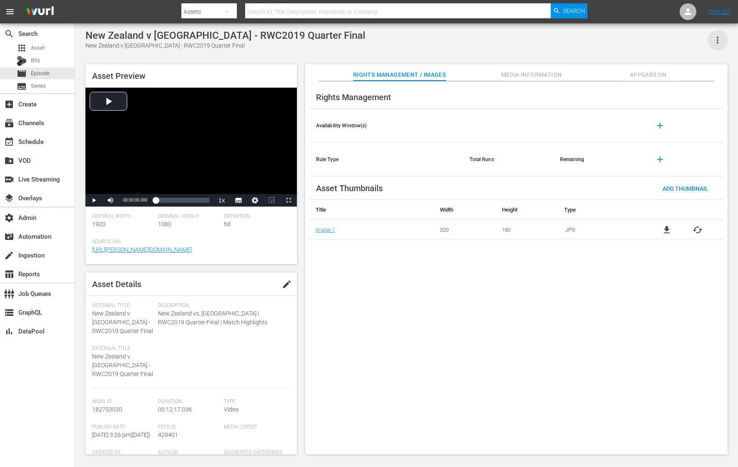
click at [590, 37] on icon "button" at bounding box center [718, 40] width 2 height 7
click at [590, 37] on div "Add To Workspace" at bounding box center [681, 43] width 80 height 20
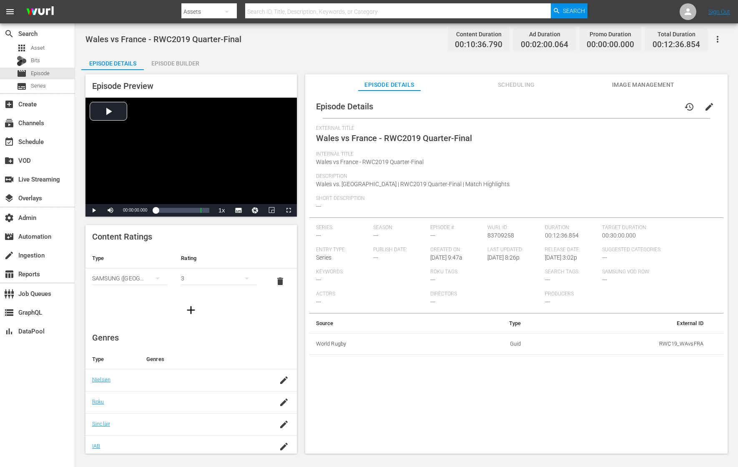
click at [189, 56] on div "Episode Builder" at bounding box center [175, 63] width 63 height 20
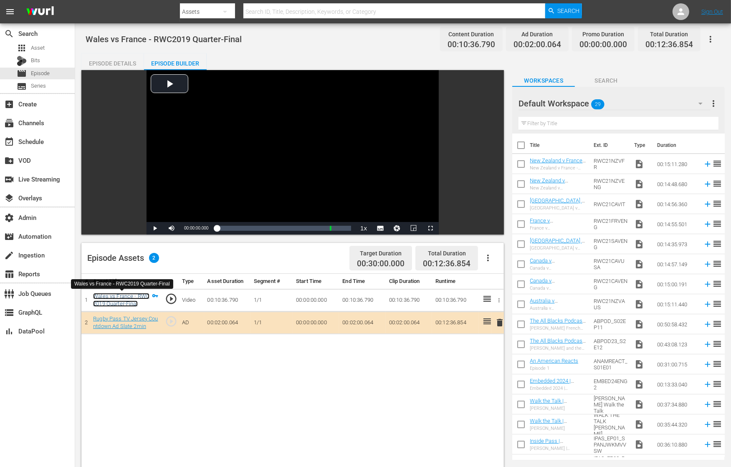
click at [129, 300] on link "Wales vs France - RWC2019 Quarter-Final" at bounding box center [121, 300] width 56 height 14
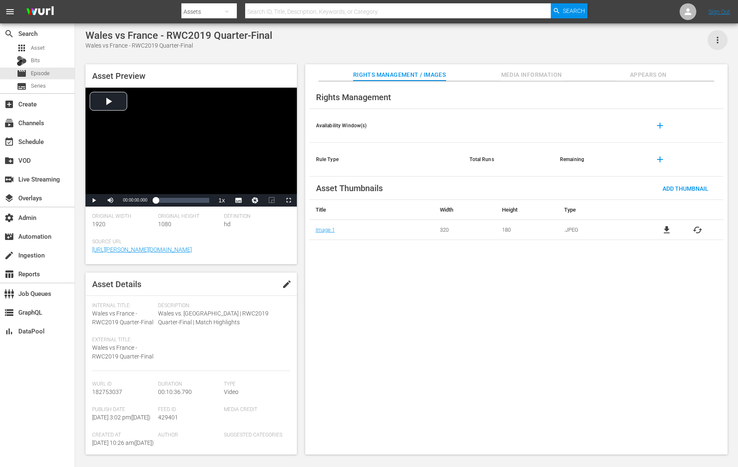
click at [590, 39] on icon "button" at bounding box center [718, 40] width 10 height 10
click at [590, 39] on div "Add To Workspace" at bounding box center [681, 43] width 80 height 20
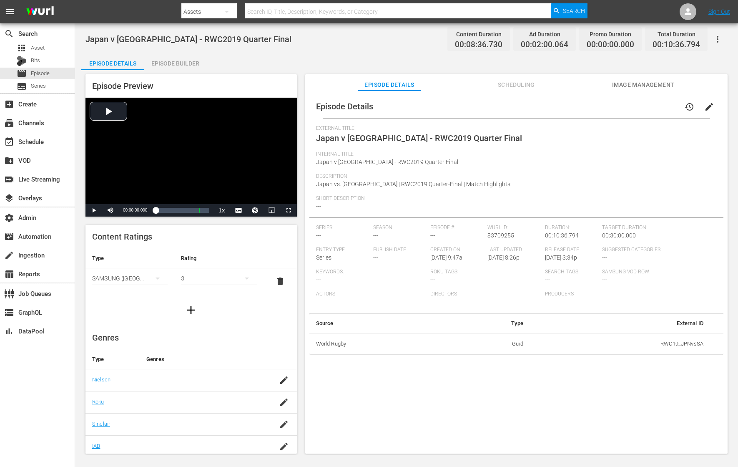
click at [172, 60] on div "Episode Builder" at bounding box center [175, 63] width 63 height 20
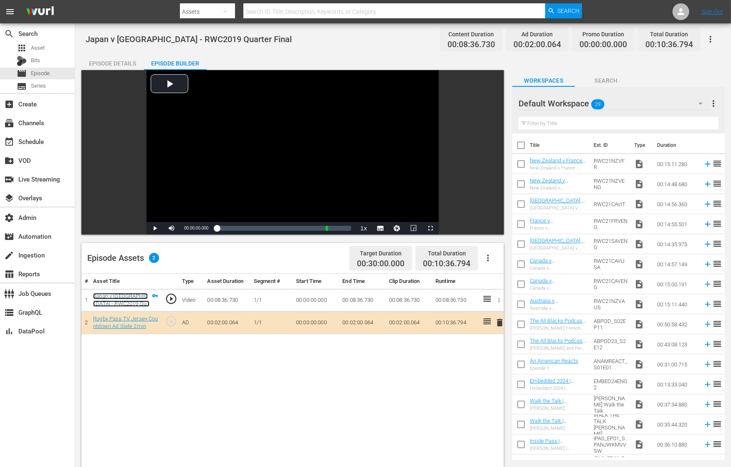
click at [119, 297] on link "Japan v [GEOGRAPHIC_DATA] - RWC2019 Quarter Final" at bounding box center [121, 304] width 56 height 22
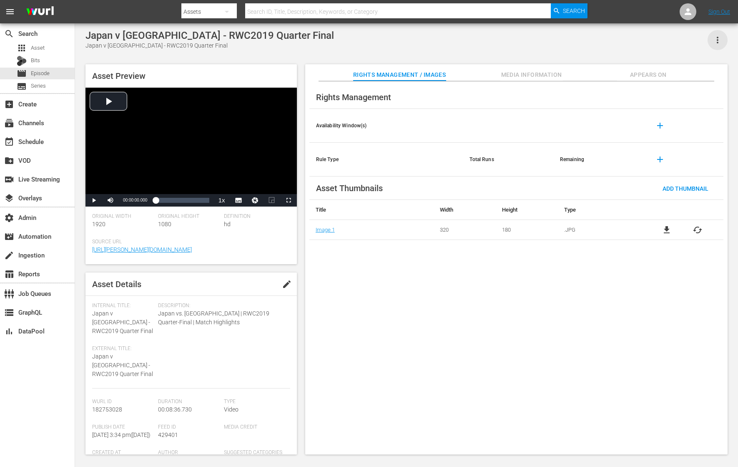
click at [590, 40] on icon "button" at bounding box center [718, 40] width 10 height 10
click at [590, 40] on div "Add To Workspace" at bounding box center [681, 43] width 80 height 20
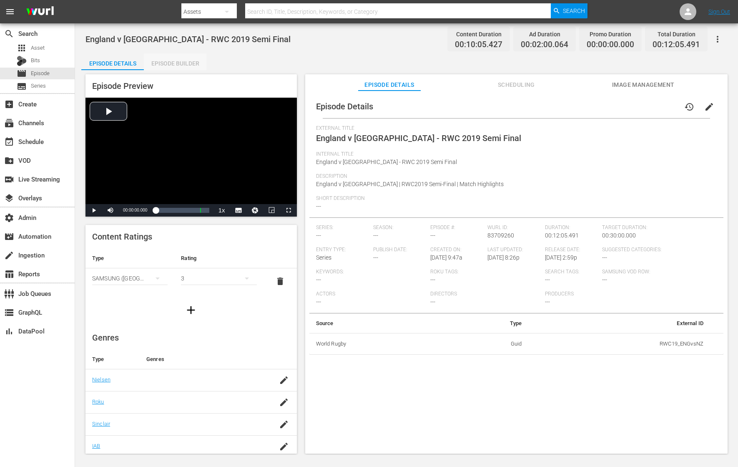
click at [191, 61] on div "Episode Builder" at bounding box center [175, 63] width 63 height 20
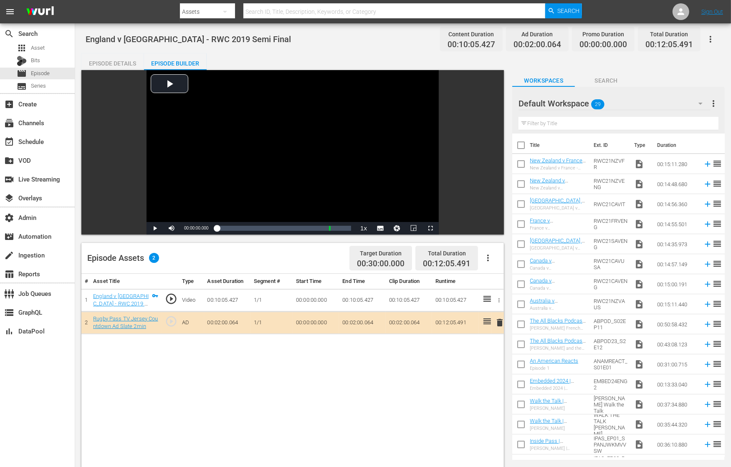
click at [125, 307] on div "England v [GEOGRAPHIC_DATA] - RWC 2019 Semi Final" at bounding box center [121, 299] width 57 height 15
click at [129, 300] on link "England v [GEOGRAPHIC_DATA] - RWC 2019 Semi Final" at bounding box center [120, 304] width 55 height 22
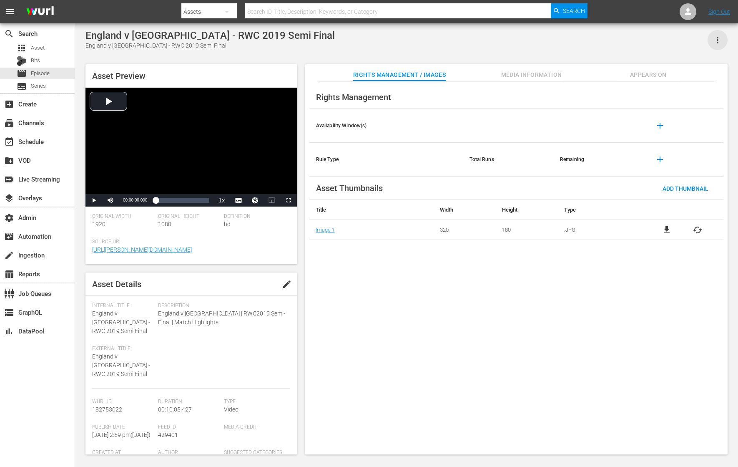
click at [590, 40] on icon "button" at bounding box center [718, 40] width 10 height 10
click at [590, 40] on div "Add To Workspace" at bounding box center [681, 43] width 80 height 20
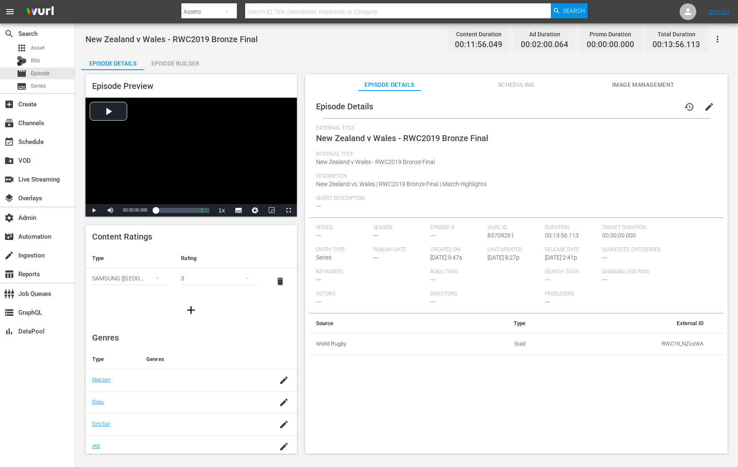
click at [178, 63] on div "Episode Builder" at bounding box center [175, 63] width 63 height 20
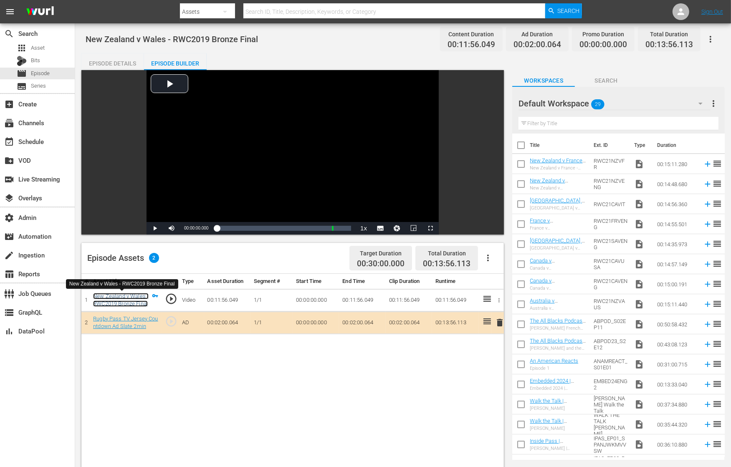
click at [123, 297] on link "New Zealand v Wales - RWC2019 Bronze Final" at bounding box center [120, 300] width 55 height 14
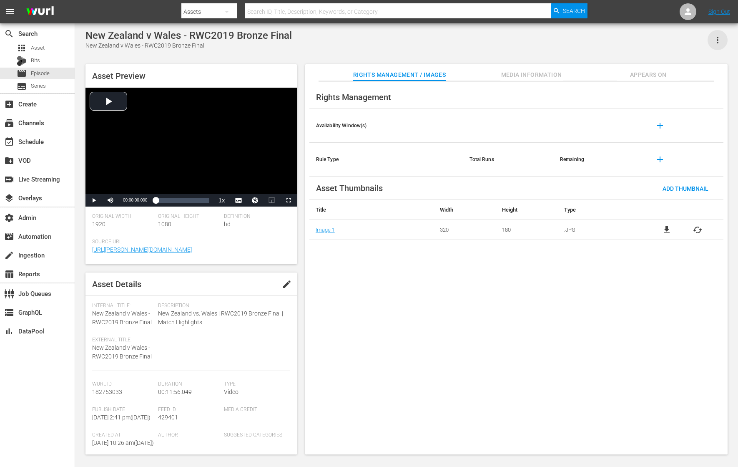
click at [590, 40] on icon "button" at bounding box center [718, 40] width 10 height 10
click at [590, 40] on div "Add To Workspace" at bounding box center [681, 43] width 80 height 20
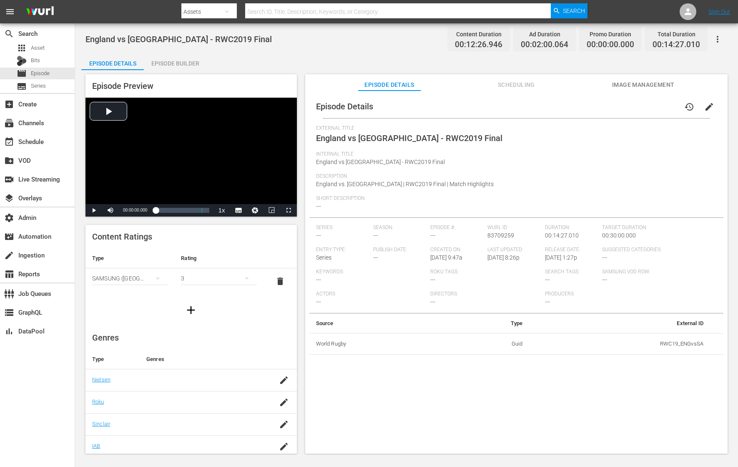
click at [176, 61] on div "Episode Builder" at bounding box center [175, 63] width 63 height 20
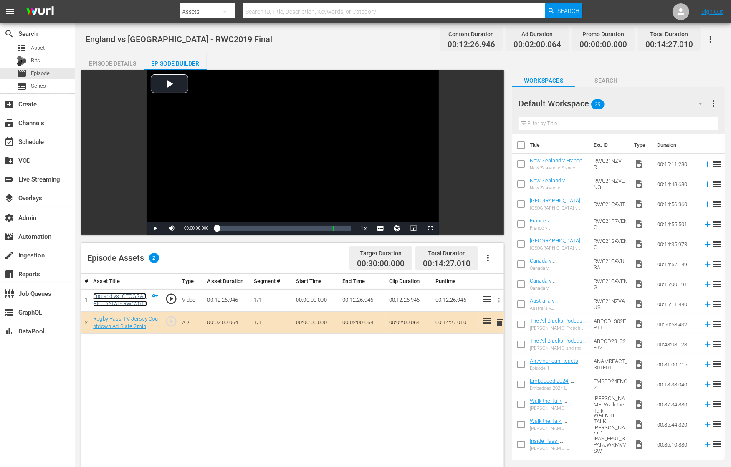
click at [111, 296] on link "England vs [GEOGRAPHIC_DATA] - RWC2019 Final" at bounding box center [120, 304] width 54 height 22
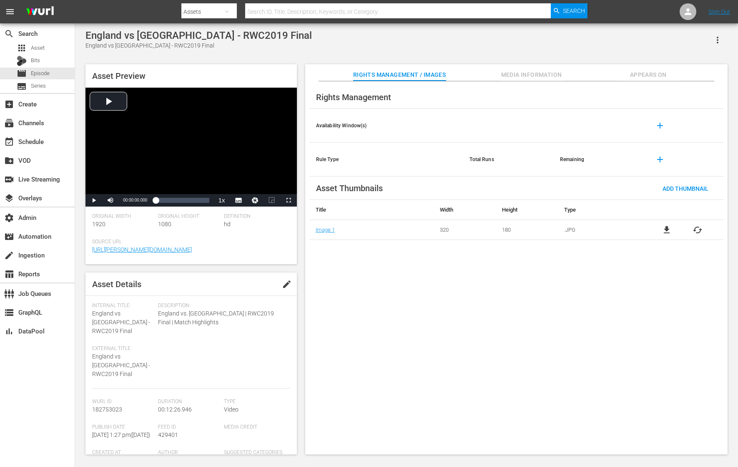
click at [590, 40] on icon "button" at bounding box center [718, 40] width 10 height 10
click at [590, 40] on div "Add To Workspace" at bounding box center [681, 43] width 80 height 20
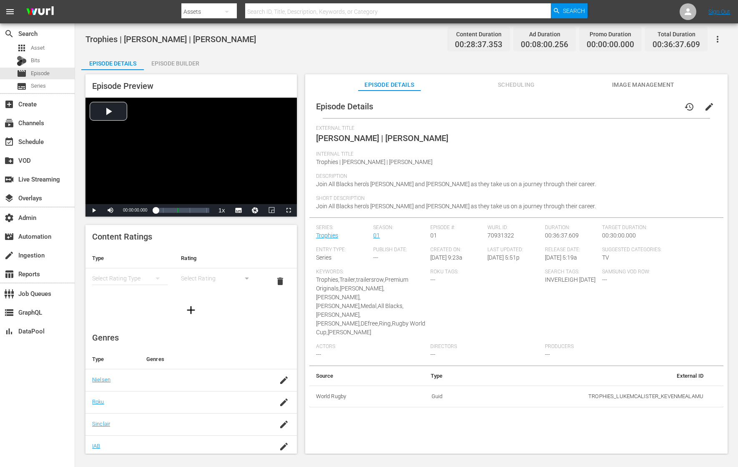
click at [168, 61] on div "Episode Builder" at bounding box center [175, 63] width 63 height 20
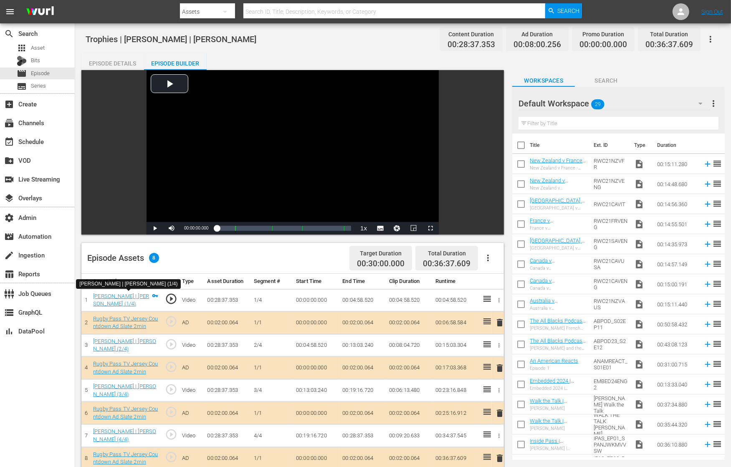
click at [113, 299] on div "[PERSON_NAME] | [PERSON_NAME] (1/4)" at bounding box center [121, 299] width 57 height 15
click at [118, 295] on link "[PERSON_NAME] | [PERSON_NAME] (1/4)" at bounding box center [121, 300] width 56 height 14
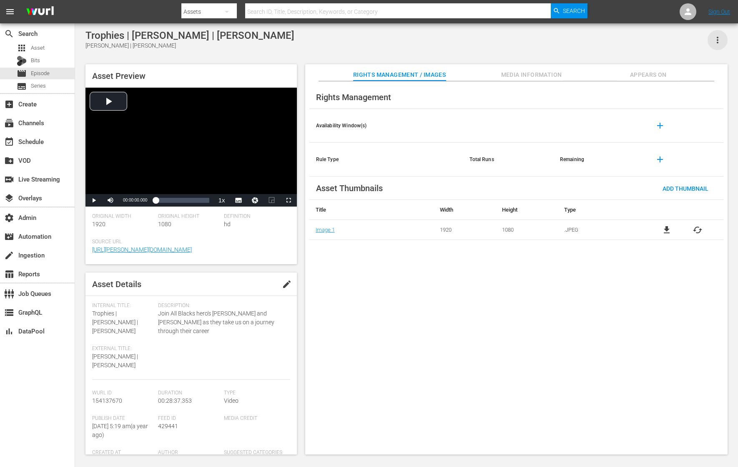
click at [590, 41] on icon "button" at bounding box center [718, 40] width 10 height 10
click at [590, 45] on div "Add To Workspace" at bounding box center [681, 43] width 80 height 20
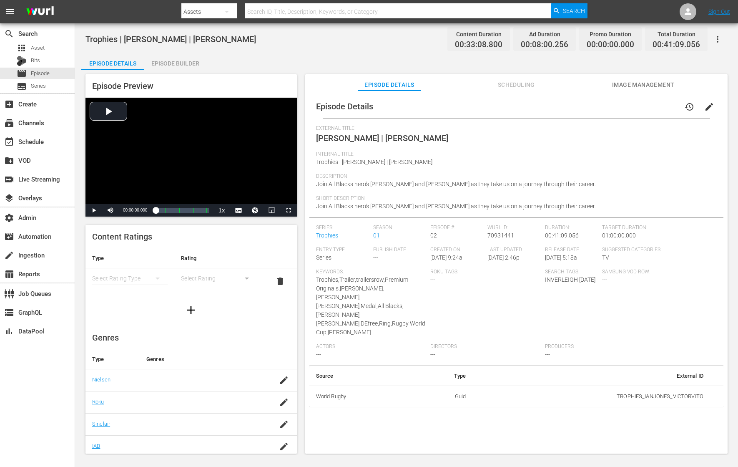
click at [181, 58] on div "Episode Builder" at bounding box center [175, 63] width 63 height 20
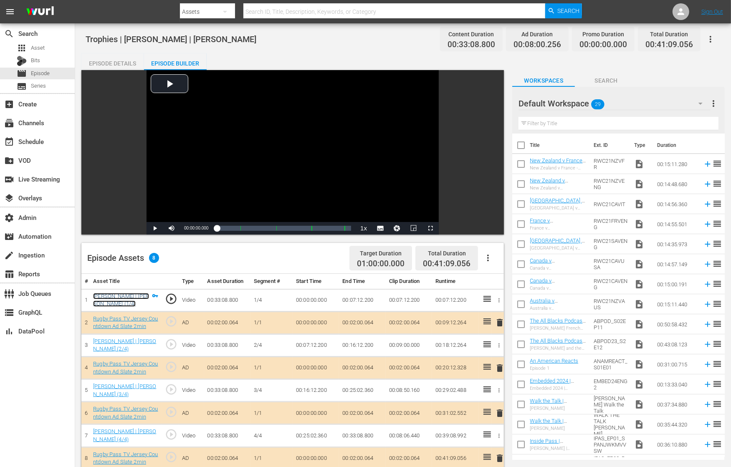
click at [113, 294] on link "[PERSON_NAME] | [PERSON_NAME] (1/4)" at bounding box center [121, 300] width 56 height 14
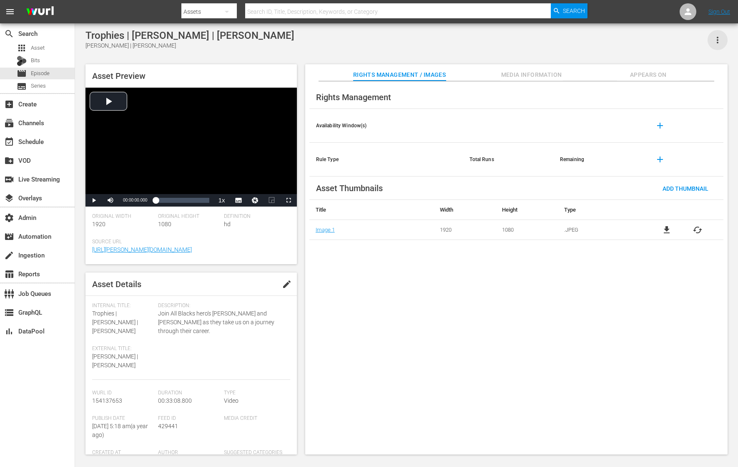
click at [590, 40] on icon "button" at bounding box center [718, 40] width 10 height 10
click at [590, 43] on div "Add To Workspace" at bounding box center [681, 43] width 80 height 20
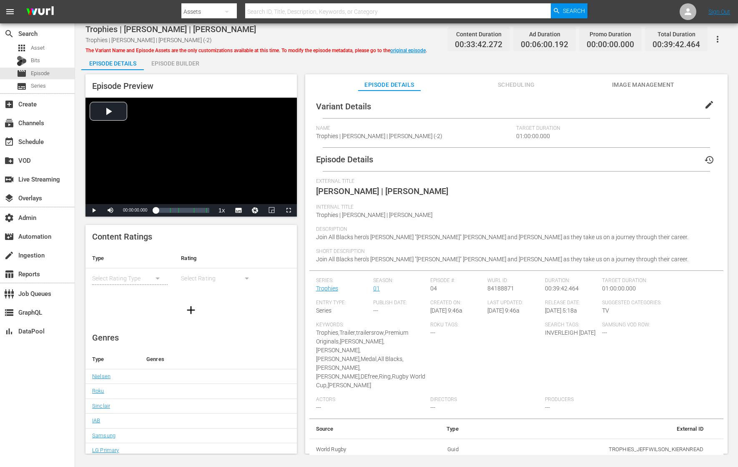
click at [181, 61] on div "Episode Builder" at bounding box center [175, 63] width 63 height 20
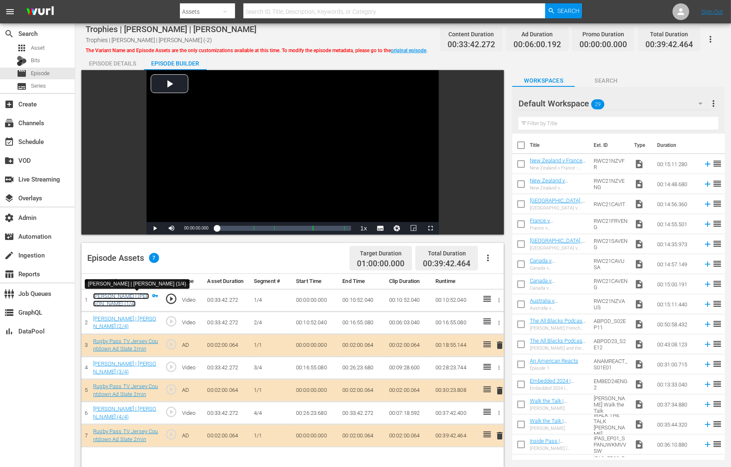
click at [107, 296] on link "Jeff Wilson | Kieran Read (1/4)" at bounding box center [121, 300] width 56 height 14
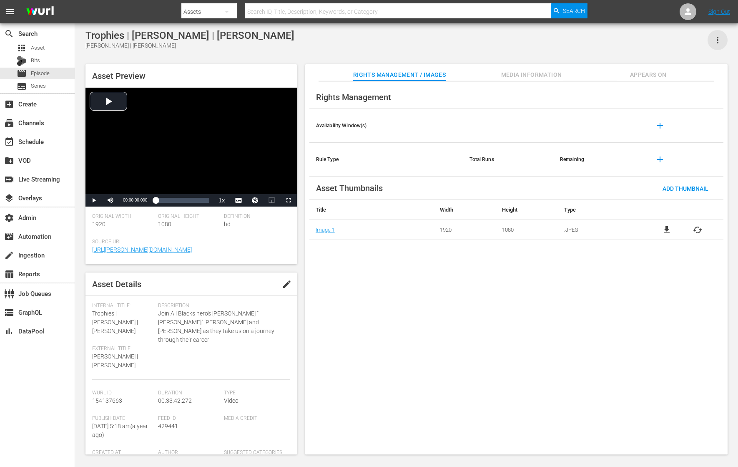
click at [590, 40] on icon "button" at bounding box center [718, 40] width 10 height 10
click at [590, 43] on div "Add To Workspace" at bounding box center [681, 43] width 80 height 20
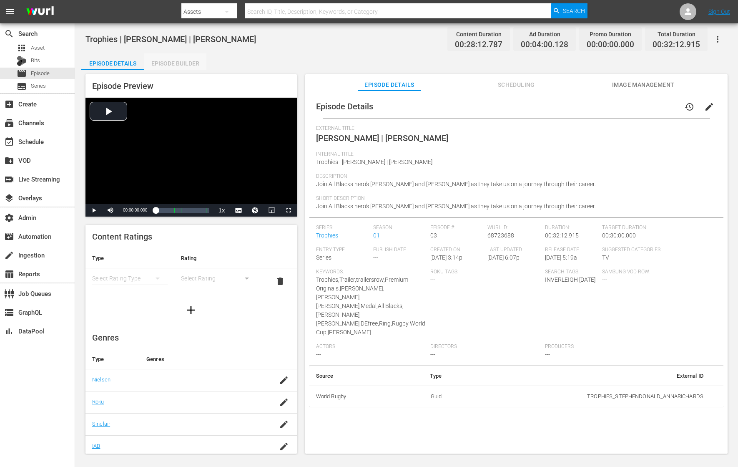
click at [160, 57] on div "Episode Builder" at bounding box center [175, 63] width 63 height 20
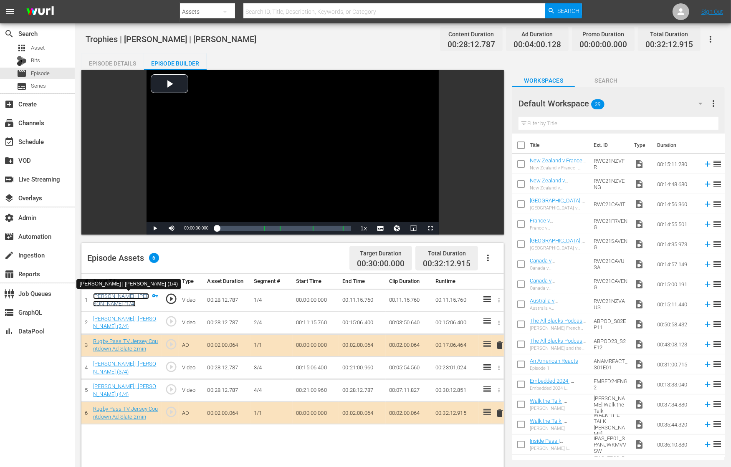
click at [114, 294] on link "Stephen Donald | Anna Richards (1/4)" at bounding box center [121, 300] width 56 height 14
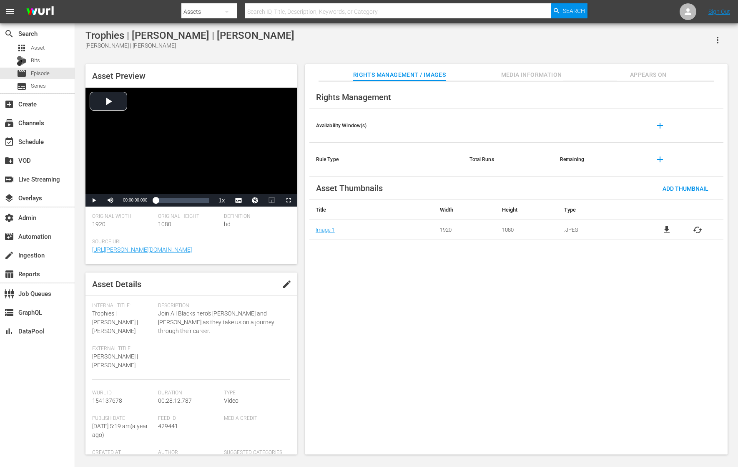
click at [590, 38] on button "button" at bounding box center [718, 40] width 20 height 20
click at [590, 42] on div "Add To Workspace" at bounding box center [681, 43] width 80 height 20
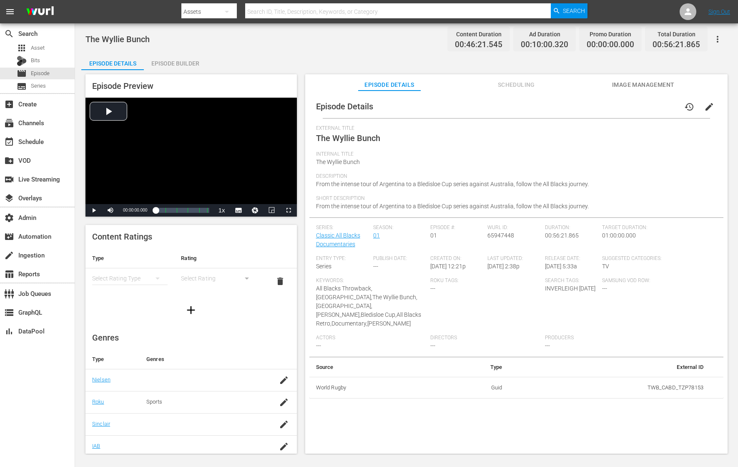
click at [170, 64] on div "Episode Builder" at bounding box center [175, 63] width 63 height 20
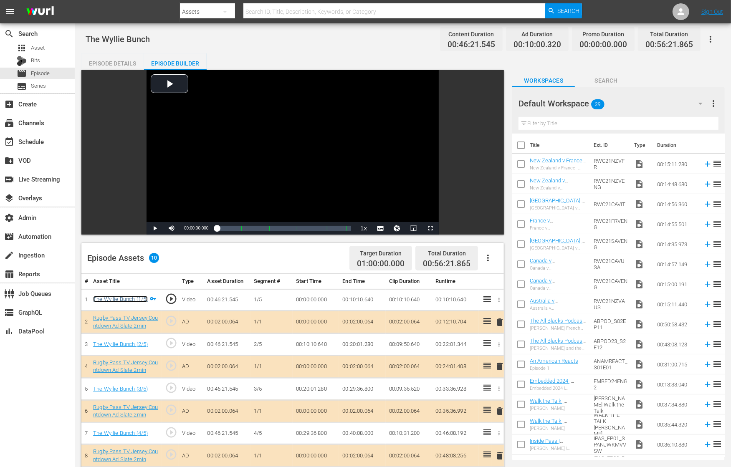
click at [121, 297] on link "The Wyllie Bunch (1/5)" at bounding box center [120, 299] width 55 height 6
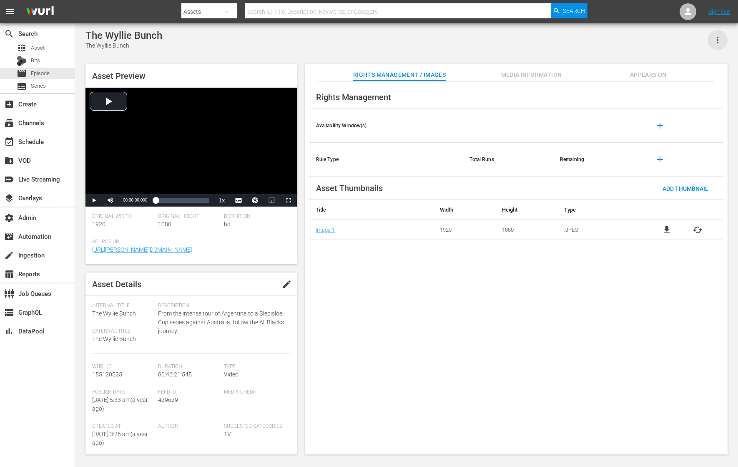
click at [590, 43] on icon "button" at bounding box center [718, 40] width 10 height 10
click at [590, 44] on div "Add To Workspace" at bounding box center [681, 43] width 80 height 20
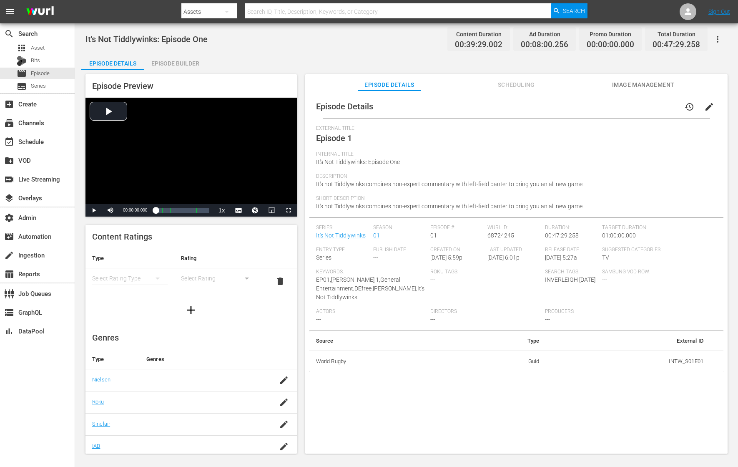
click at [190, 61] on div "Episode Builder" at bounding box center [175, 63] width 63 height 20
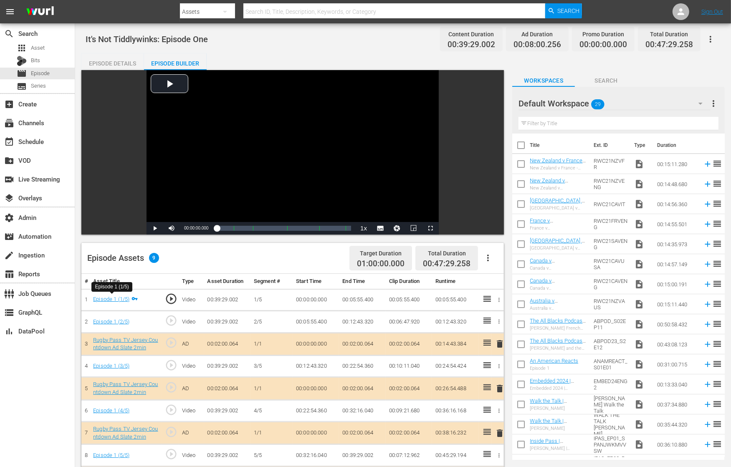
click at [115, 295] on div "Episode 1 (1/5)" at bounding box center [111, 299] width 36 height 8
click at [115, 297] on link "Episode 1 (1/5)" at bounding box center [111, 299] width 36 height 6
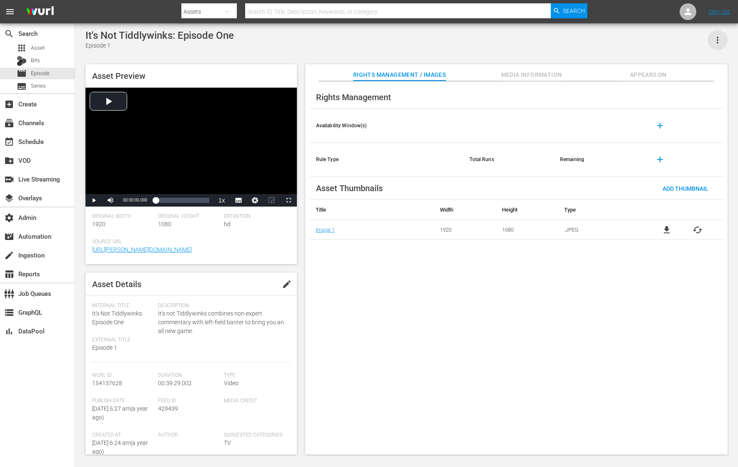
click at [590, 39] on icon "button" at bounding box center [718, 40] width 2 height 7
click at [590, 50] on div "Add To Workspace" at bounding box center [681, 43] width 80 height 20
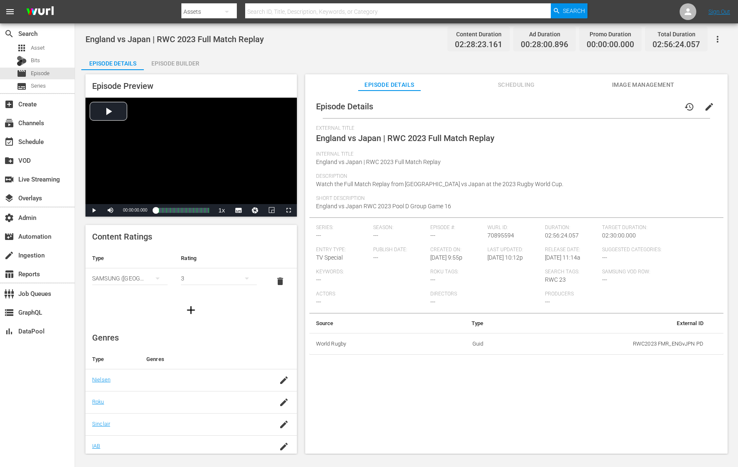
click at [169, 65] on div "Episode Builder" at bounding box center [175, 63] width 63 height 20
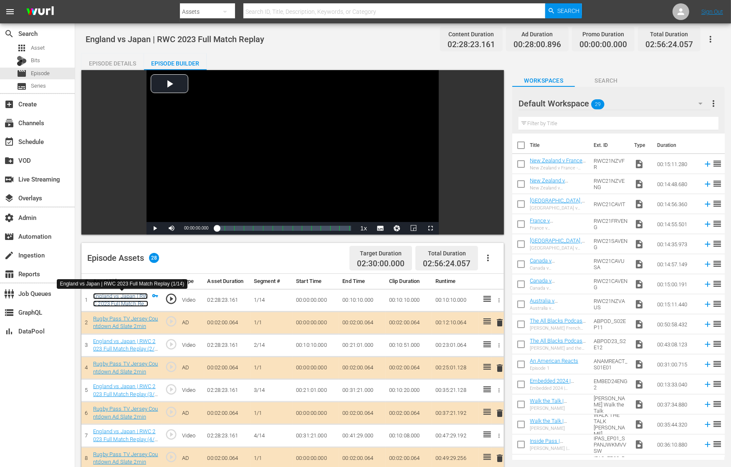
click at [110, 300] on link "England vs Japan | RWC 2023 Full Match Replay (1/14)" at bounding box center [120, 304] width 55 height 22
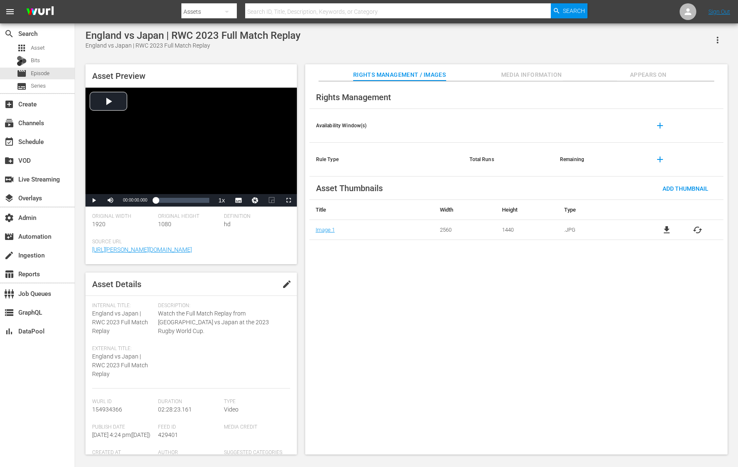
click at [590, 37] on icon "button" at bounding box center [718, 40] width 10 height 10
click at [590, 45] on div "Add To Workspace" at bounding box center [681, 43] width 80 height 20
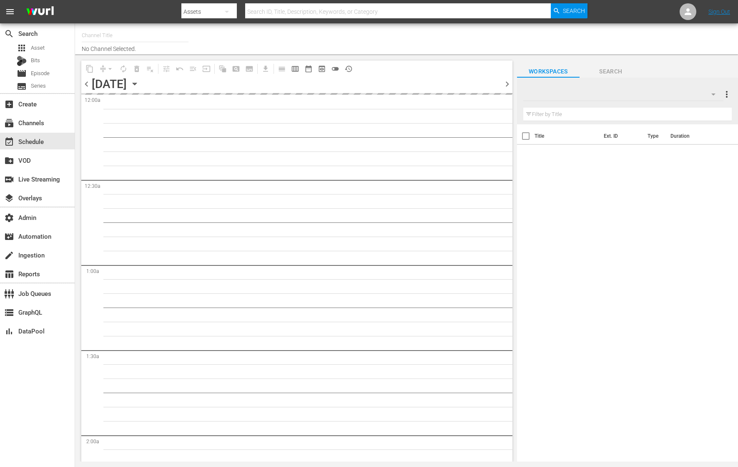
type input "RugbyPass TV (1872)"
